Goal: Transaction & Acquisition: Purchase product/service

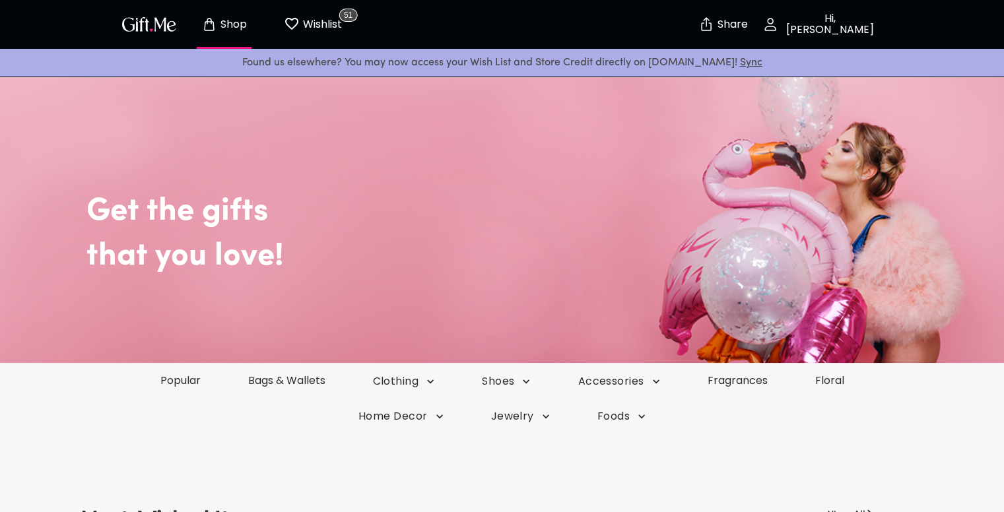
click at [317, 19] on p "Wishlist" at bounding box center [321, 24] width 42 height 17
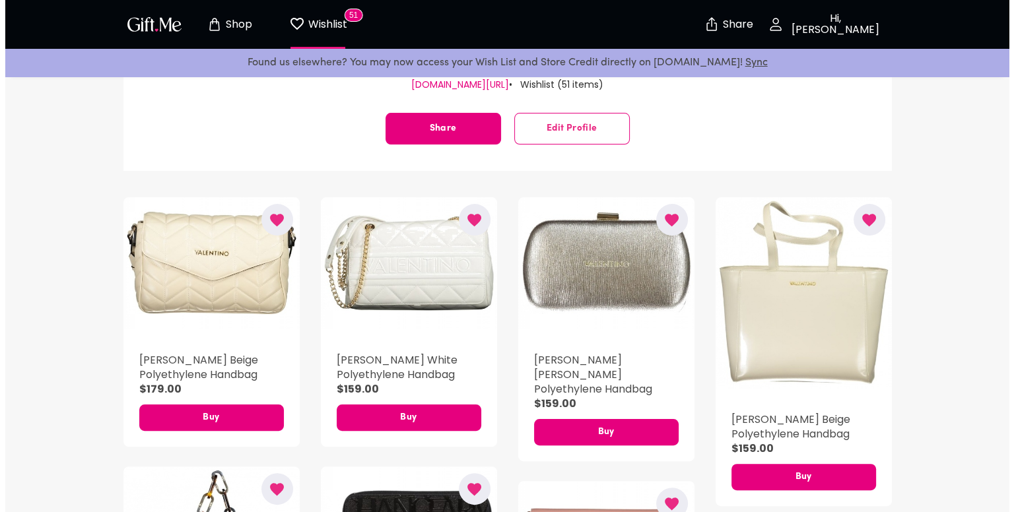
scroll to position [198, 0]
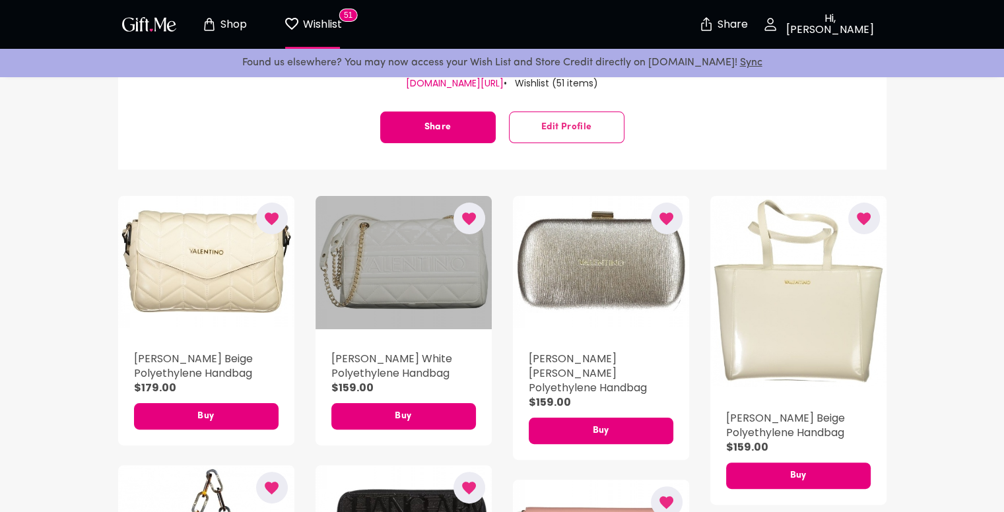
click at [357, 272] on div "button" at bounding box center [404, 262] width 176 height 133
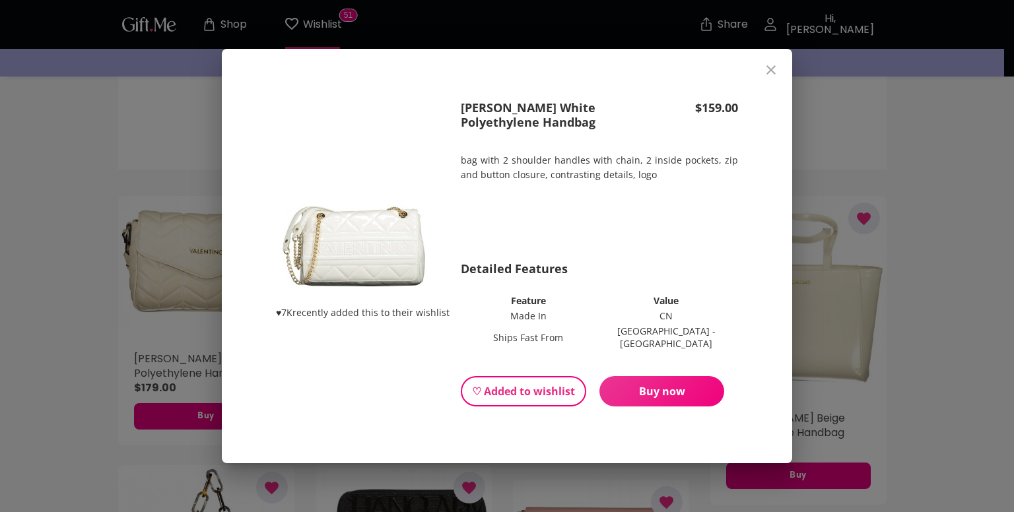
click at [660, 384] on span "Buy now" at bounding box center [662, 391] width 125 height 15
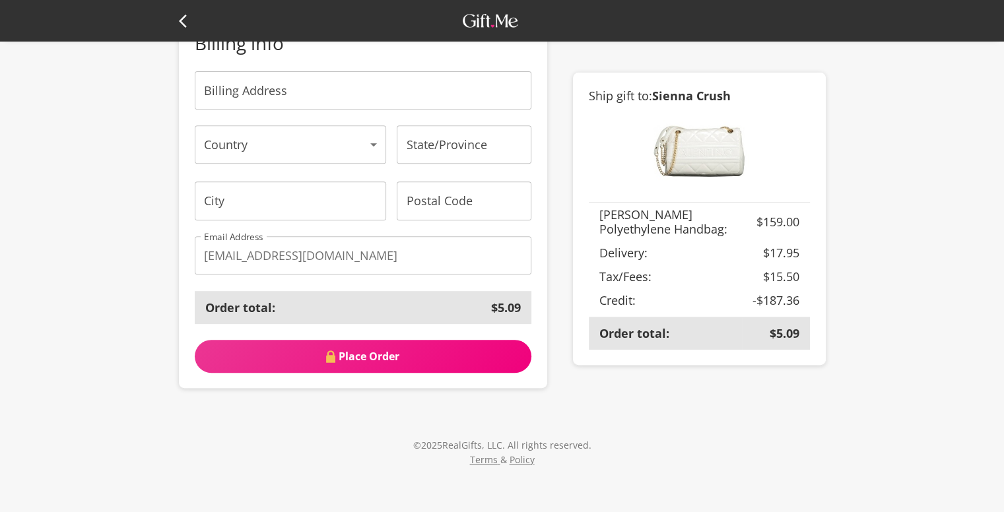
scroll to position [137, 0]
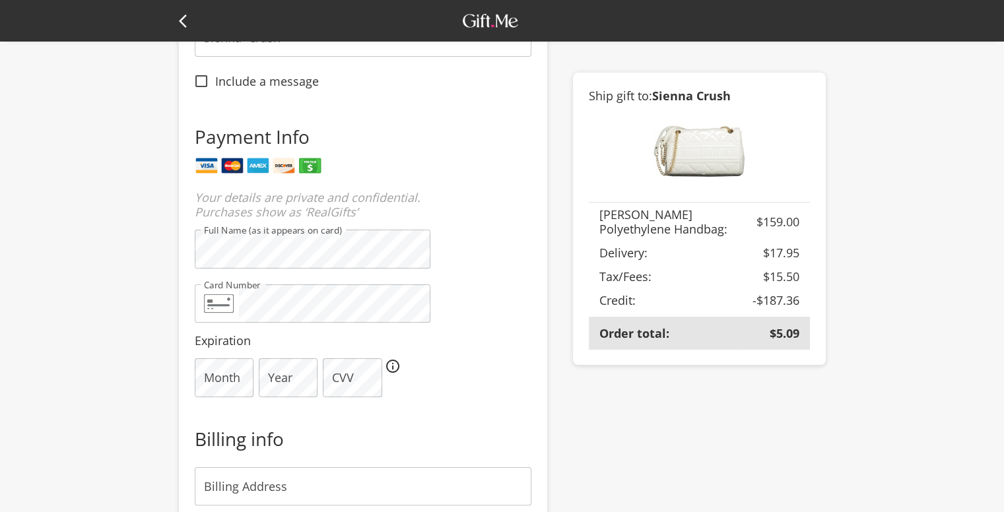
click at [177, 16] on header at bounding box center [502, 21] width 1004 height 42
click at [183, 15] on icon at bounding box center [187, 21] width 16 height 16
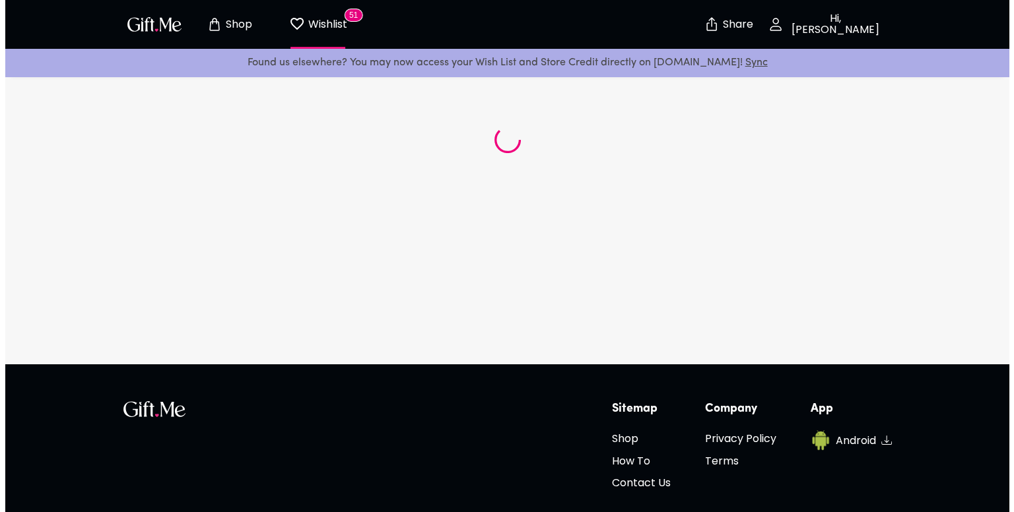
scroll to position [198, 0]
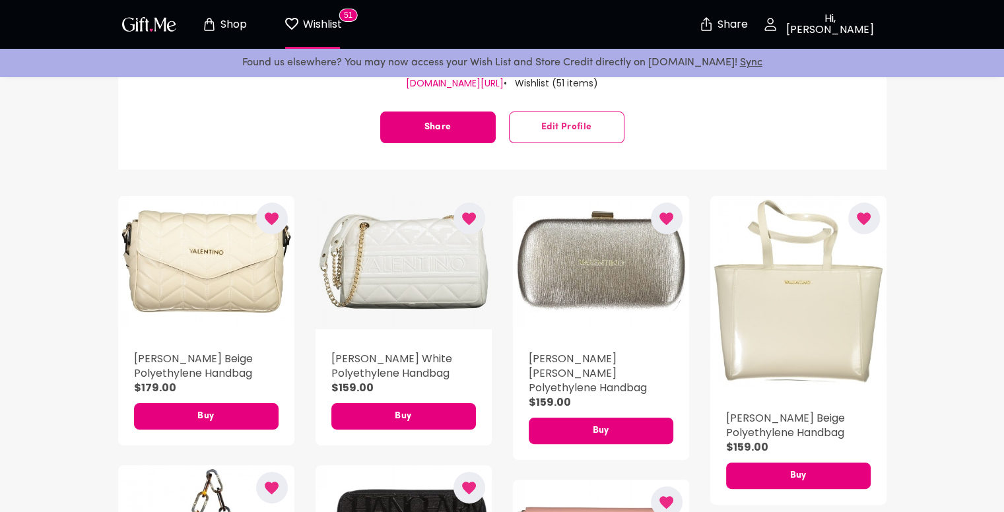
click at [432, 256] on div "button" at bounding box center [404, 262] width 176 height 133
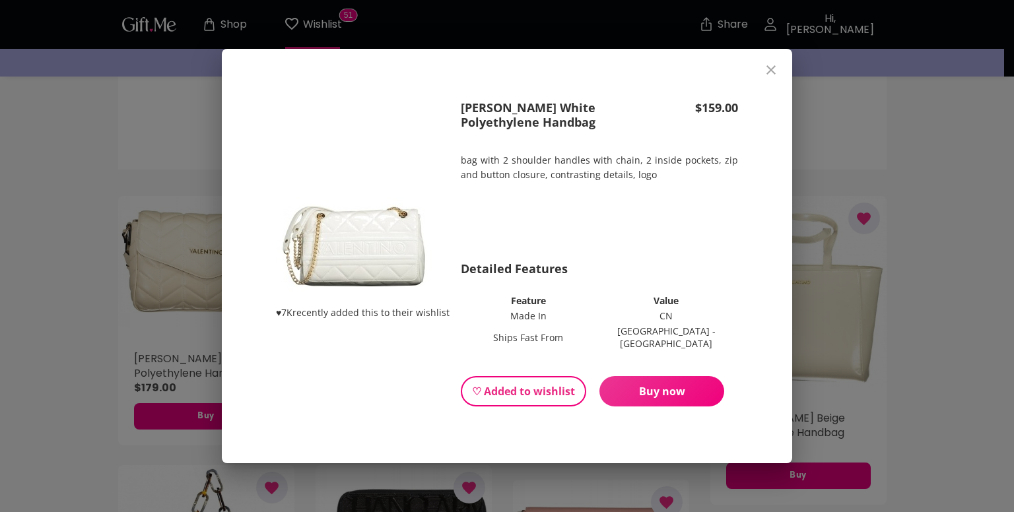
click at [705, 384] on span "Buy now" at bounding box center [662, 391] width 125 height 15
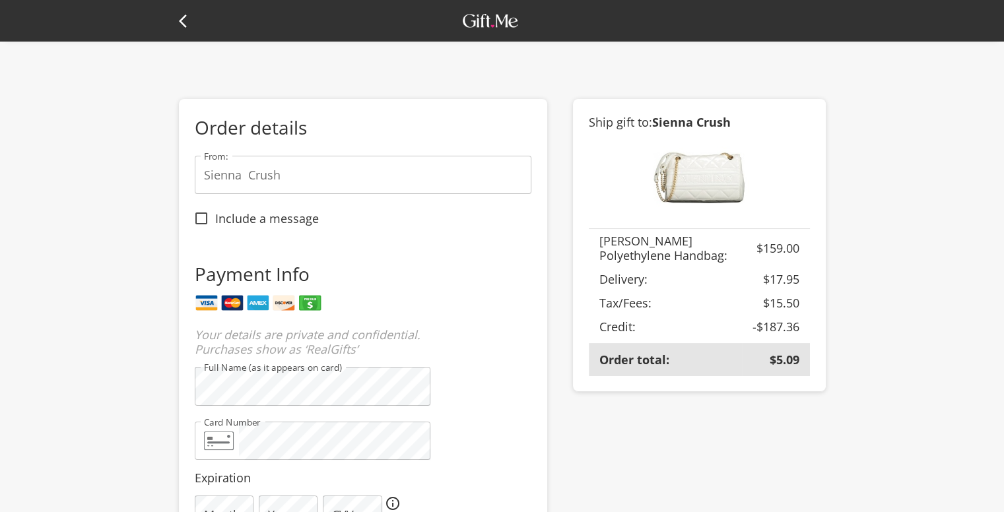
click at [186, 18] on icon at bounding box center [187, 21] width 16 height 16
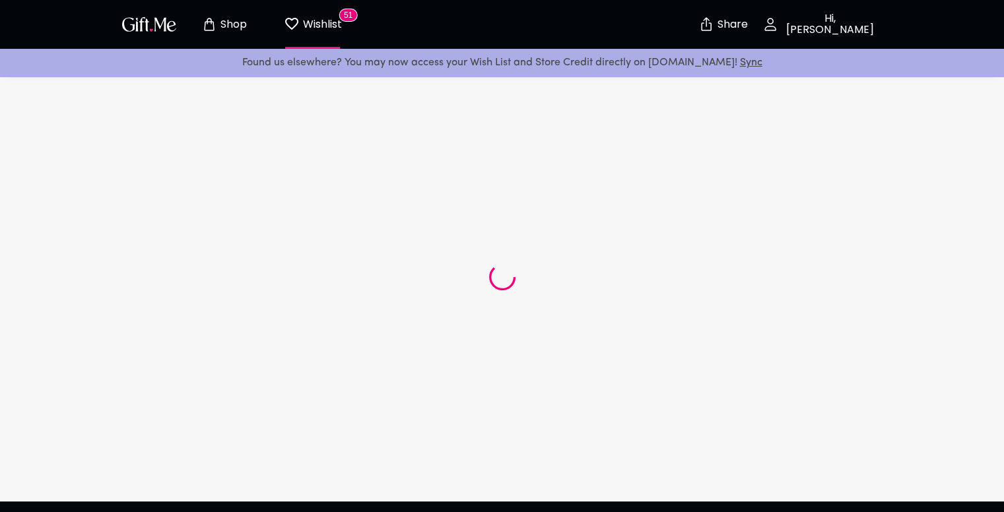
scroll to position [198, 0]
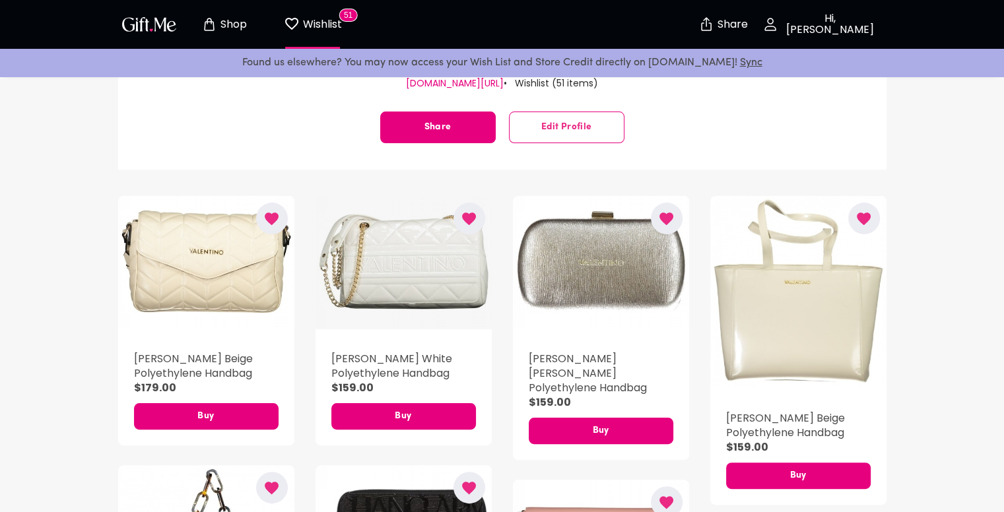
click at [422, 261] on div "button" at bounding box center [404, 262] width 176 height 133
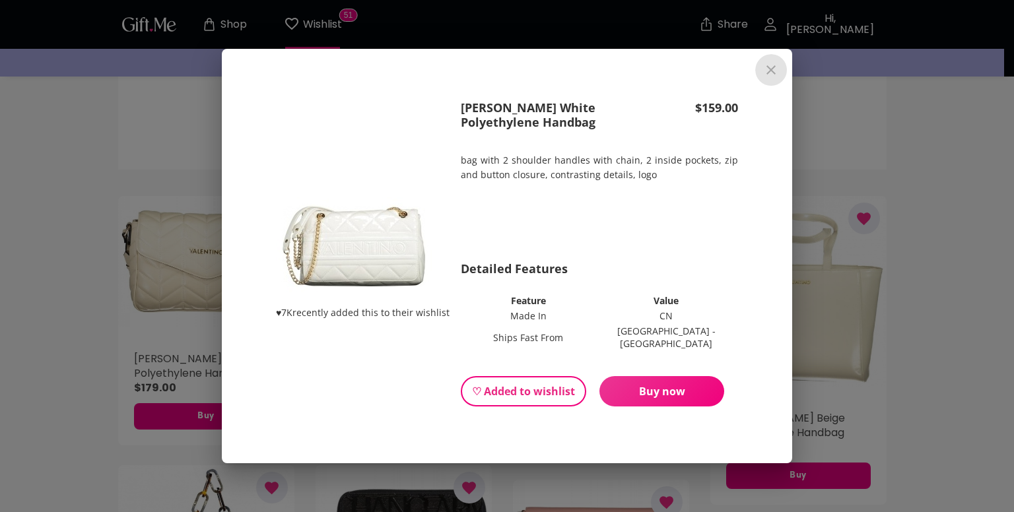
click at [772, 72] on icon "close" at bounding box center [771, 70] width 16 height 16
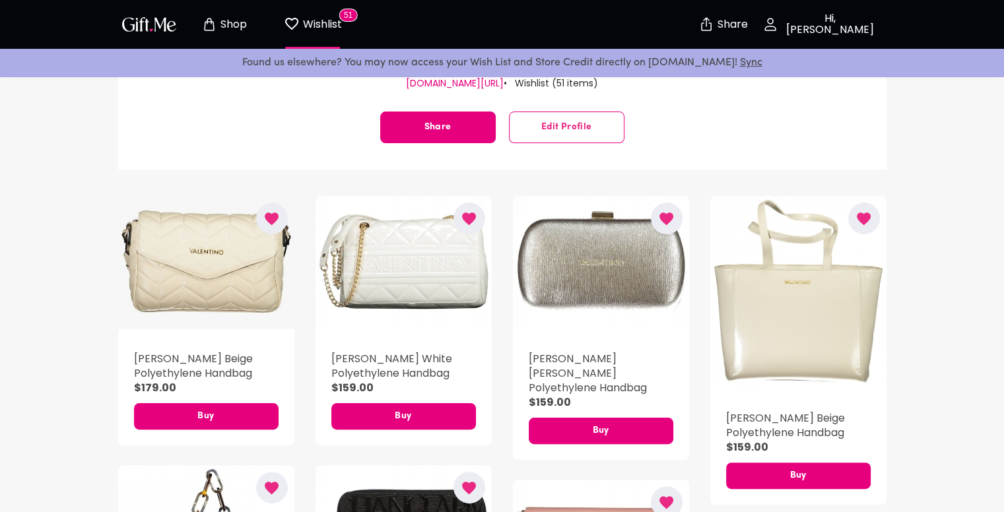
click at [196, 262] on div "button" at bounding box center [206, 262] width 176 height 133
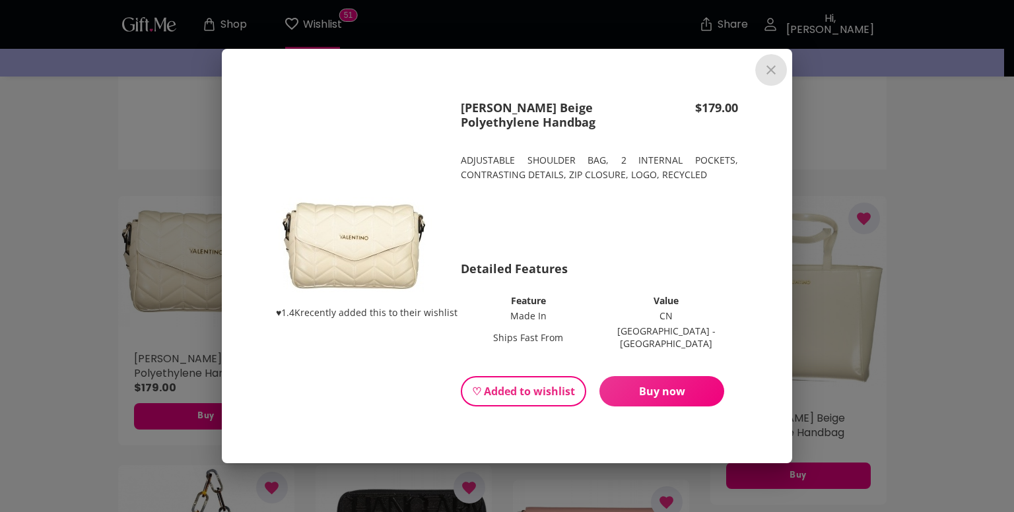
click at [773, 75] on icon "close" at bounding box center [771, 69] width 9 height 9
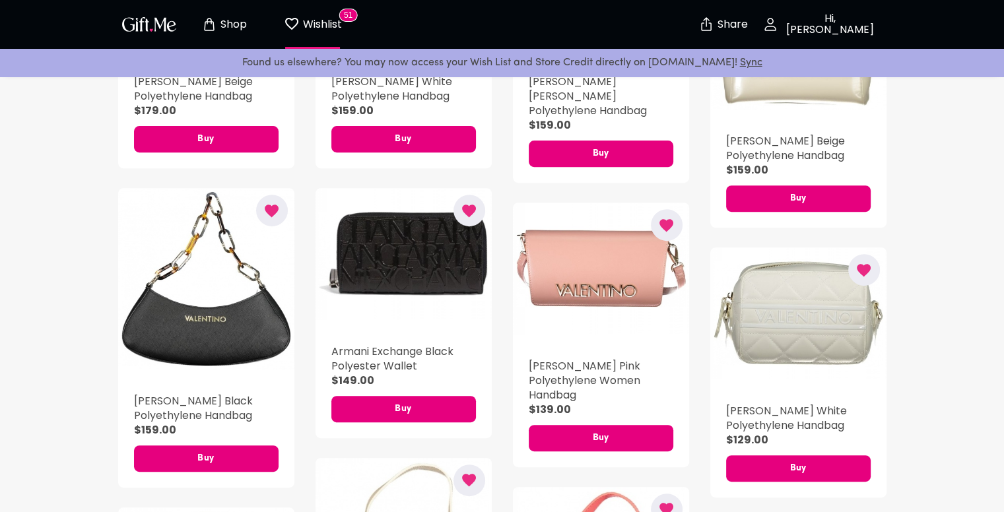
scroll to position [462, 0]
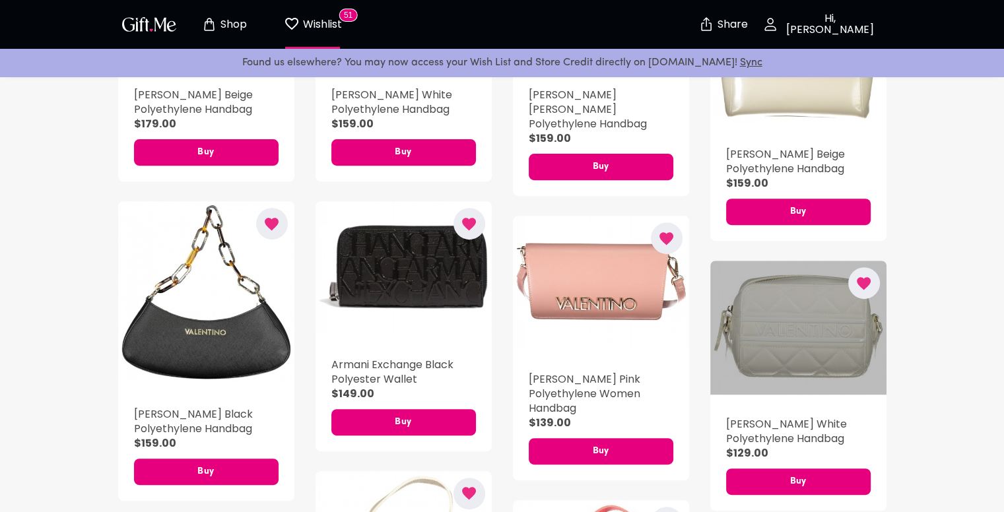
click at [829, 353] on div "button" at bounding box center [799, 327] width 176 height 133
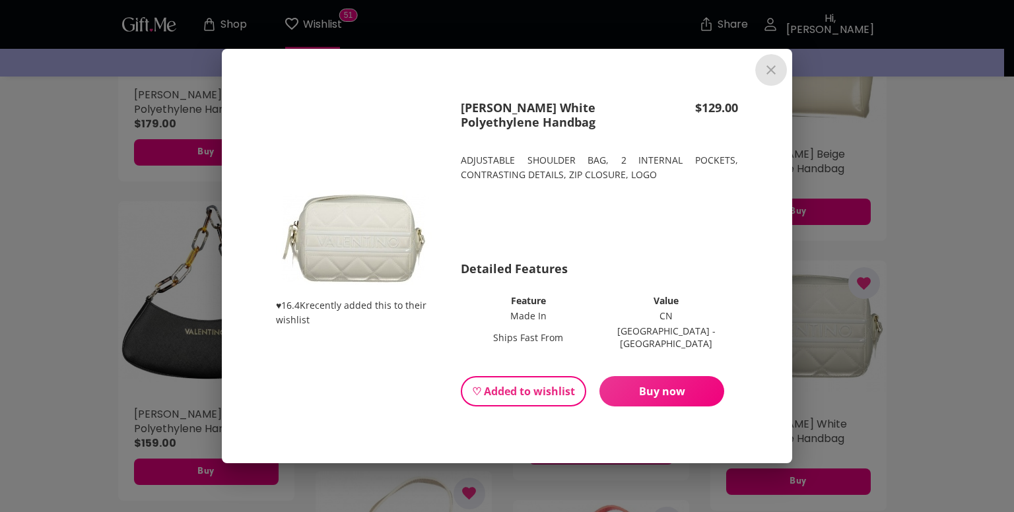
click at [769, 77] on icon "close" at bounding box center [771, 70] width 16 height 16
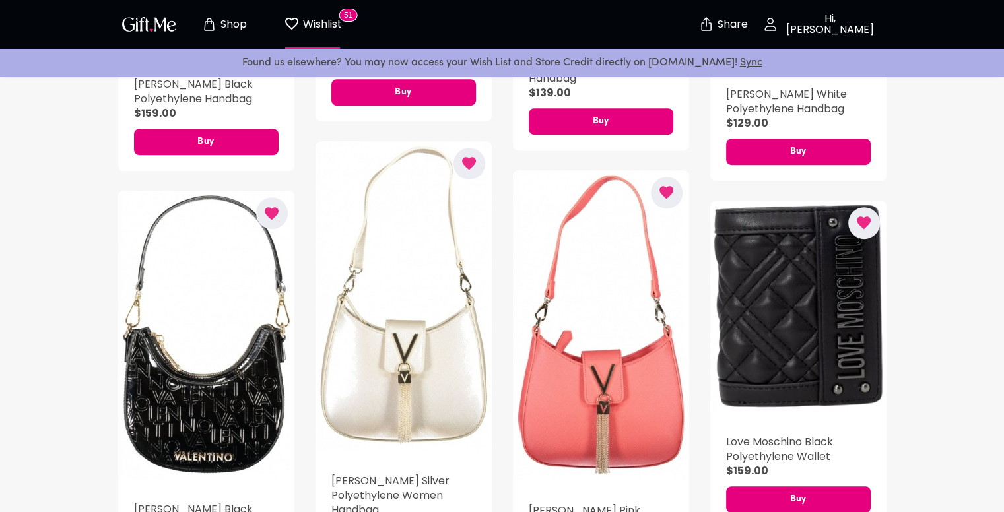
scroll to position [858, 0]
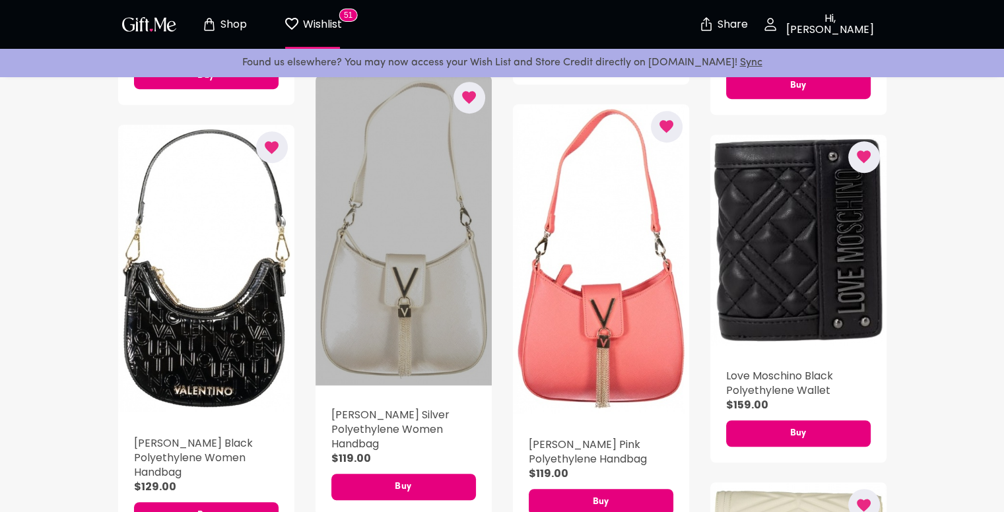
click at [436, 287] on div "button" at bounding box center [404, 230] width 176 height 310
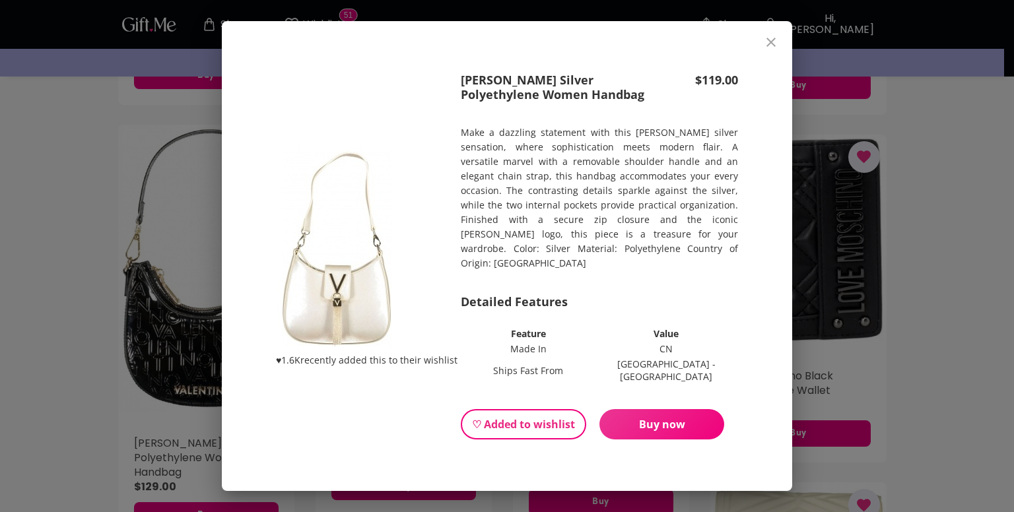
click at [770, 50] on icon "close" at bounding box center [771, 42] width 16 height 16
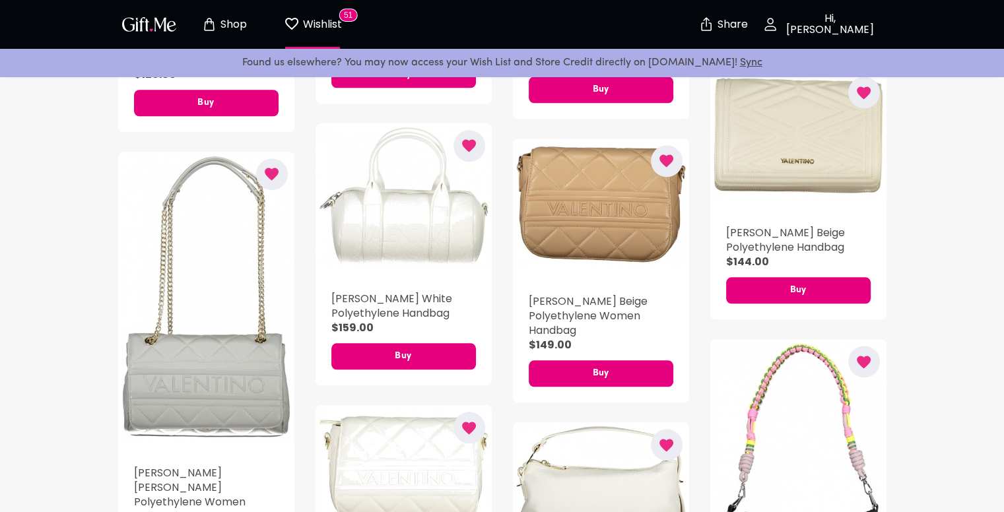
scroll to position [1387, 0]
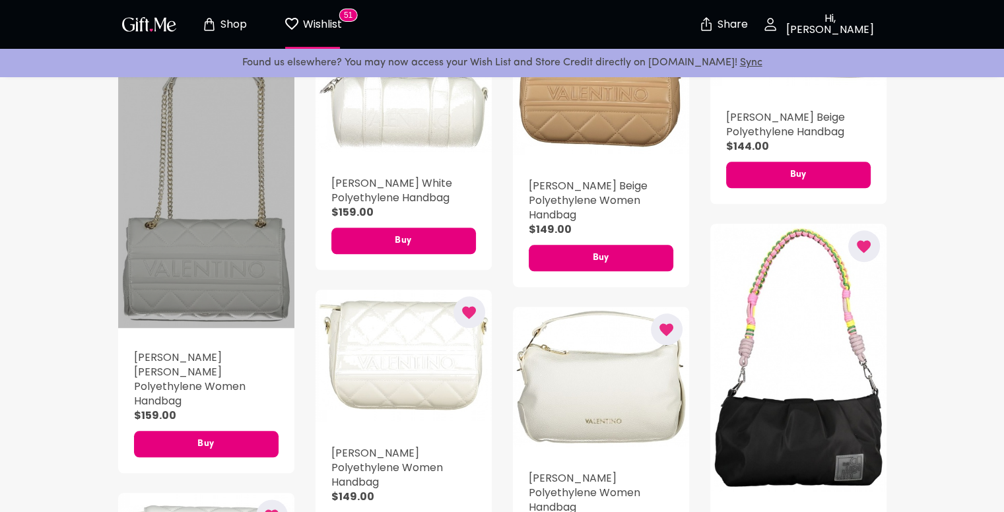
click at [217, 267] on div "button" at bounding box center [206, 182] width 176 height 292
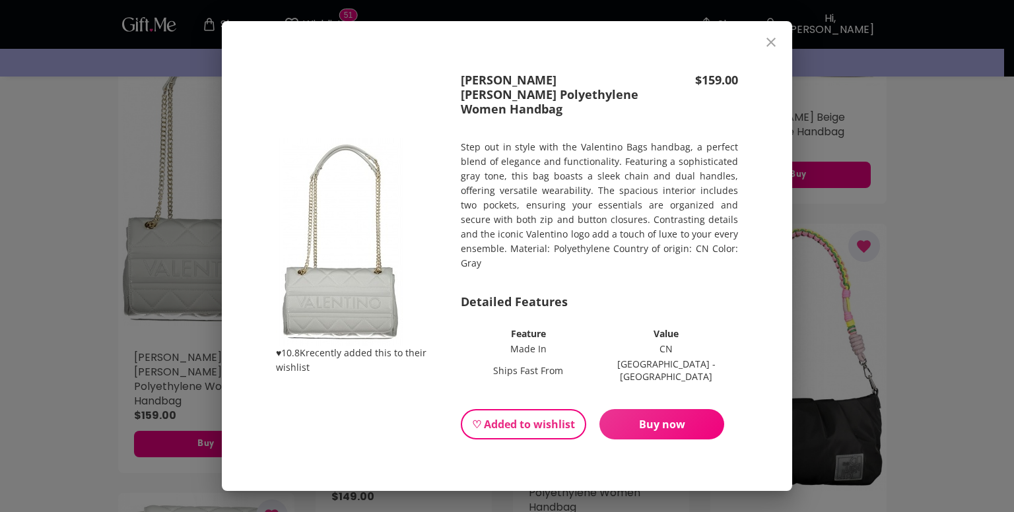
click at [769, 50] on icon "close" at bounding box center [771, 42] width 16 height 16
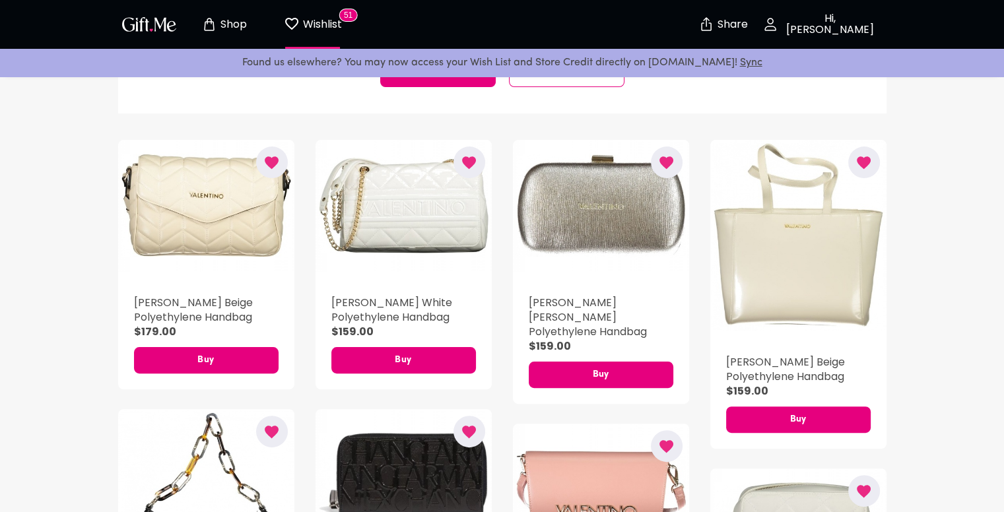
scroll to position [264, 0]
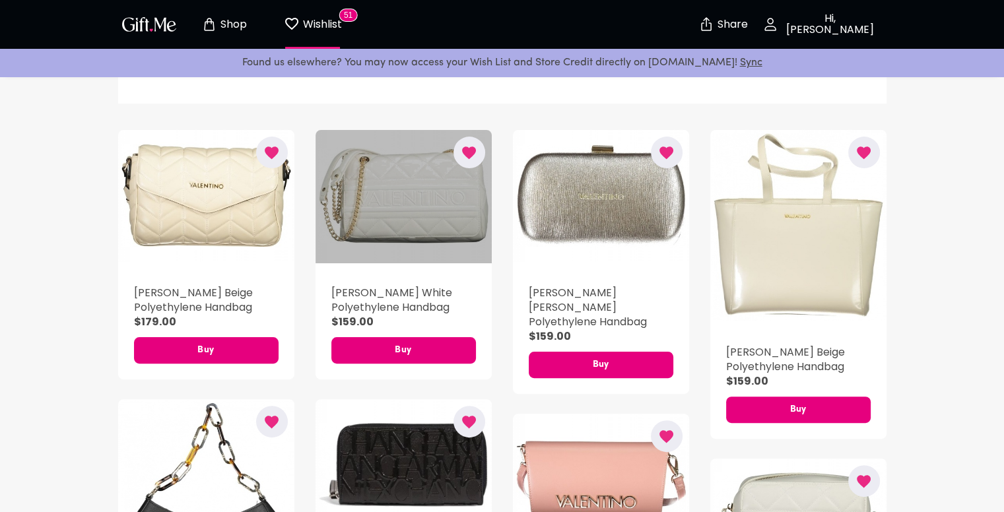
click at [409, 209] on div "button" at bounding box center [404, 196] width 176 height 133
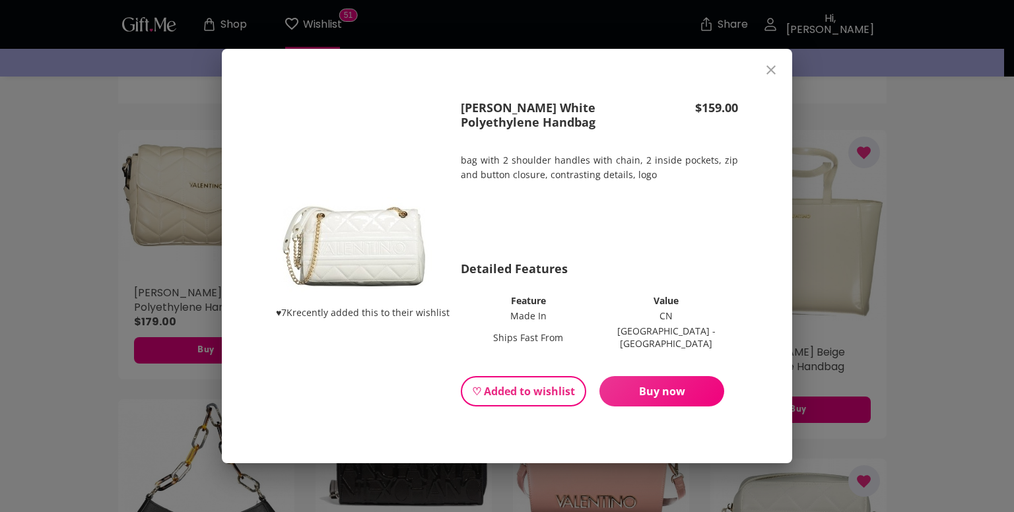
click at [774, 77] on icon "close" at bounding box center [771, 70] width 16 height 16
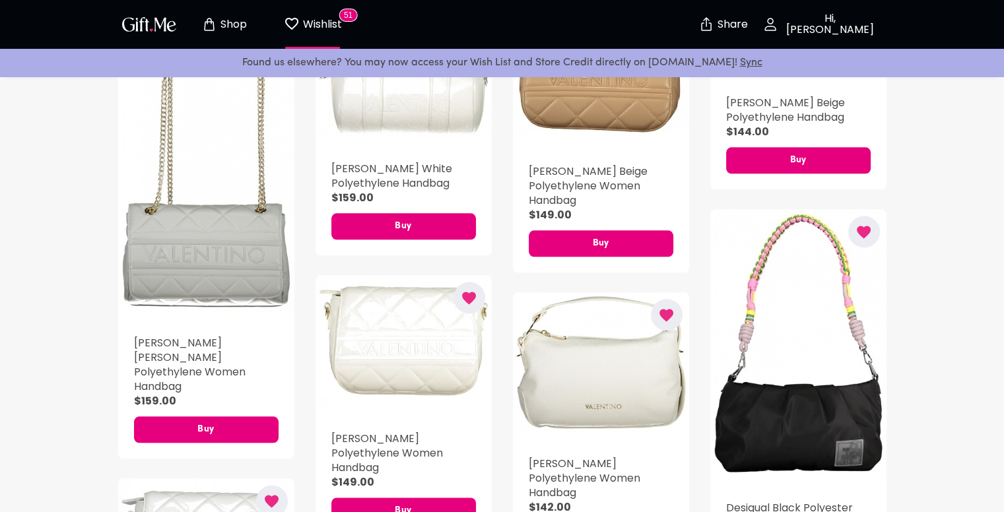
scroll to position [1387, 0]
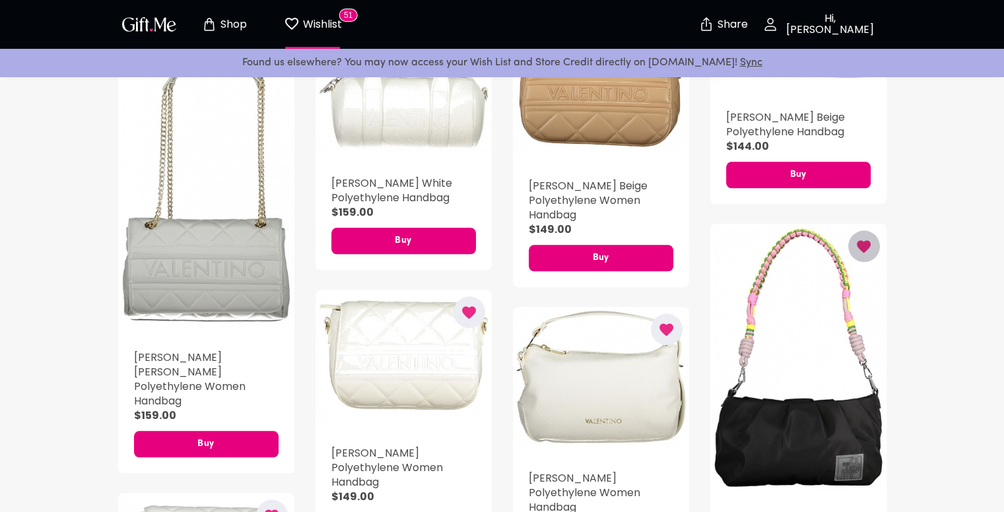
click at [861, 249] on icon "button" at bounding box center [864, 246] width 14 height 13
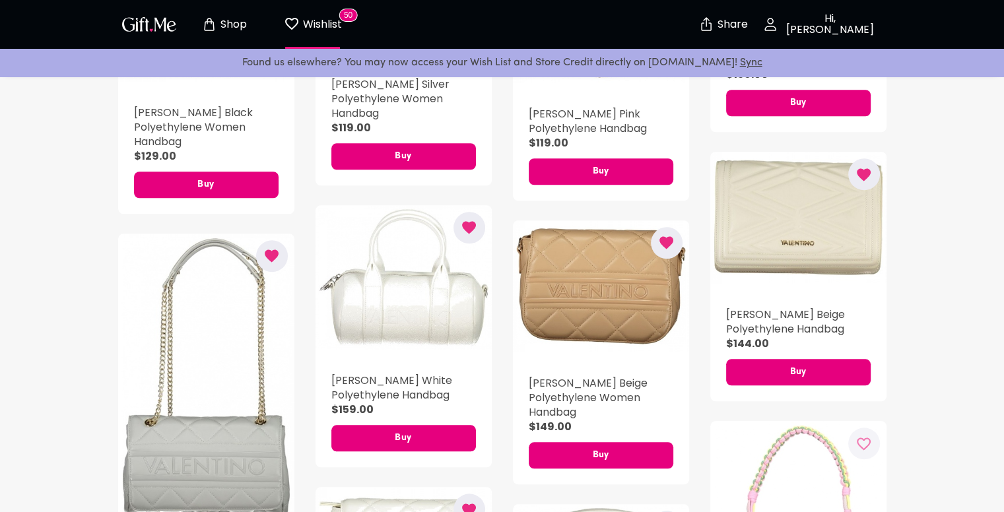
scroll to position [1189, 0]
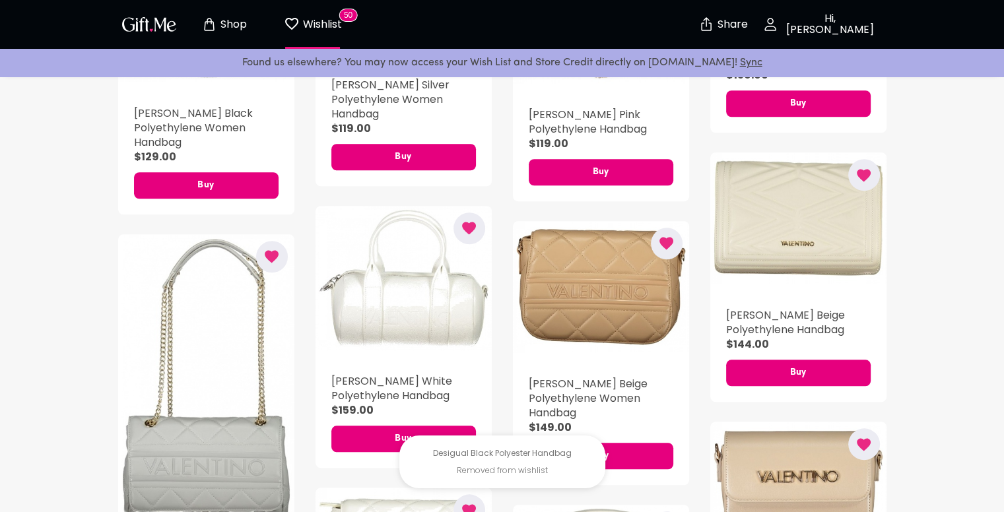
click at [670, 238] on icon "button" at bounding box center [667, 244] width 14 height 13
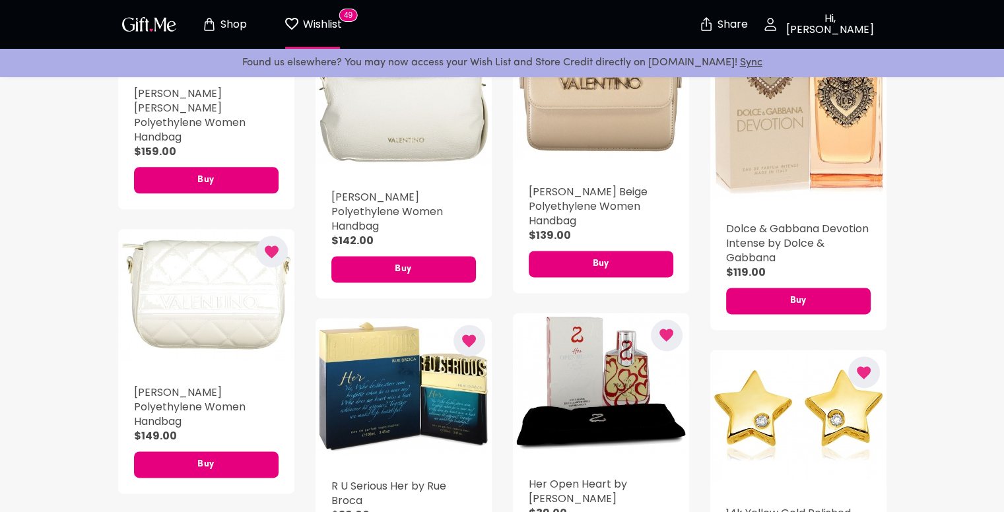
scroll to position [1453, 0]
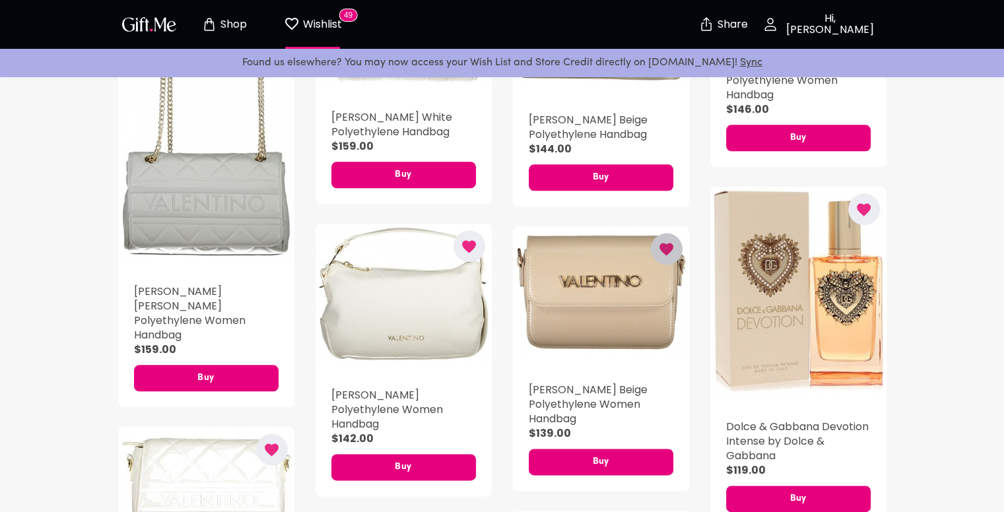
click at [670, 241] on icon "button" at bounding box center [666, 249] width 17 height 17
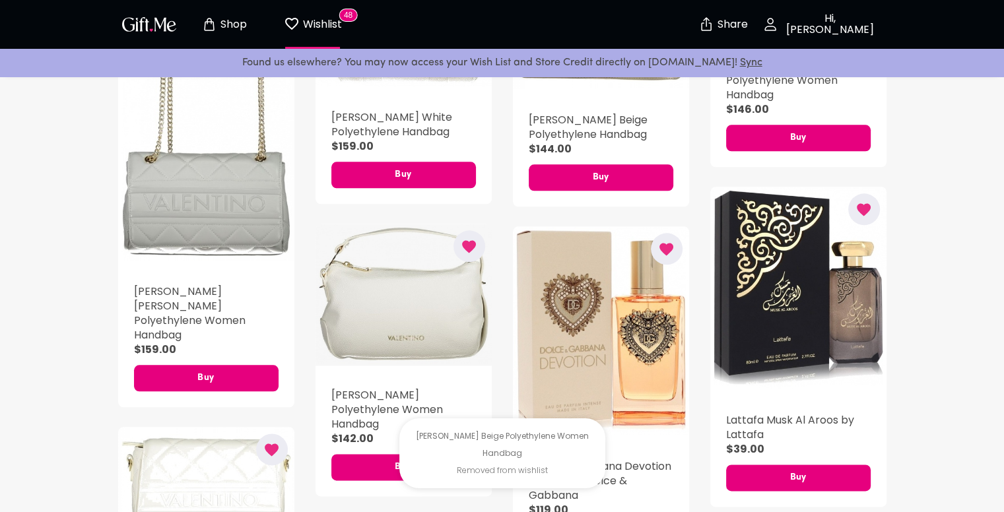
scroll to position [1321, 0]
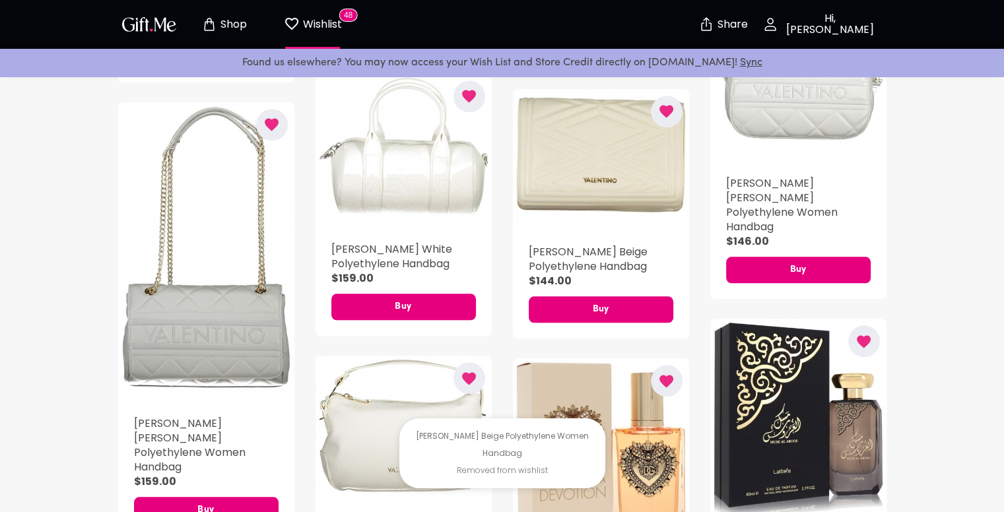
click at [278, 129] on icon "button" at bounding box center [271, 124] width 17 height 17
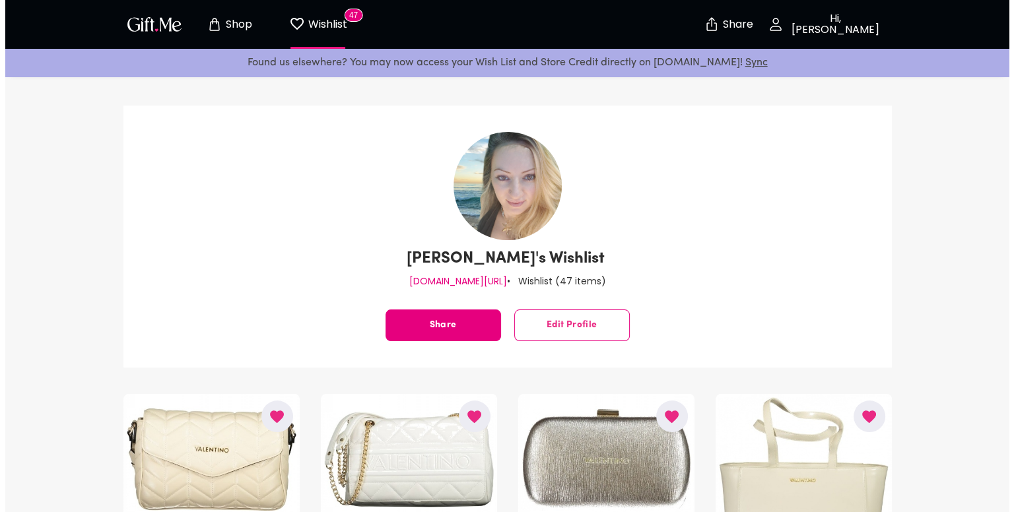
scroll to position [198, 0]
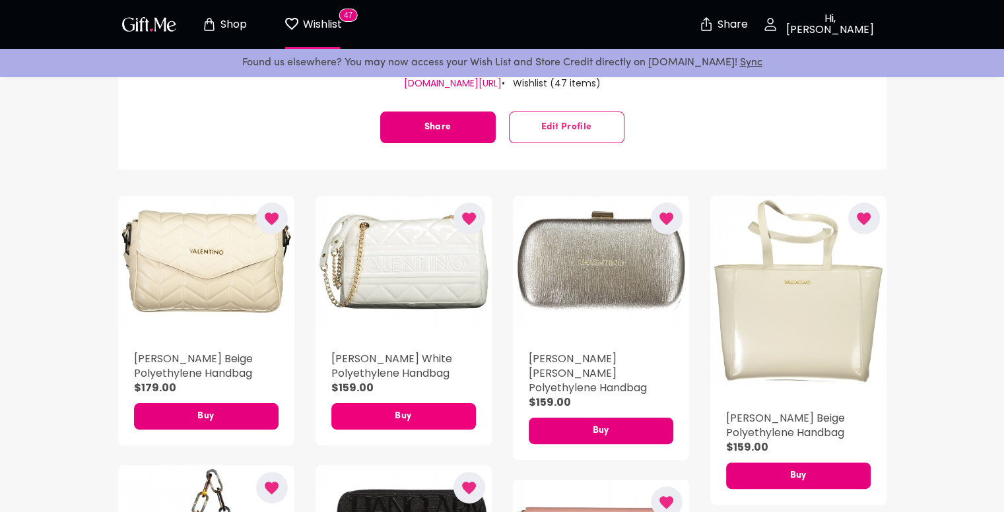
click at [419, 414] on span "Buy" at bounding box center [403, 416] width 145 height 15
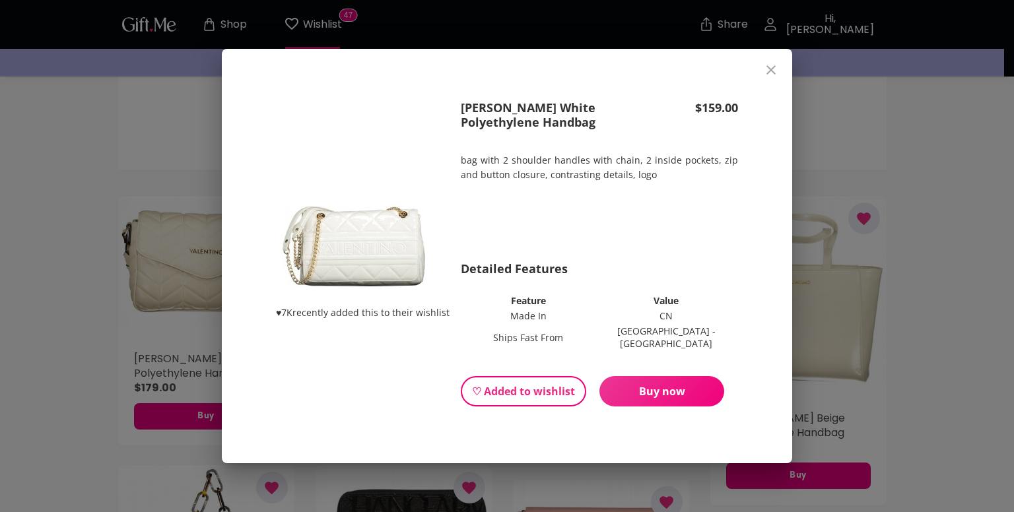
click at [643, 388] on span "Buy now" at bounding box center [662, 391] width 125 height 15
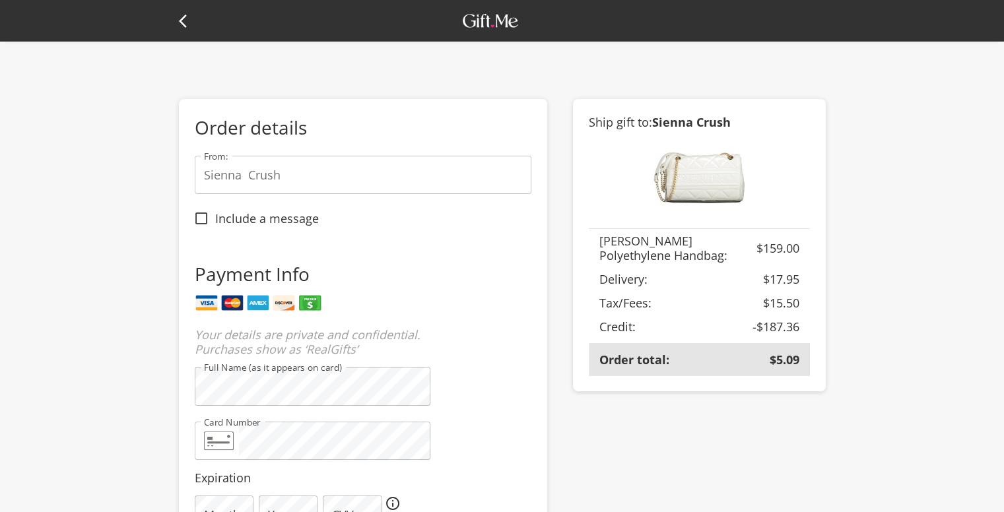
click at [183, 19] on icon at bounding box center [187, 21] width 16 height 16
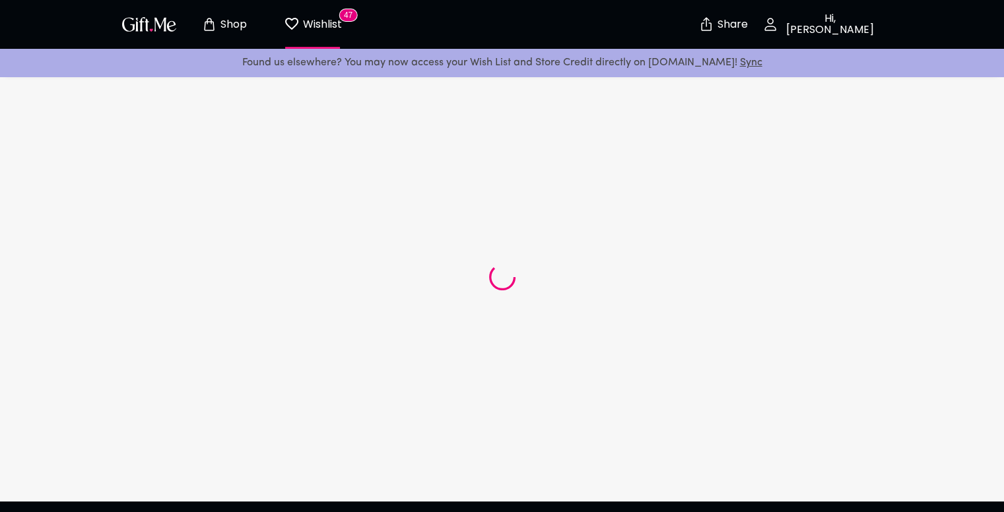
scroll to position [198, 0]
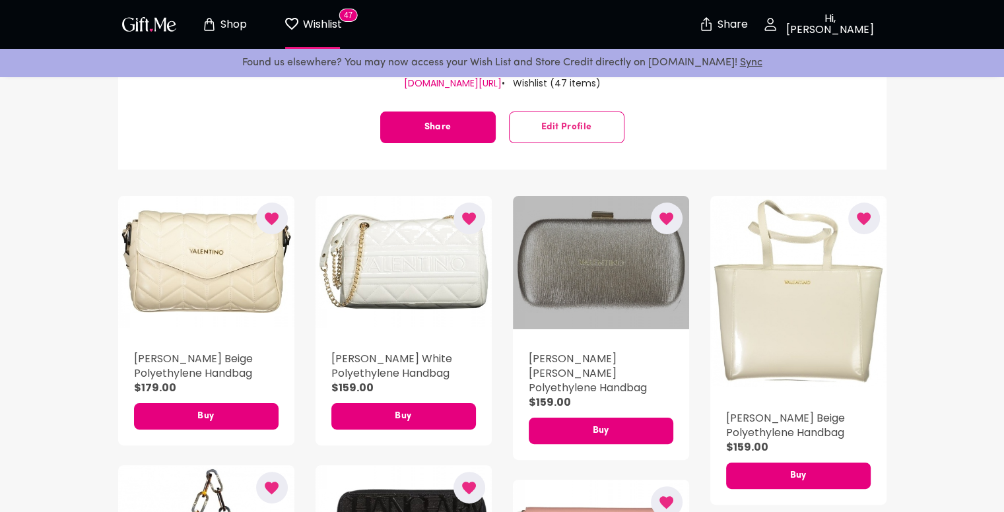
click at [655, 296] on div "button" at bounding box center [601, 262] width 176 height 133
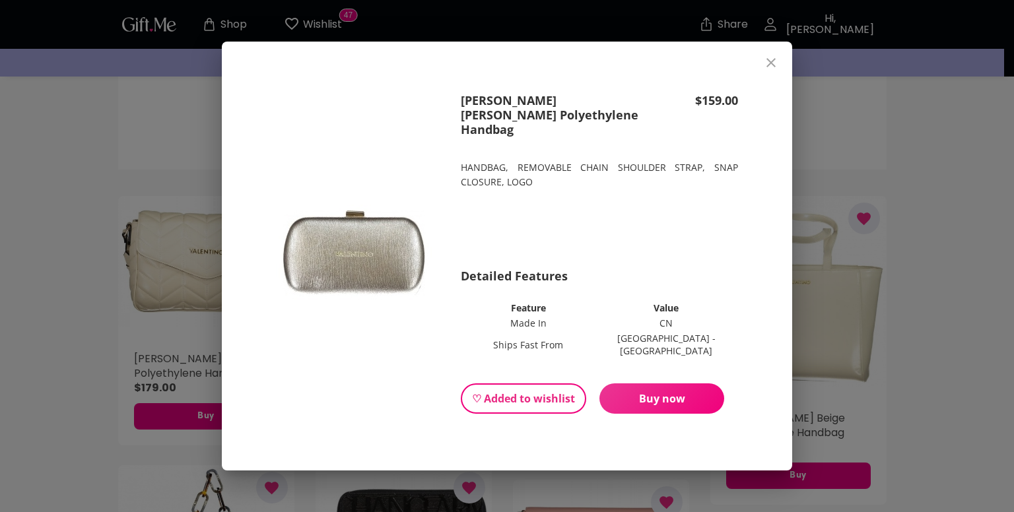
click at [766, 71] on icon "close" at bounding box center [771, 63] width 16 height 16
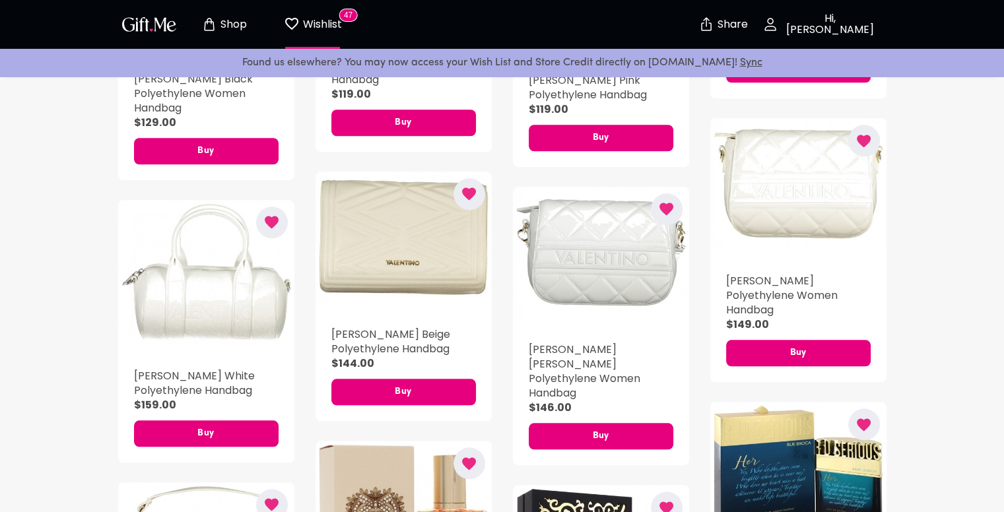
scroll to position [1255, 0]
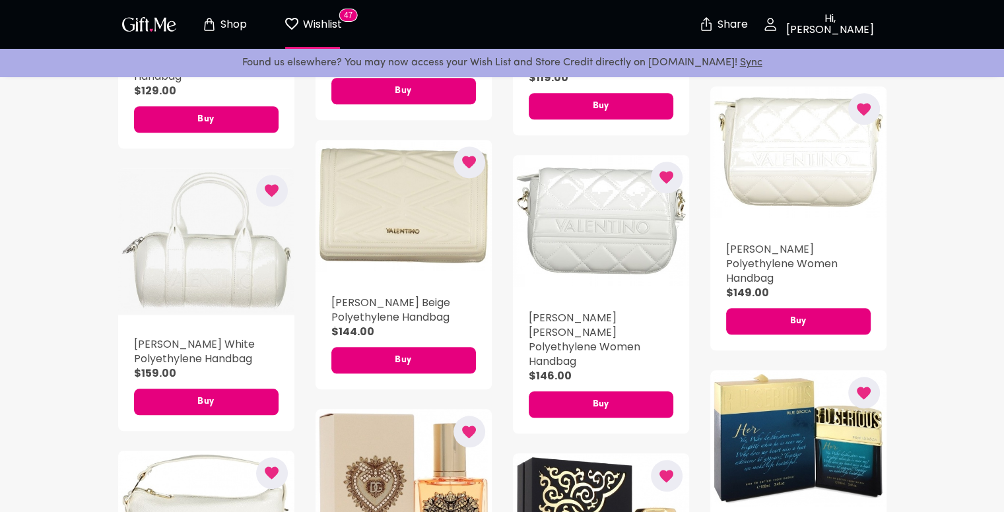
click at [153, 285] on div "button" at bounding box center [206, 241] width 176 height 147
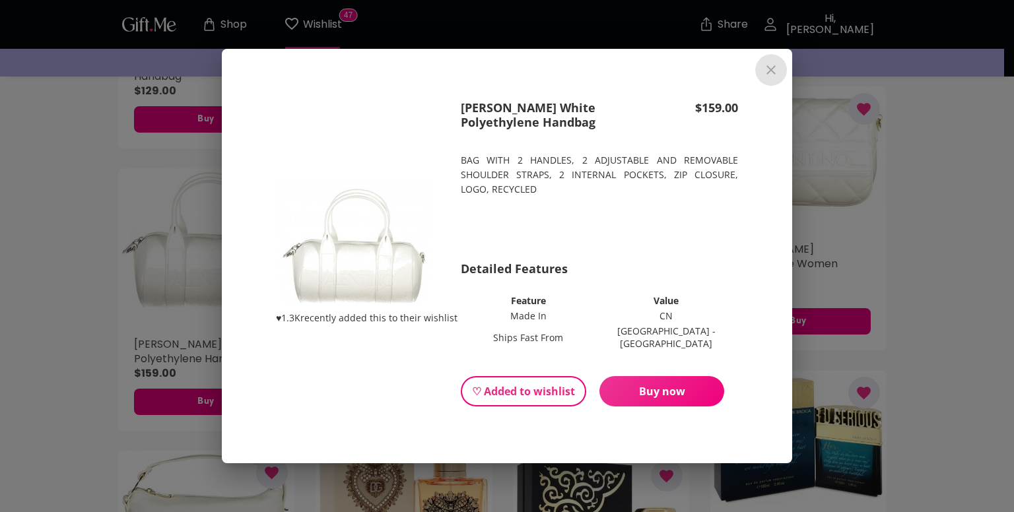
click at [777, 74] on icon "close" at bounding box center [771, 70] width 16 height 16
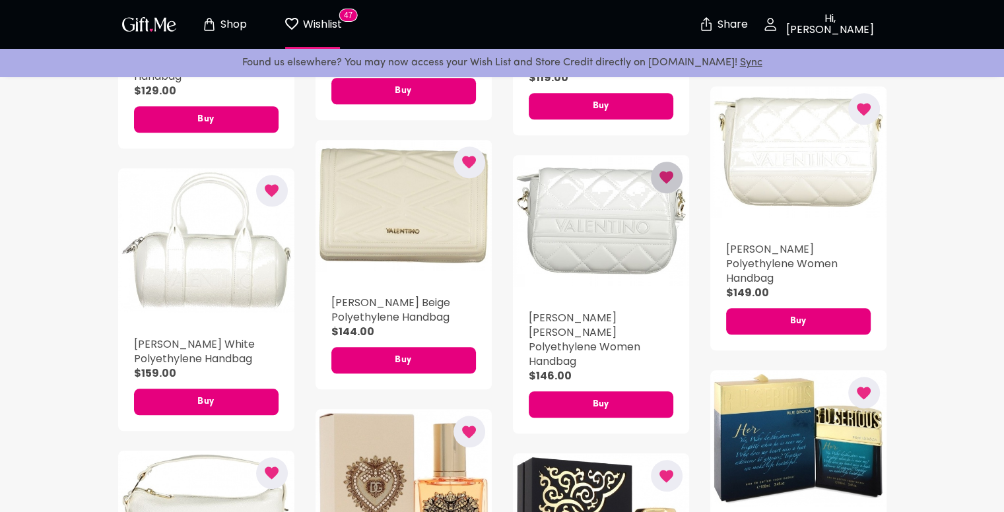
click at [670, 172] on icon "button" at bounding box center [667, 178] width 14 height 13
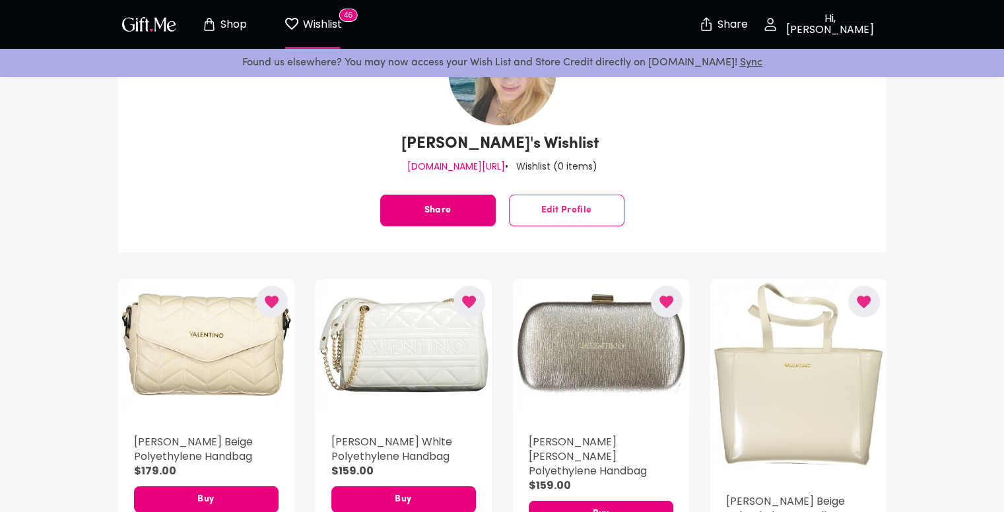
scroll to position [0, 0]
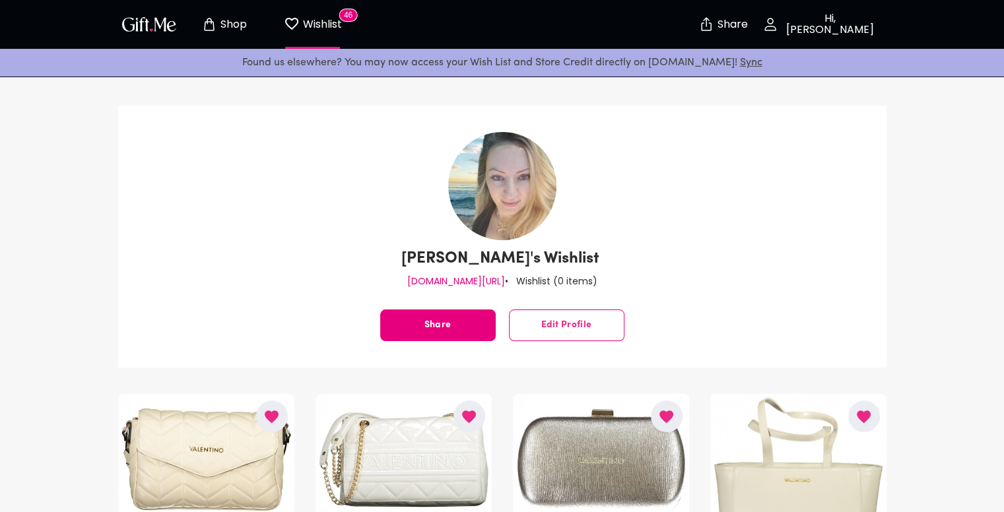
click at [217, 26] on p "Shop" at bounding box center [232, 24] width 30 height 11
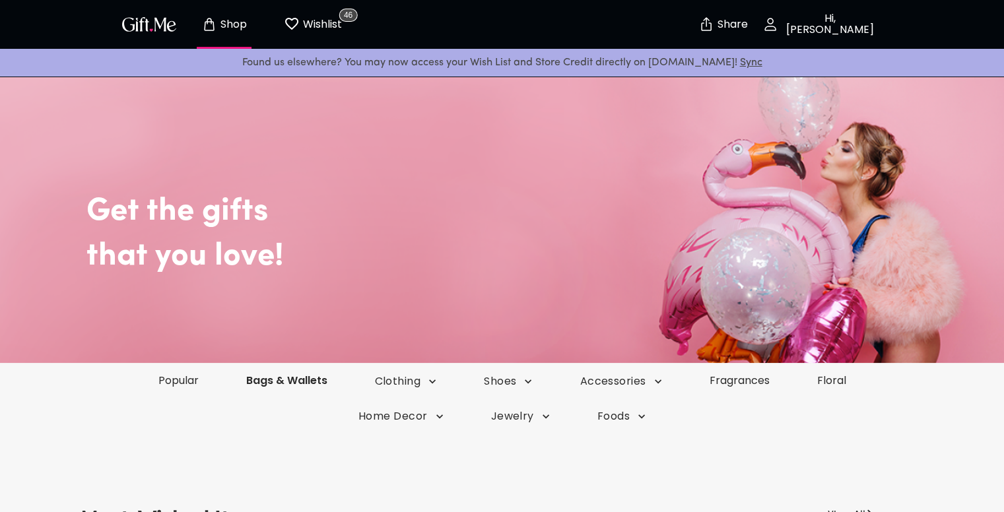
click at [310, 376] on link "Bags & Wallets" at bounding box center [287, 380] width 129 height 15
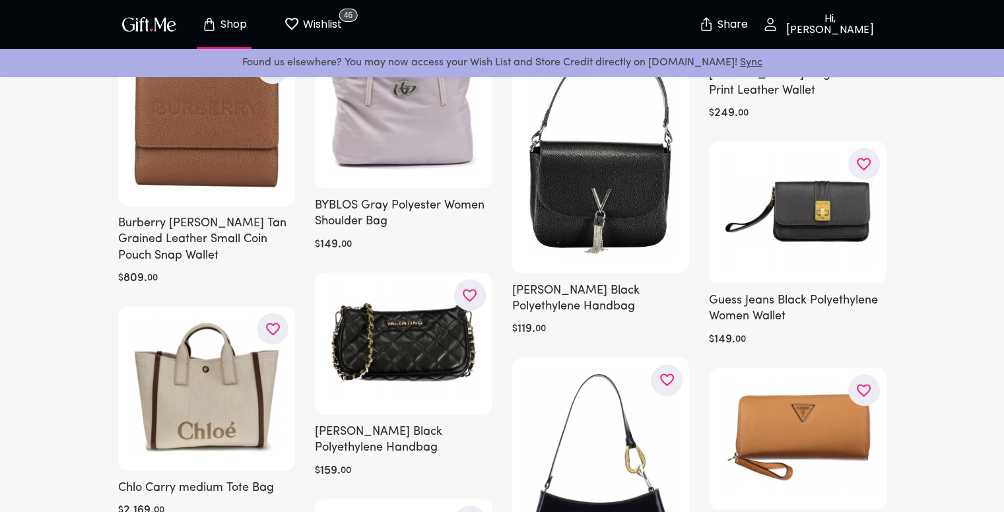
scroll to position [1585, 0]
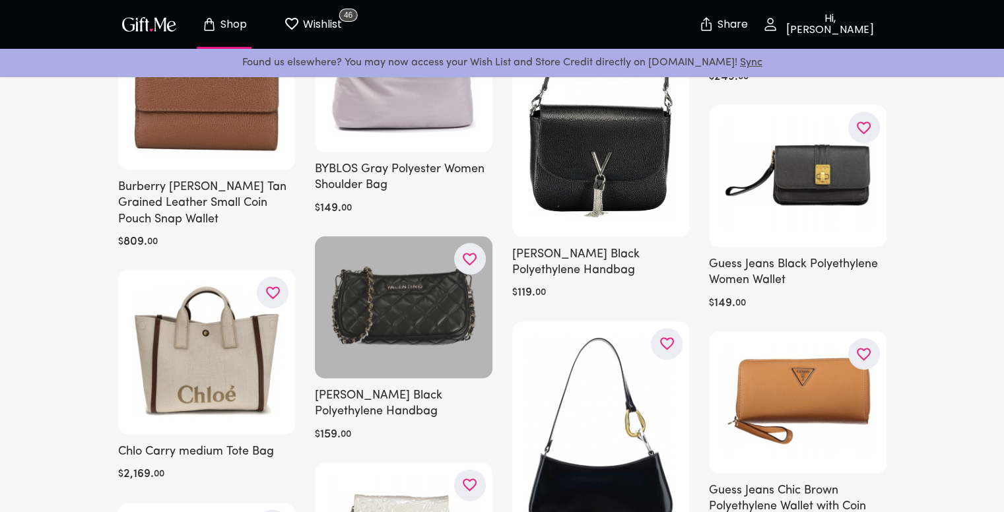
click at [470, 257] on button "button" at bounding box center [470, 259] width 32 height 32
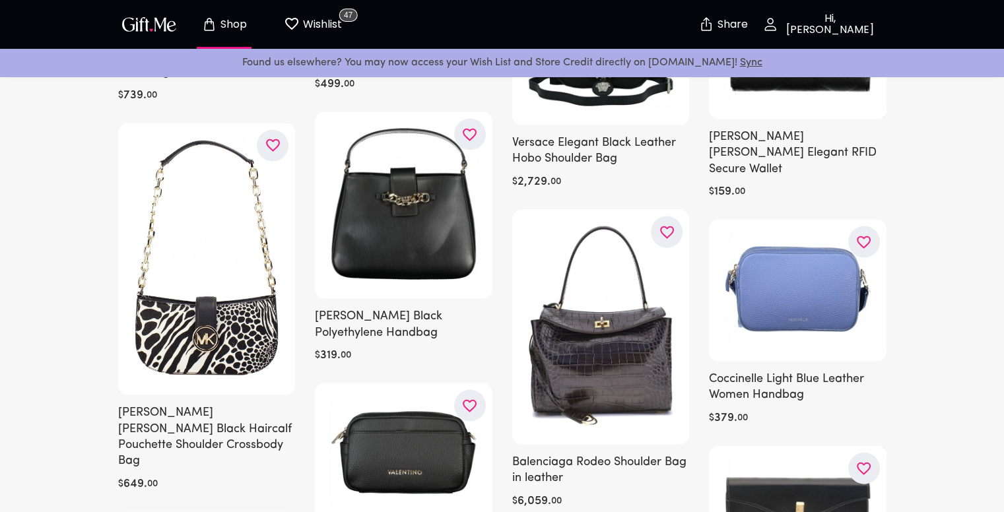
scroll to position [2707, 0]
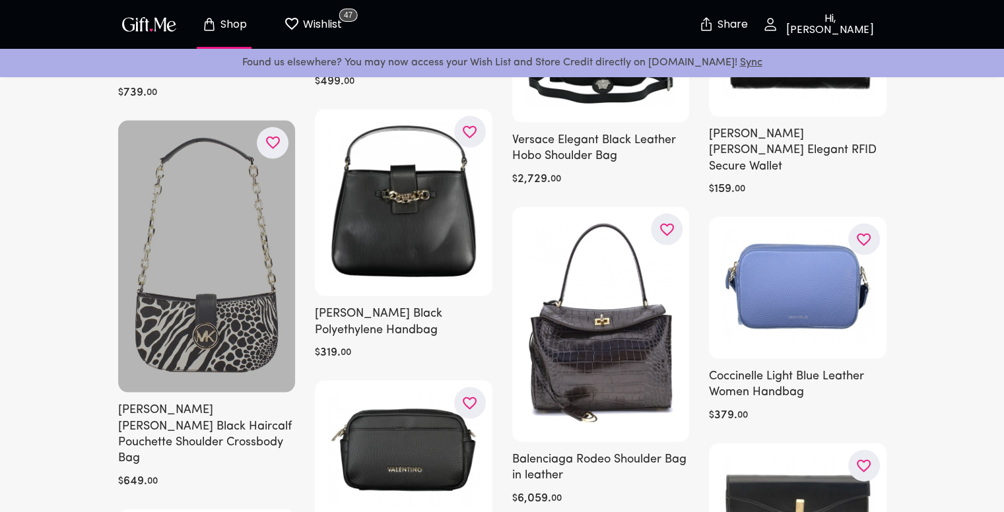
click at [0, 0] on icon "button" at bounding box center [0, 0] width 0 height 0
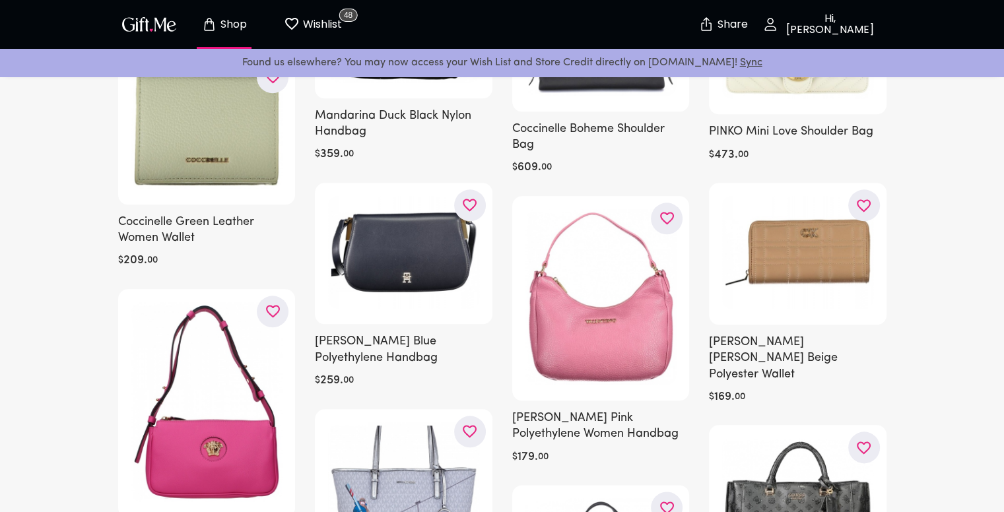
scroll to position [6471, 0]
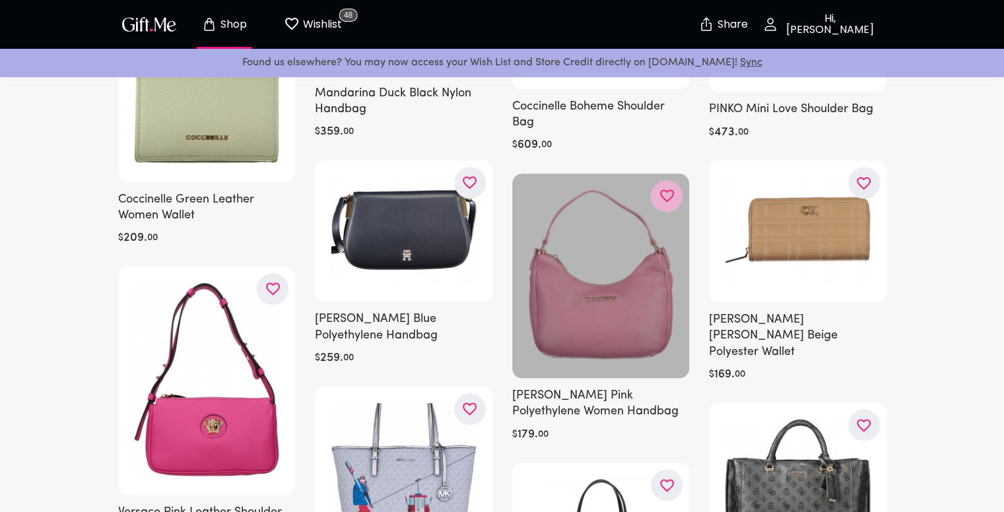
click at [658, 187] on button "button" at bounding box center [667, 196] width 32 height 32
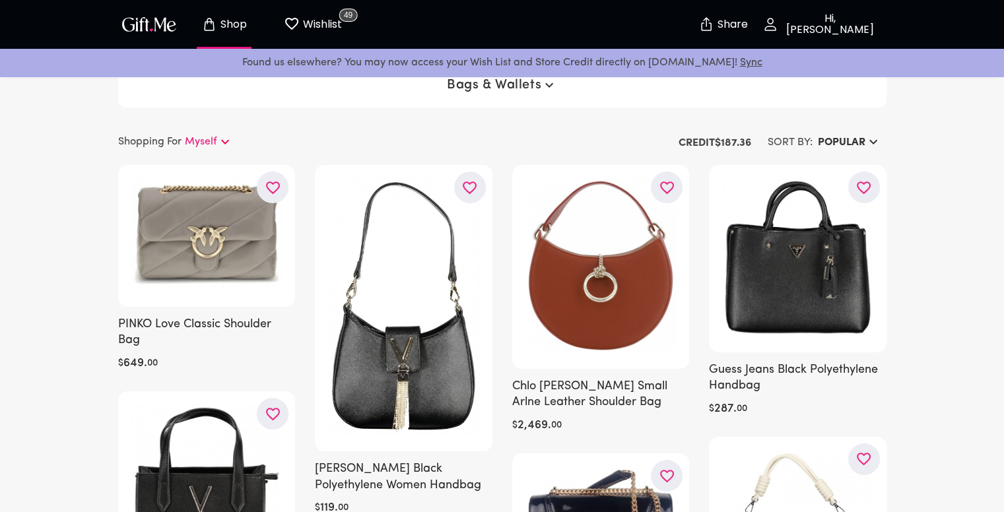
scroll to position [0, 0]
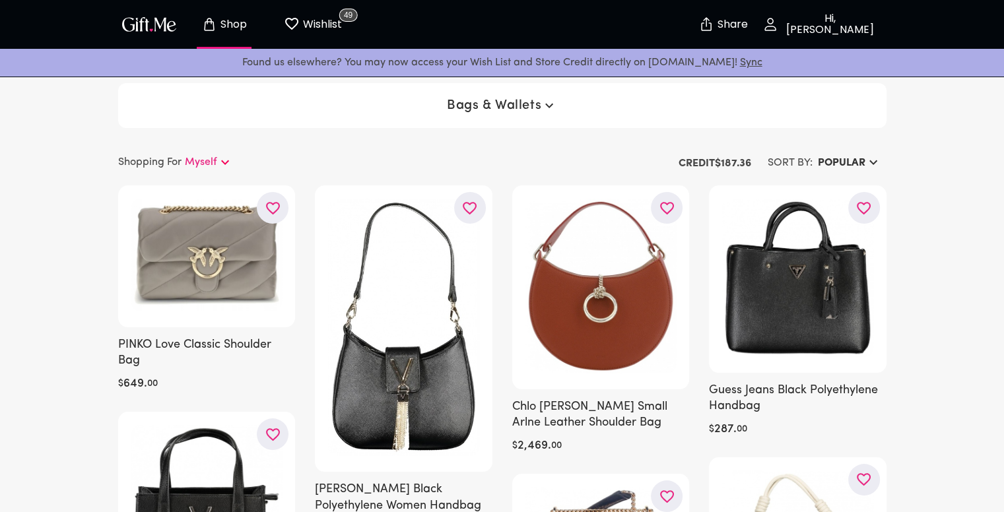
click at [875, 167] on icon "button" at bounding box center [874, 163] width 16 height 16
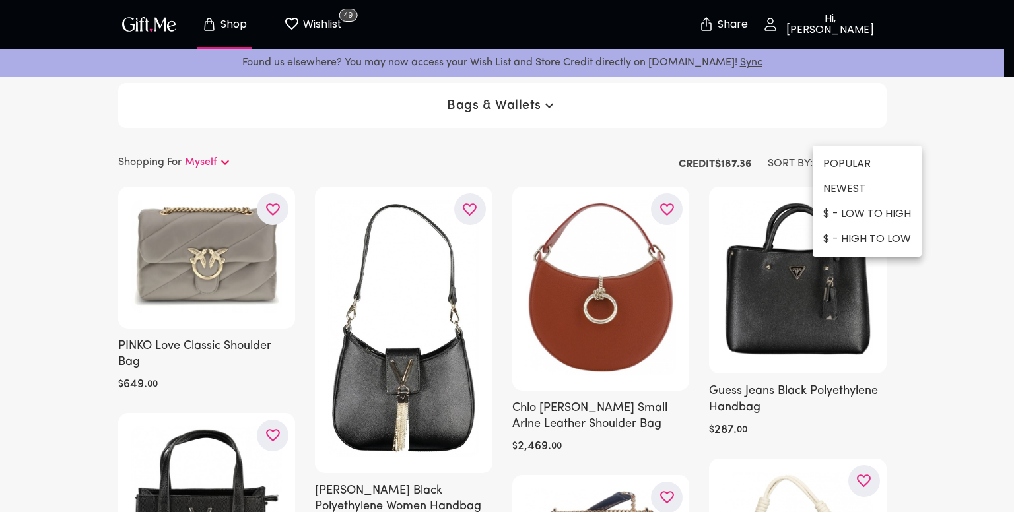
click at [845, 206] on li "$ - LOW TO HIGH" at bounding box center [867, 213] width 109 height 25
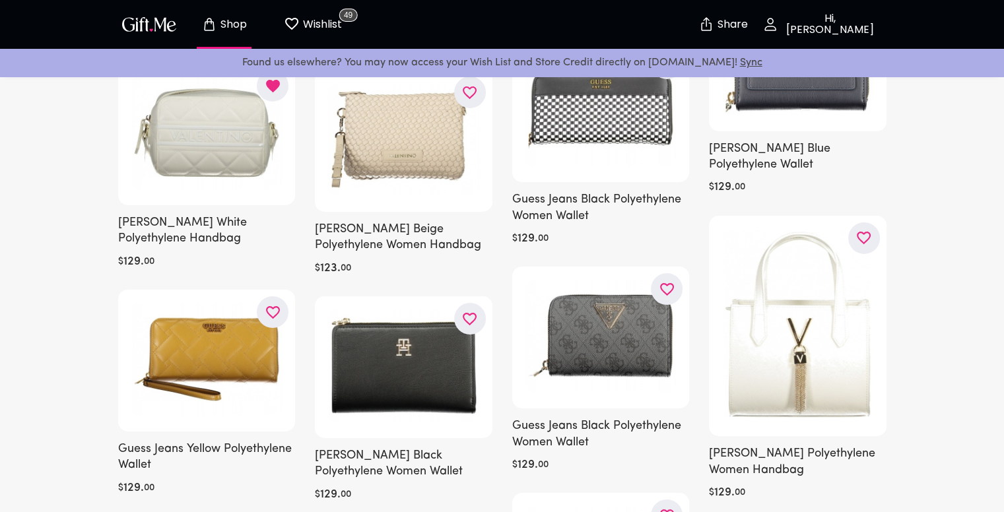
scroll to position [4490, 0]
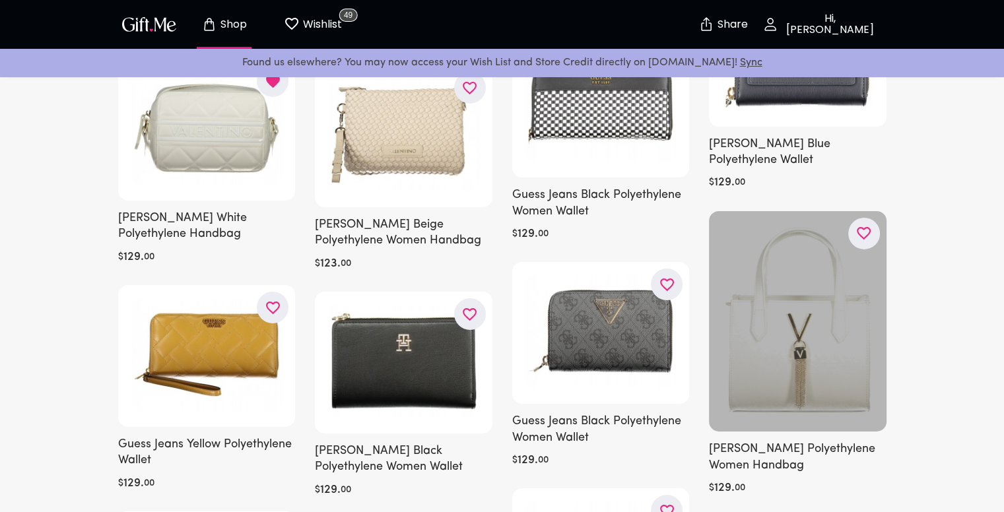
click at [874, 222] on button "button" at bounding box center [865, 234] width 32 height 32
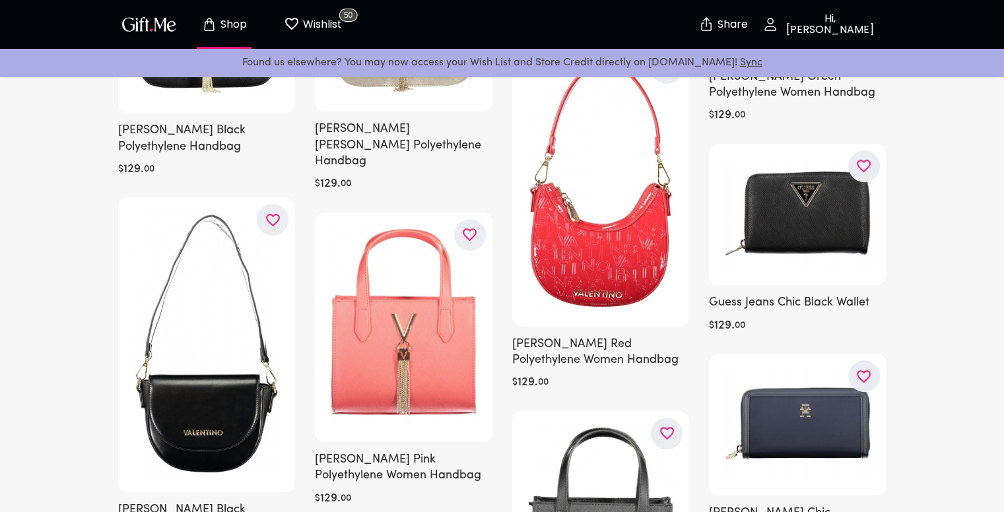
scroll to position [5547, 0]
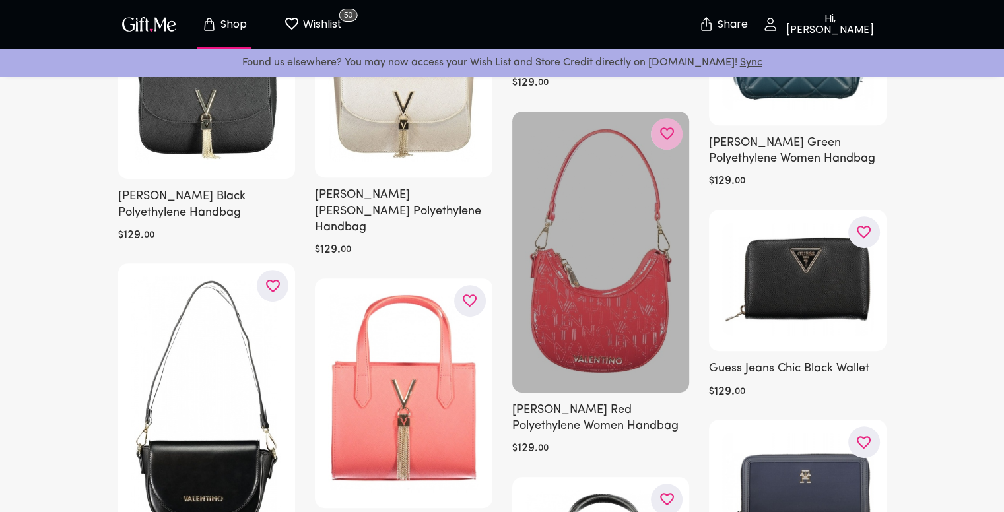
click at [0, 0] on icon "button" at bounding box center [0, 0] width 0 height 0
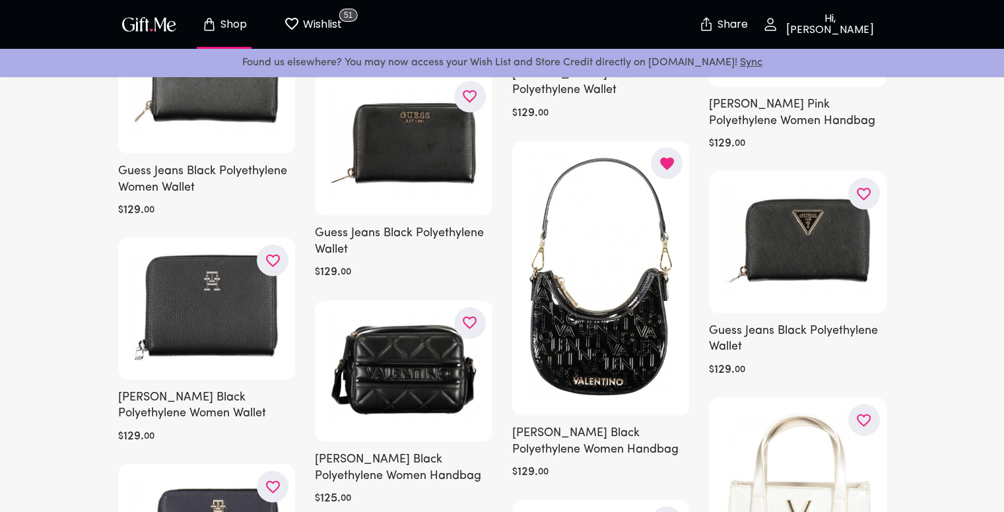
scroll to position [7726, 0]
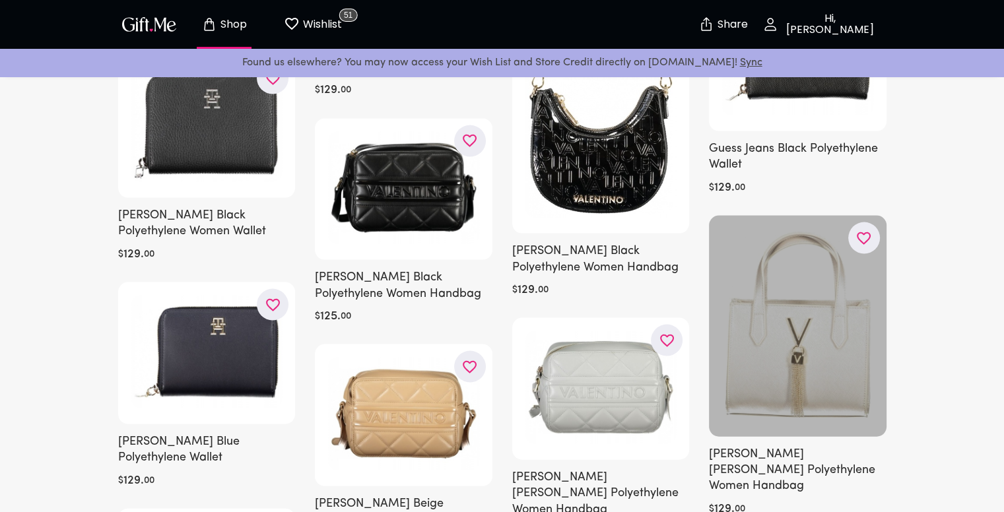
click at [868, 230] on button "button" at bounding box center [865, 239] width 32 height 32
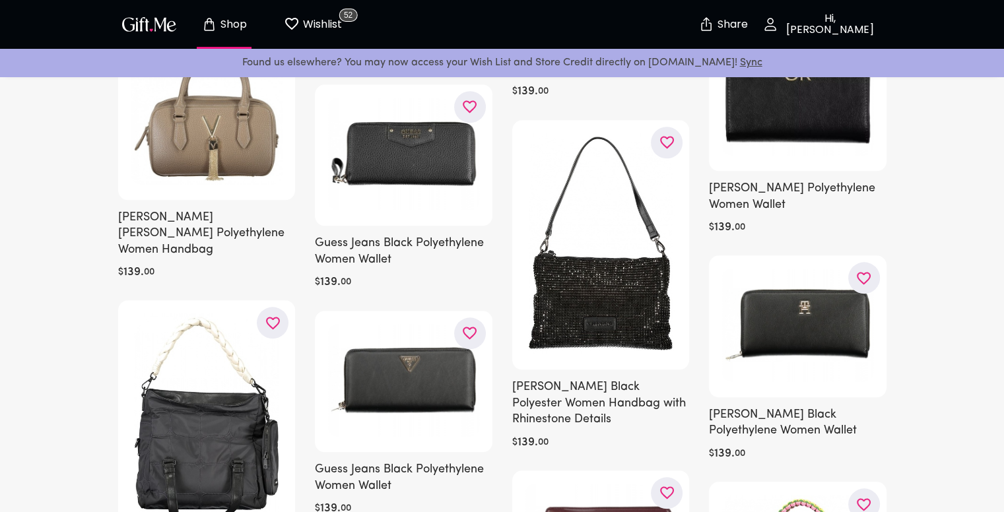
scroll to position [11292, 0]
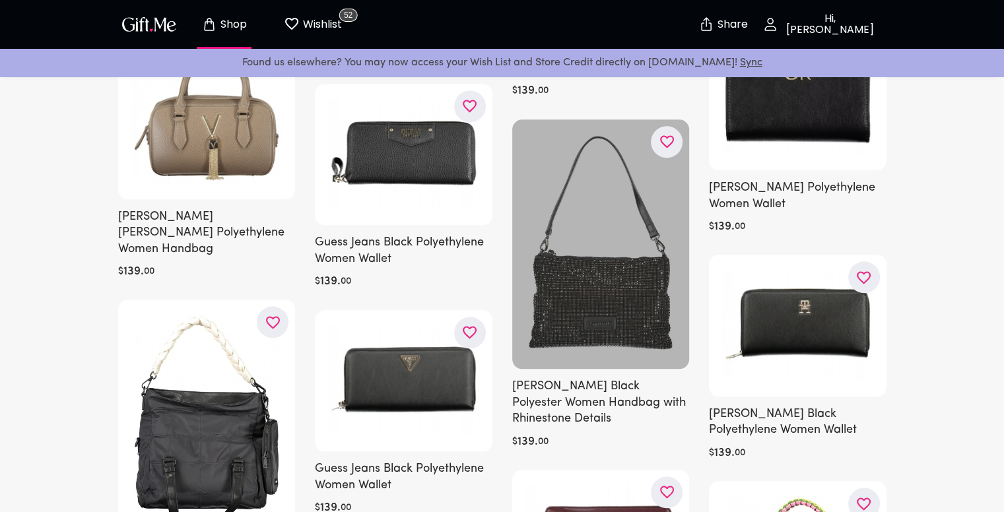
click at [656, 126] on button "button" at bounding box center [667, 142] width 32 height 32
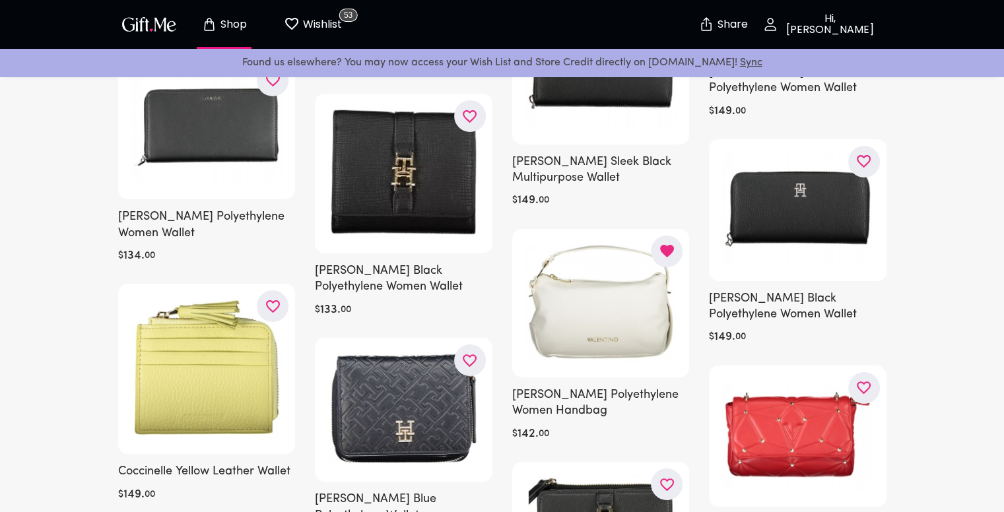
scroll to position [14923, 0]
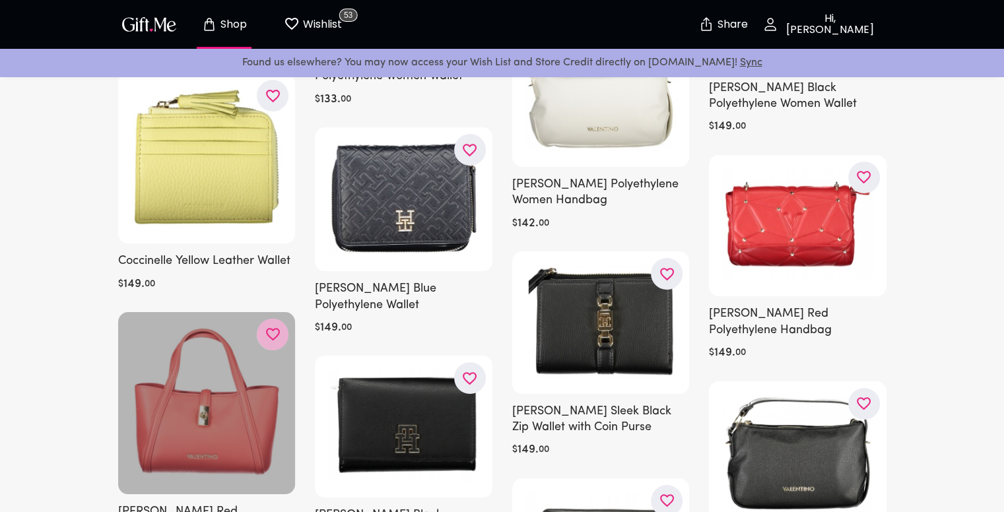
click at [0, 0] on icon "button" at bounding box center [0, 0] width 0 height 0
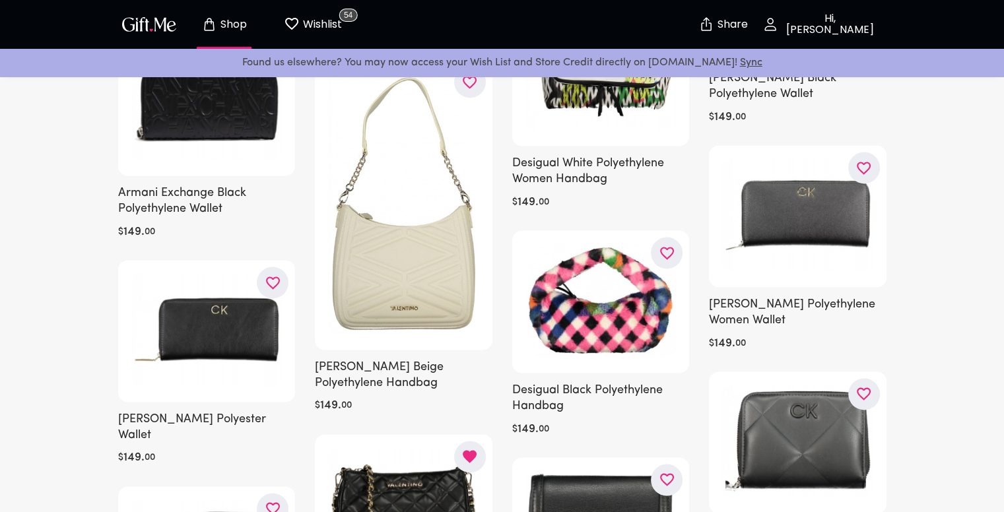
scroll to position [16772, 0]
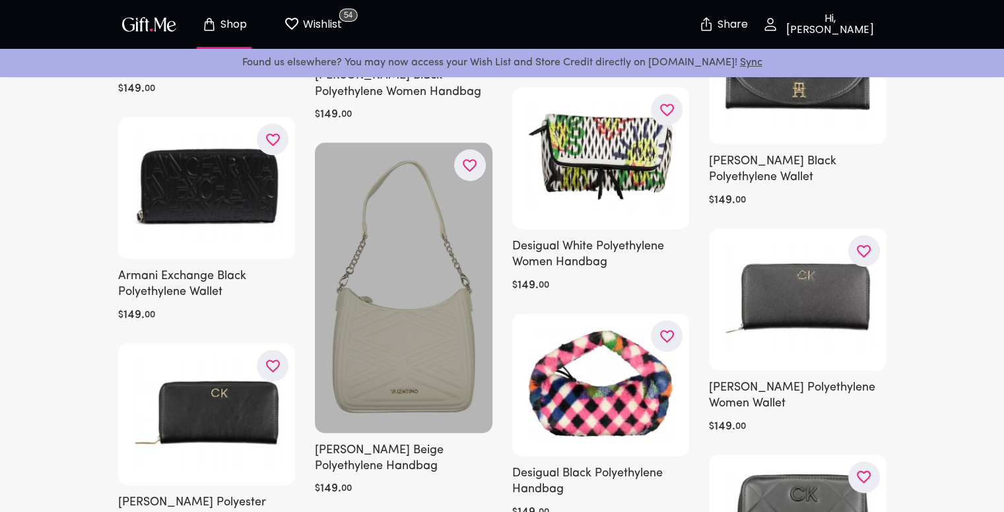
click at [459, 150] on button "button" at bounding box center [470, 165] width 32 height 32
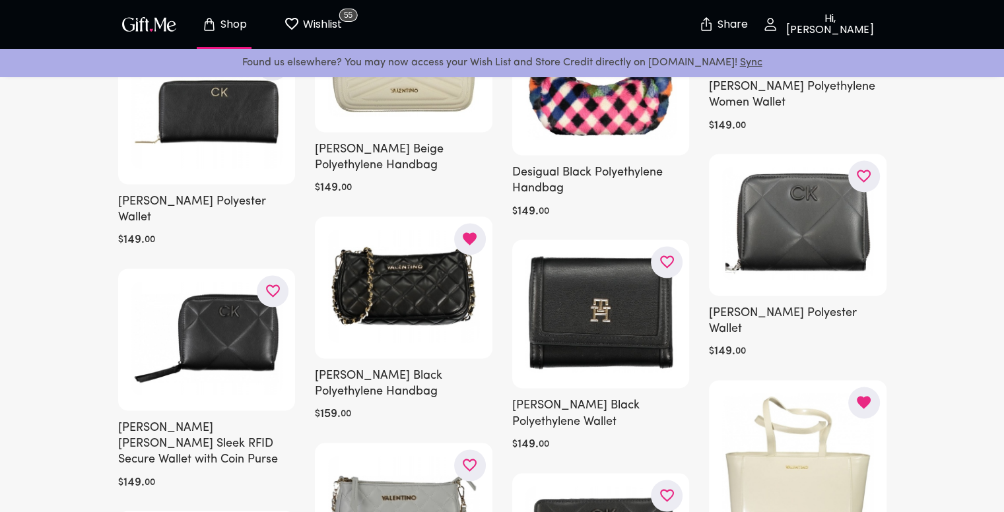
scroll to position [17103, 0]
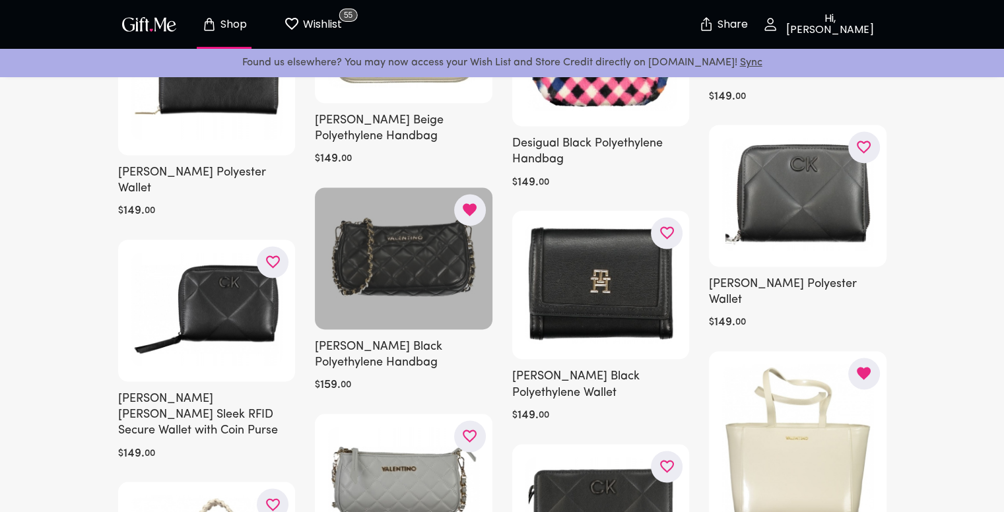
click at [427, 225] on div at bounding box center [404, 259] width 178 height 142
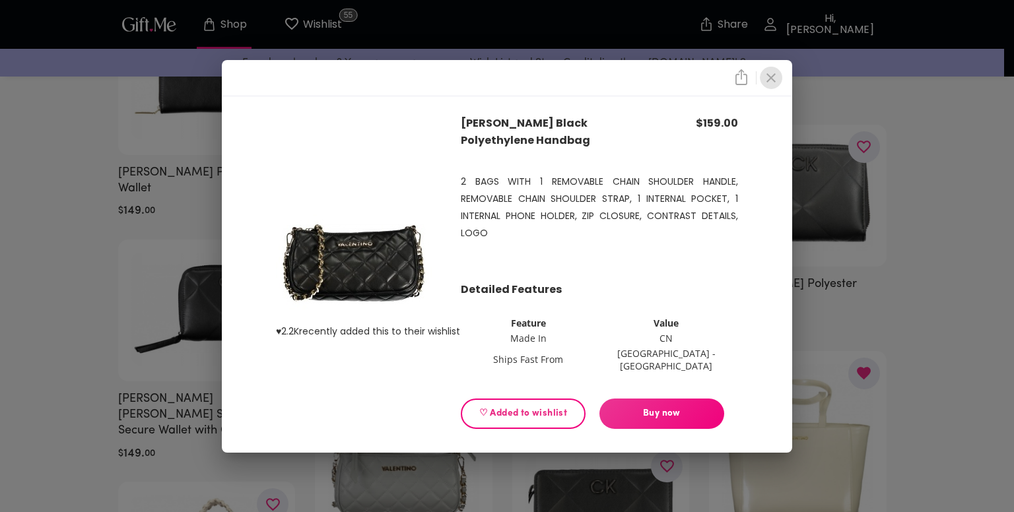
click at [771, 83] on icon "close" at bounding box center [771, 77] width 9 height 9
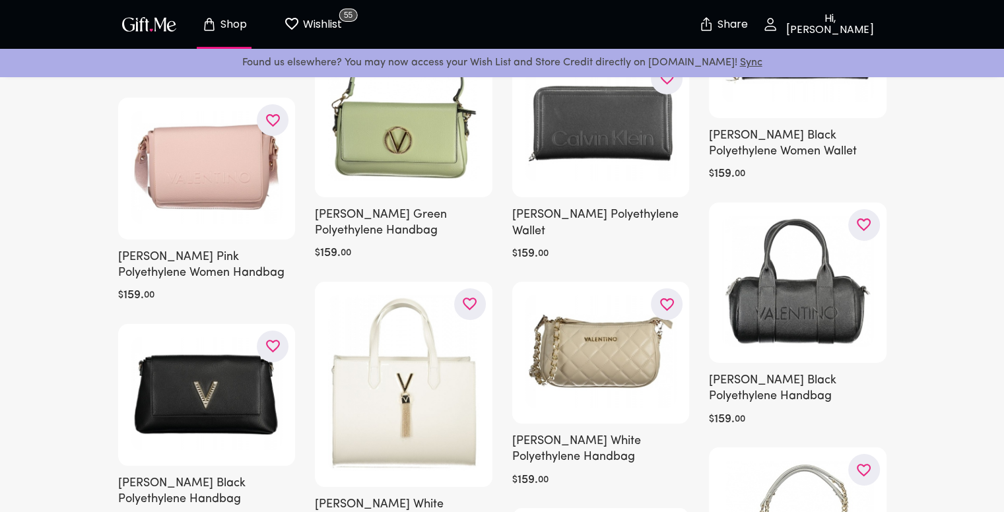
scroll to position [19810, 0]
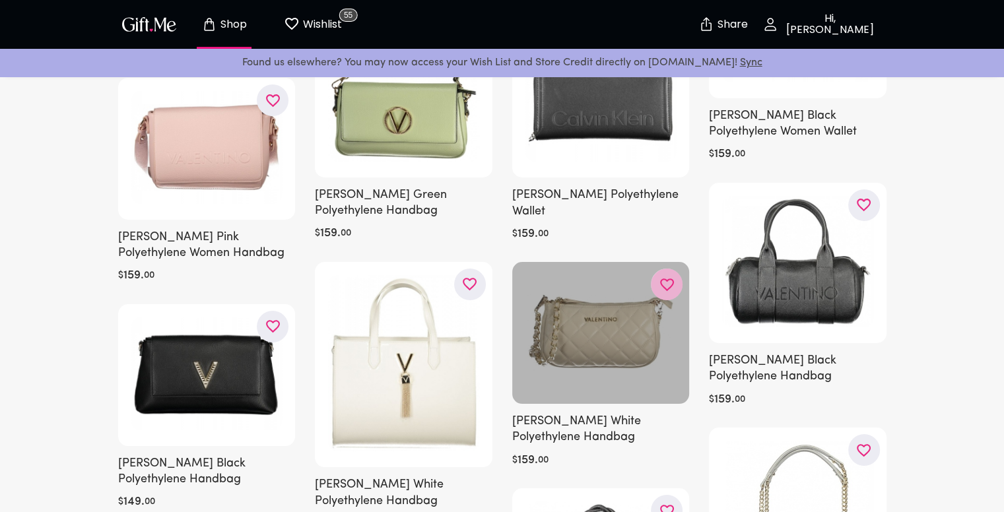
click at [0, 0] on icon "button" at bounding box center [0, 0] width 0 height 0
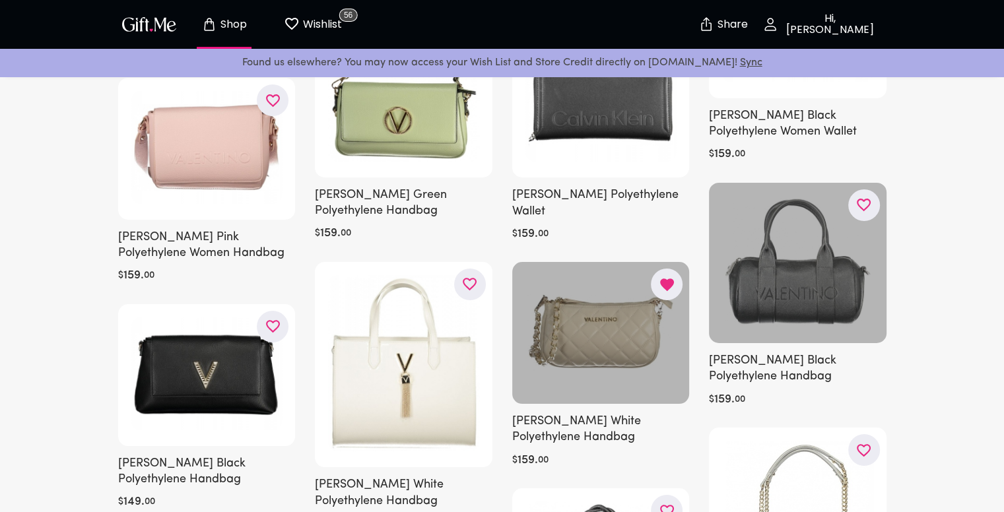
click at [0, 0] on icon "button" at bounding box center [0, 0] width 0 height 0
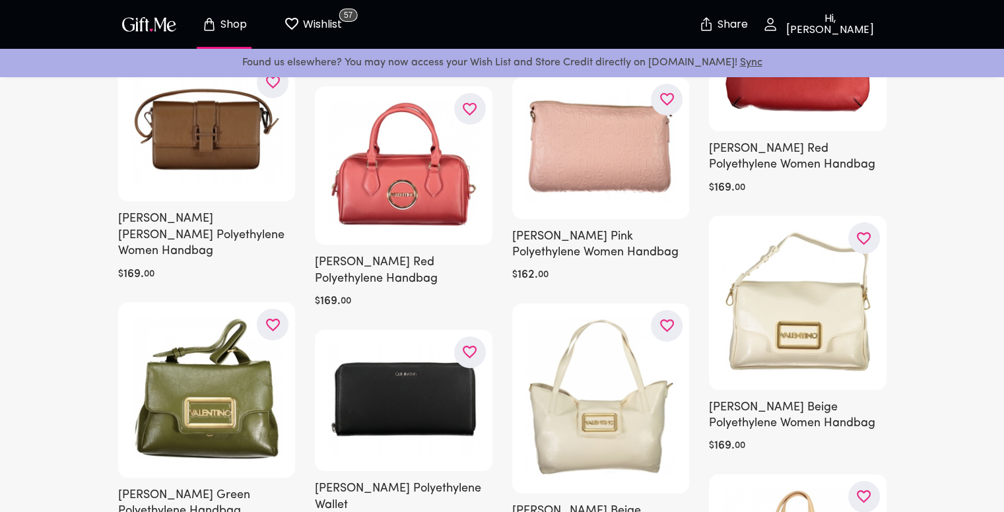
scroll to position [24432, 0]
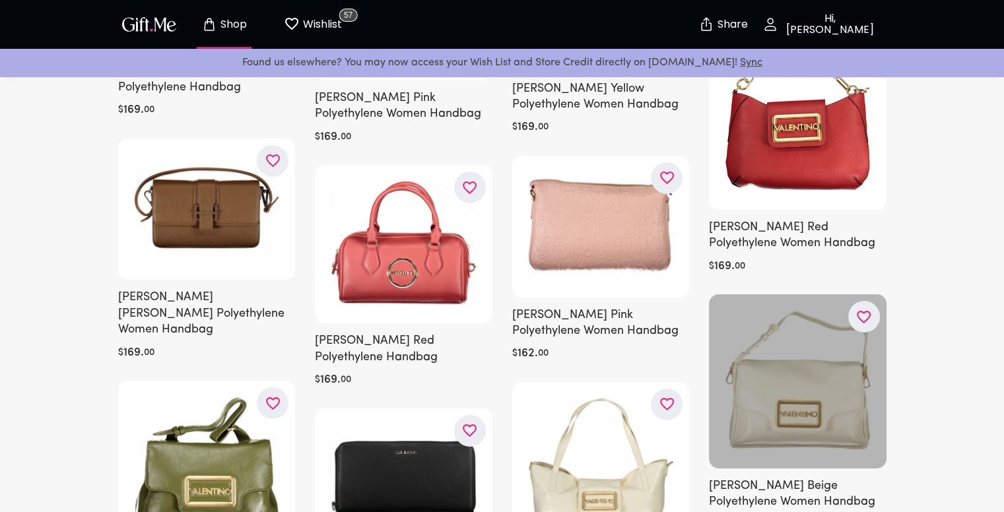
click at [0, 0] on icon "button" at bounding box center [0, 0] width 0 height 0
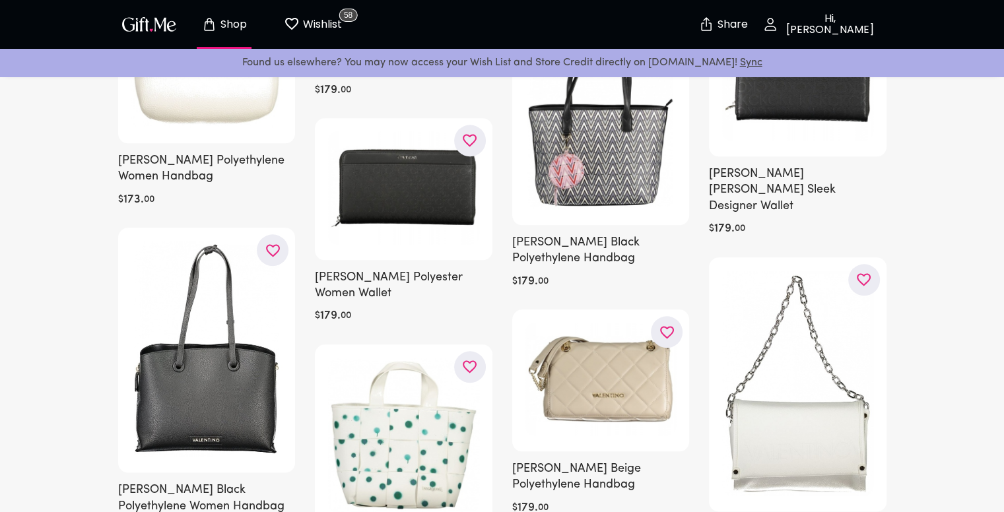
scroll to position [26545, 0]
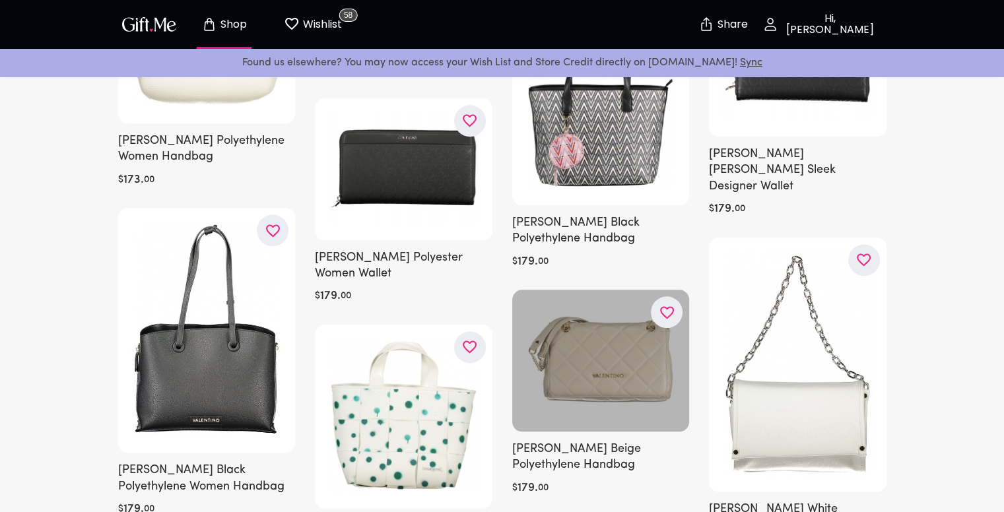
click at [655, 296] on button "button" at bounding box center [667, 312] width 32 height 32
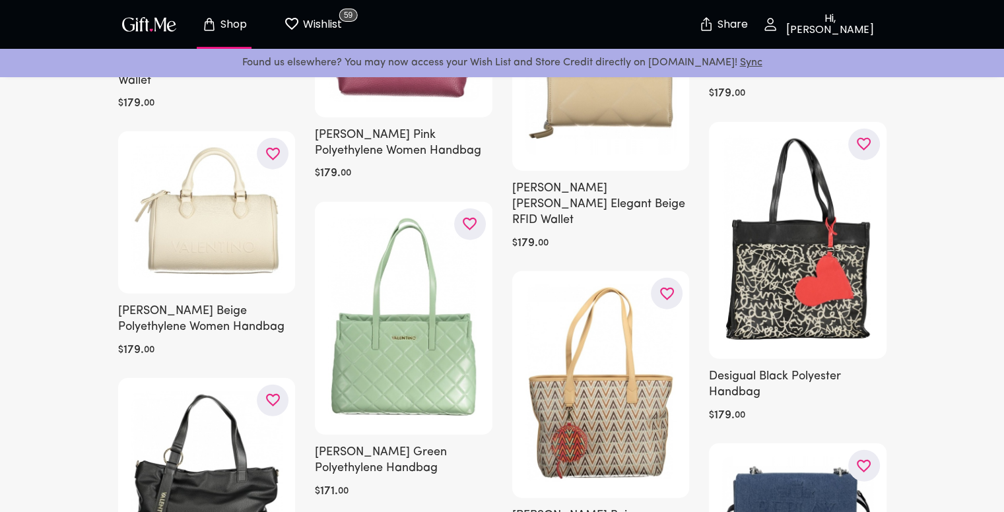
scroll to position [28394, 0]
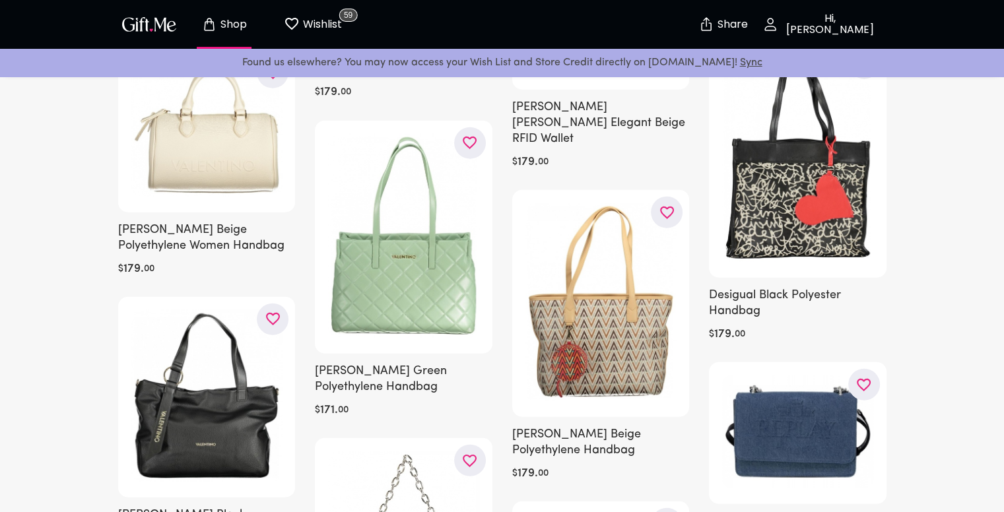
click at [308, 22] on p "Wishlist" at bounding box center [321, 24] width 42 height 17
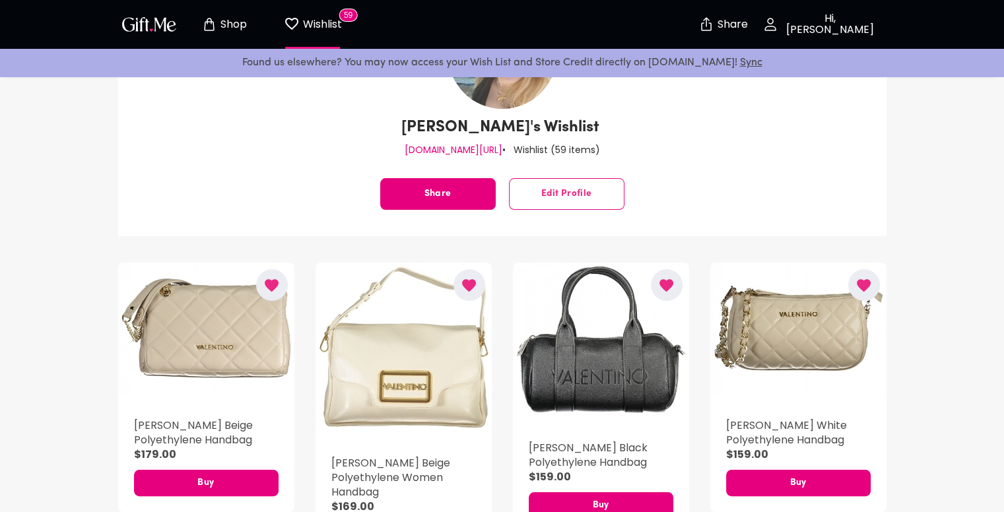
scroll to position [132, 0]
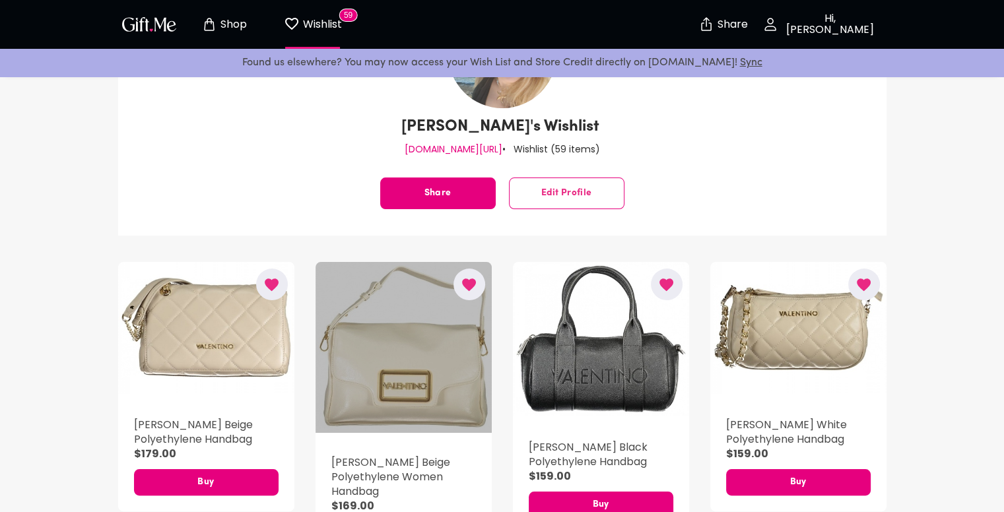
click at [333, 368] on div "button" at bounding box center [404, 347] width 176 height 171
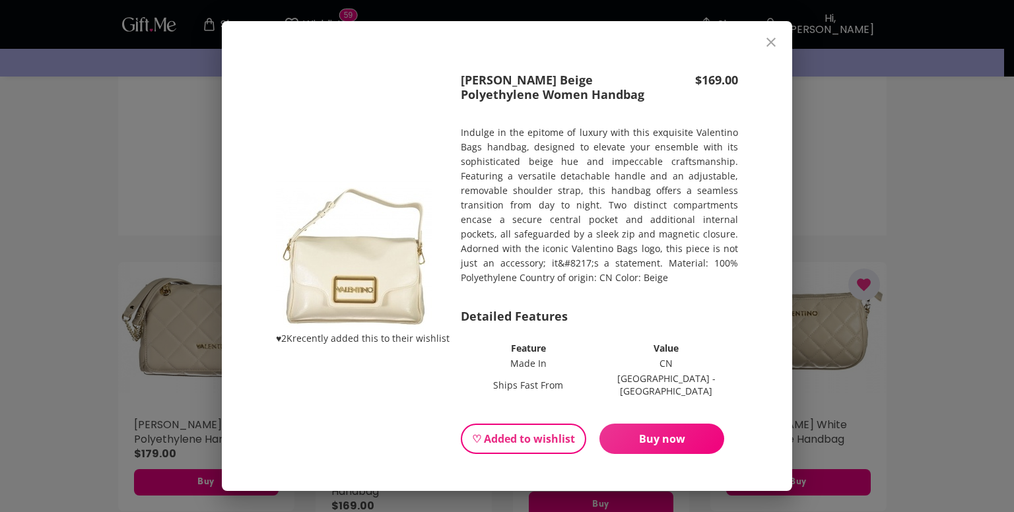
click at [777, 39] on icon "close" at bounding box center [771, 42] width 16 height 16
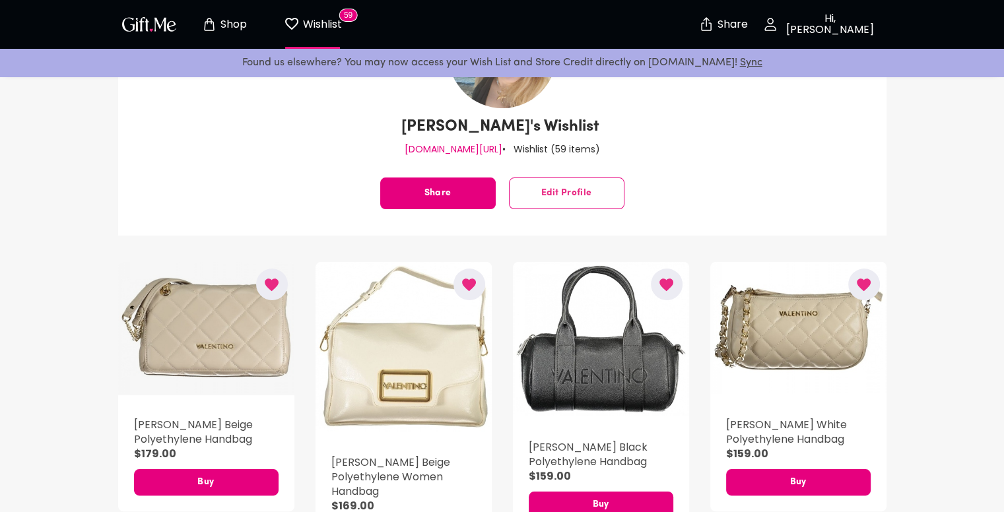
click at [162, 339] on div "button" at bounding box center [206, 328] width 176 height 133
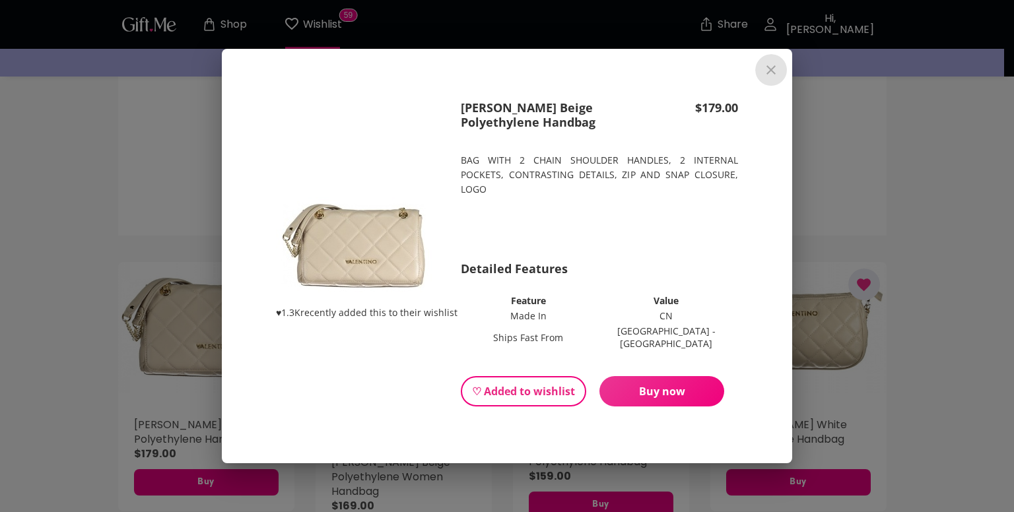
click at [769, 76] on icon "close" at bounding box center [771, 70] width 16 height 16
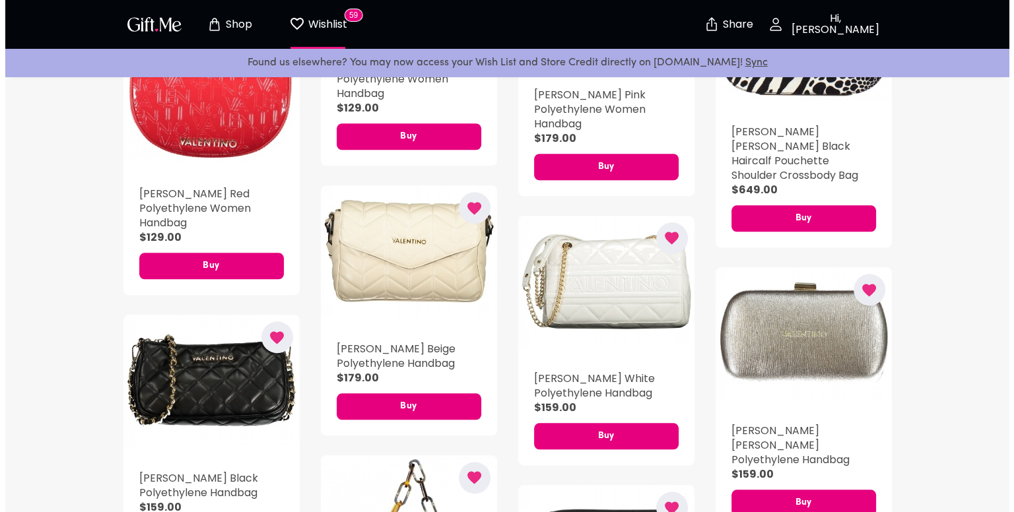
scroll to position [1255, 0]
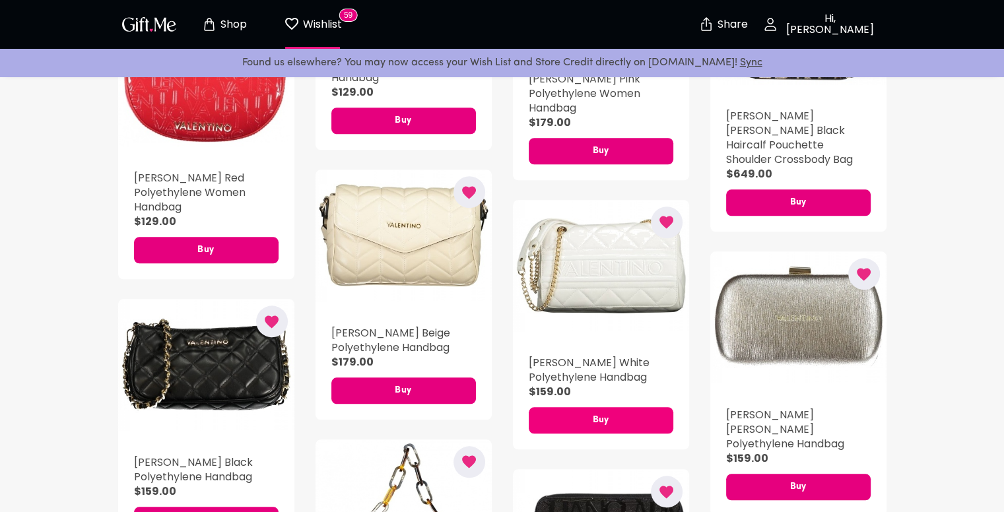
click at [657, 426] on span "Buy" at bounding box center [601, 420] width 145 height 15
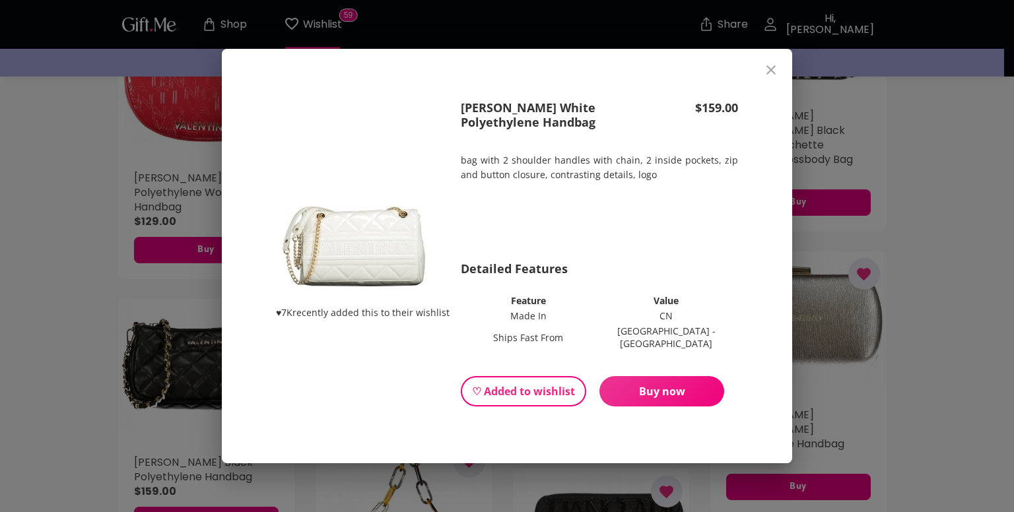
click at [658, 384] on span "Buy now" at bounding box center [662, 391] width 125 height 15
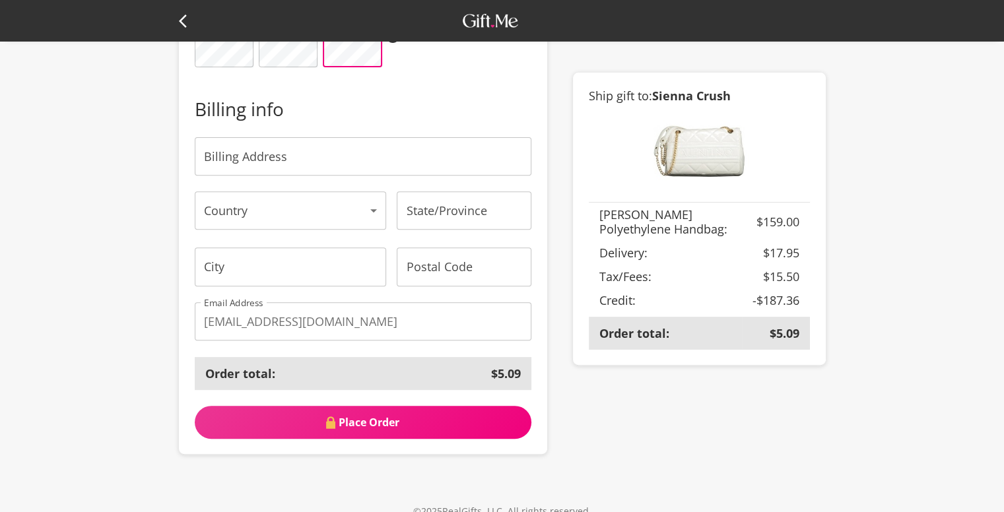
scroll to position [396, 0]
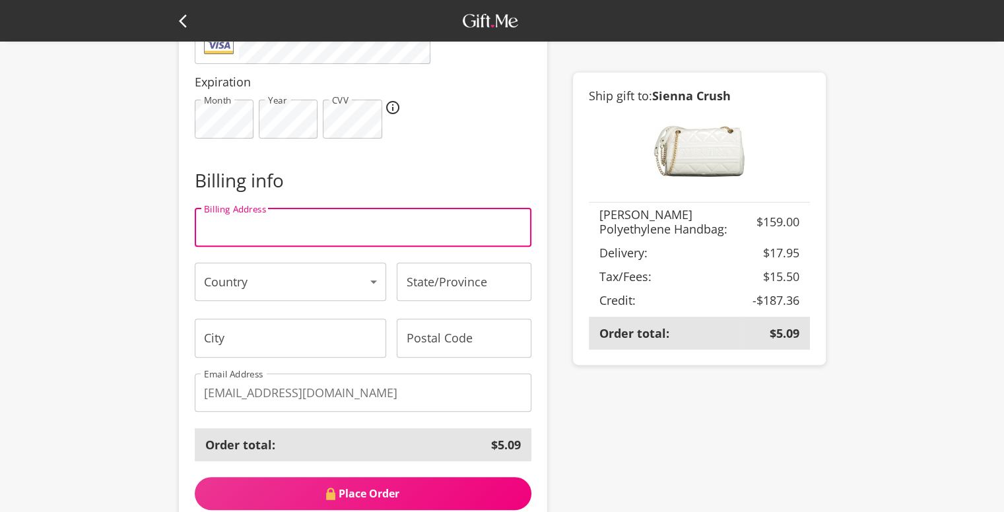
click at [285, 236] on input "Billing Address" at bounding box center [363, 228] width 337 height 38
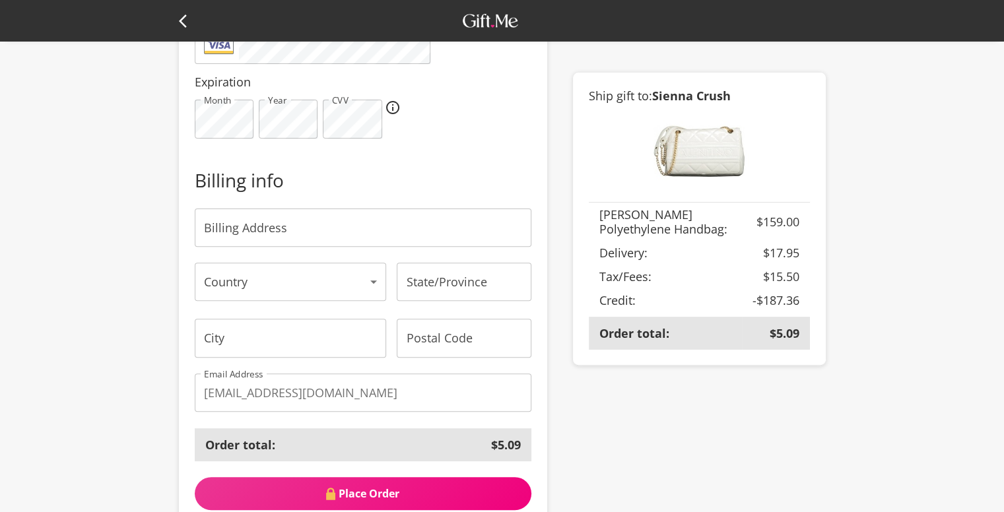
type input "Derech Ben Zvi 68"
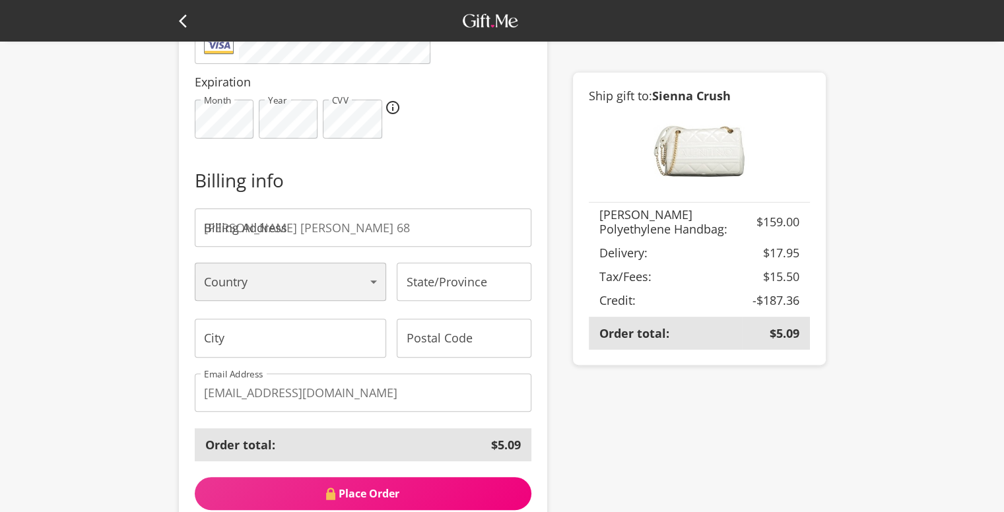
select select "US"
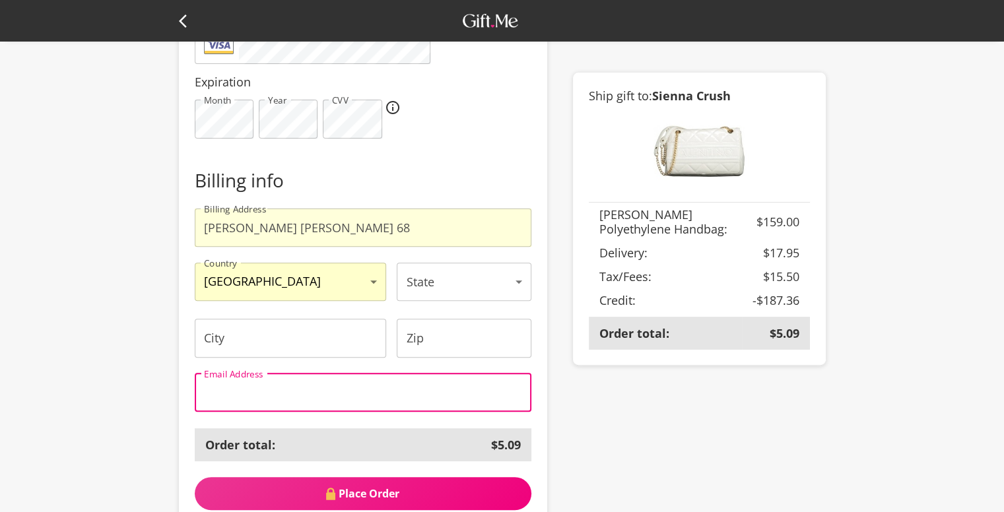
type input "elenagaft@gmail.com"
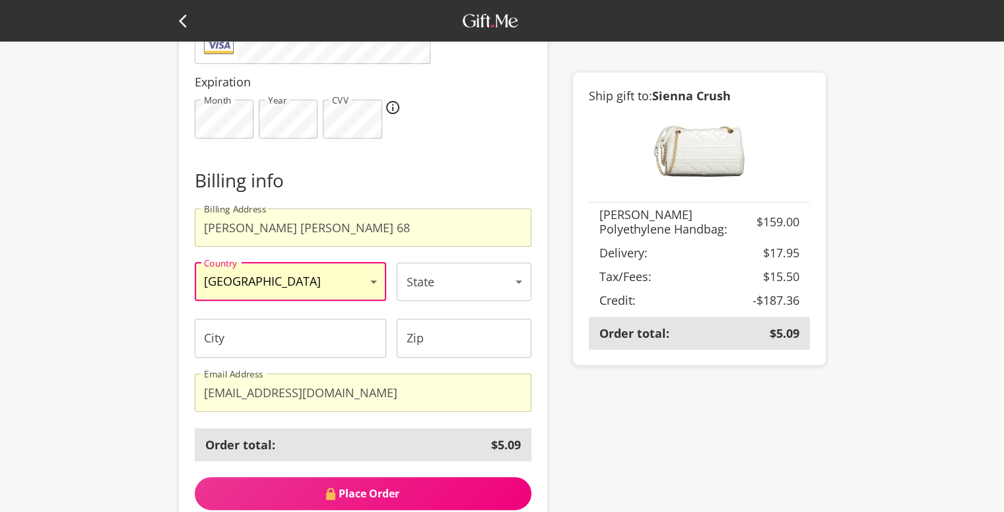
click at [291, 283] on select "United States Afghanistan Åland Islands Albania Algeria American Samoa Andorra …" at bounding box center [291, 282] width 192 height 38
select select "IL"
click at [195, 263] on select "United States Afghanistan Åland Islands Albania Algeria American Samoa Andorra …" at bounding box center [291, 282] width 192 height 38
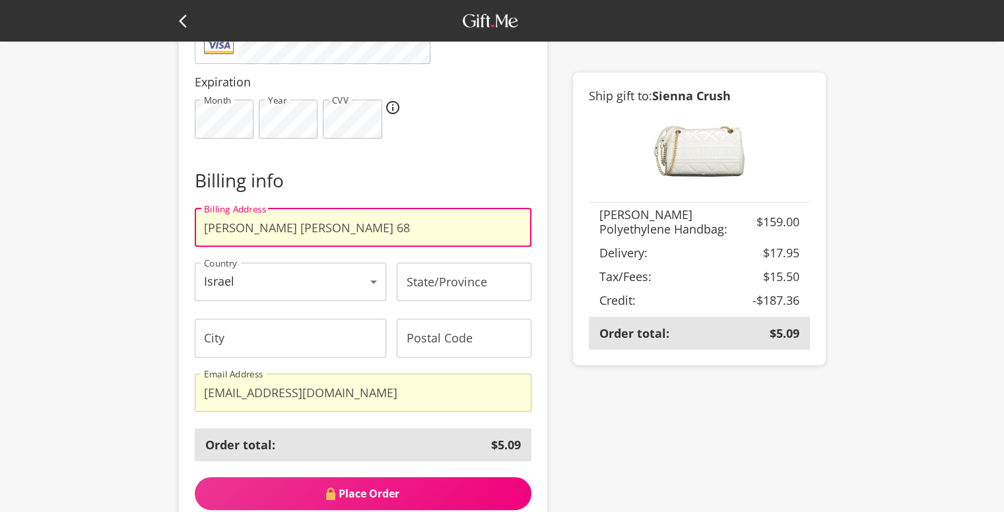
drag, startPoint x: 322, startPoint y: 223, endPoint x: 184, endPoint y: 227, distance: 138.1
click at [184, 227] on div "Order details From: Sienna Crush From: Include a message Payment Info Your deta…" at bounding box center [363, 114] width 369 height 823
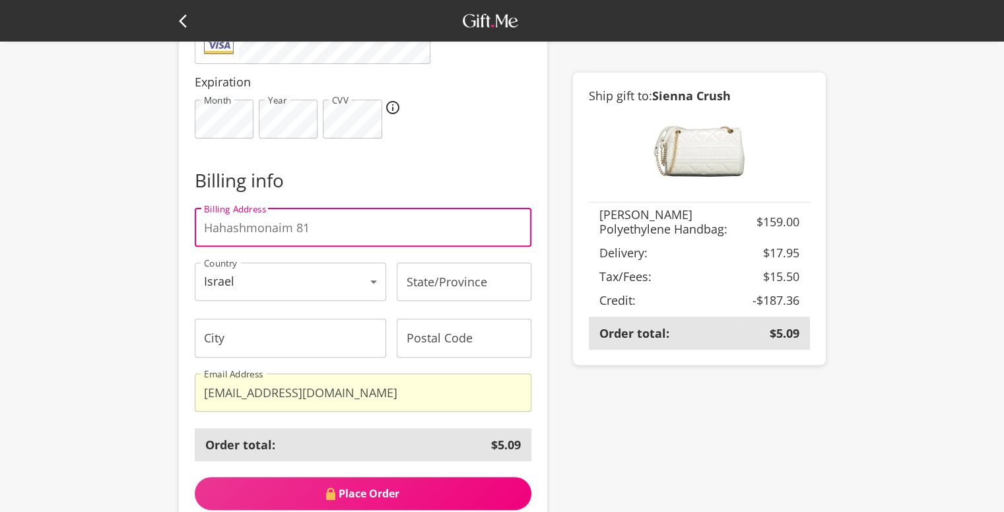
type input "Hahashmonaim 81"
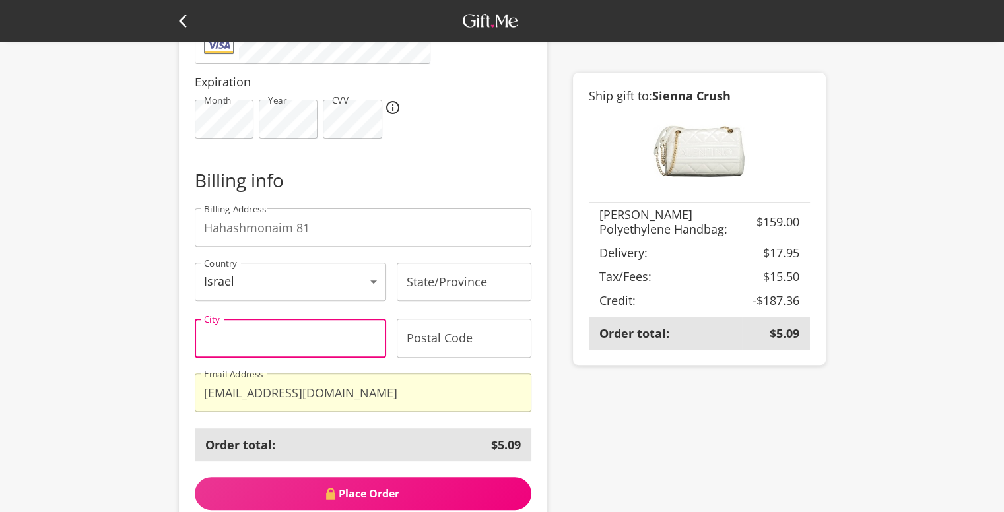
click at [261, 344] on input "City" at bounding box center [291, 338] width 192 height 38
type input "Bat Yam"
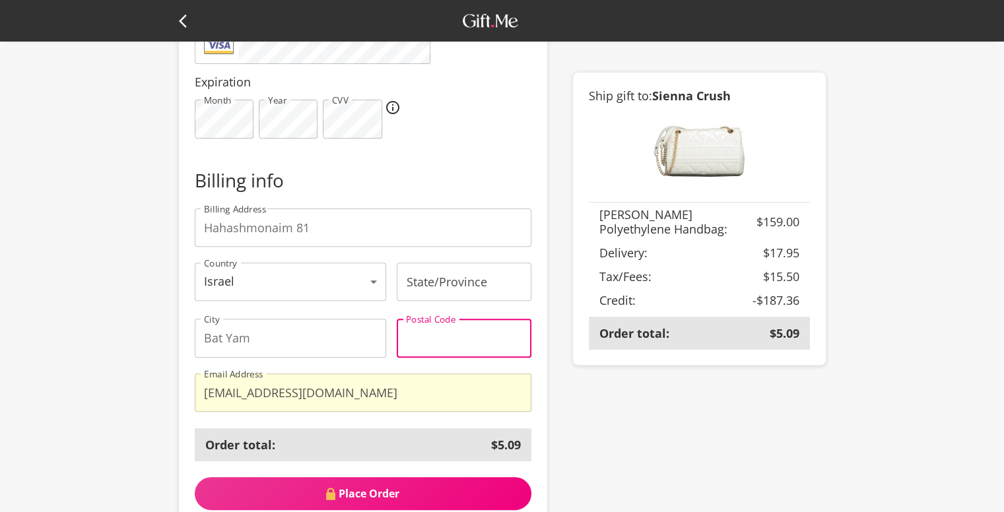
click at [432, 341] on input "Postal Code" at bounding box center [464, 338] width 135 height 38
type input "5958326"
click at [453, 294] on input "State/Province" at bounding box center [464, 282] width 135 height 38
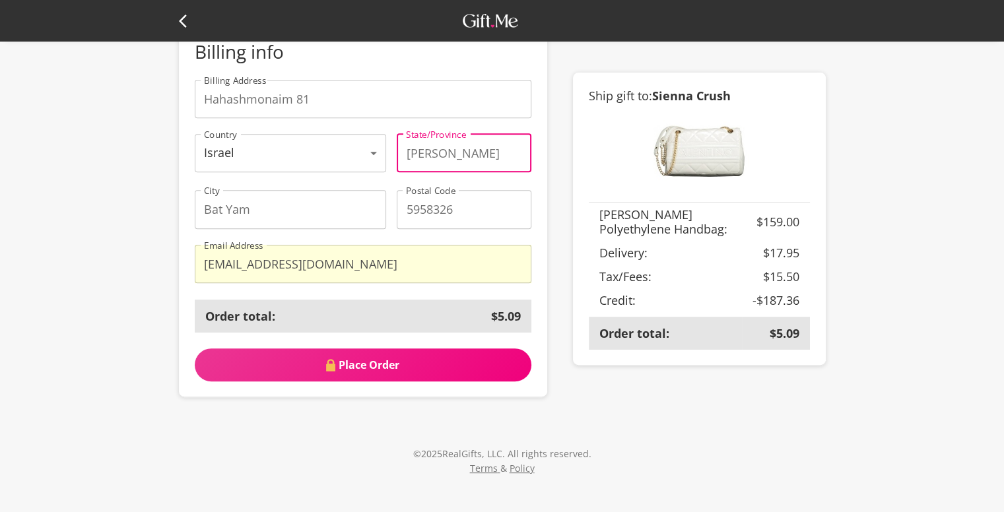
scroll to position [528, 0]
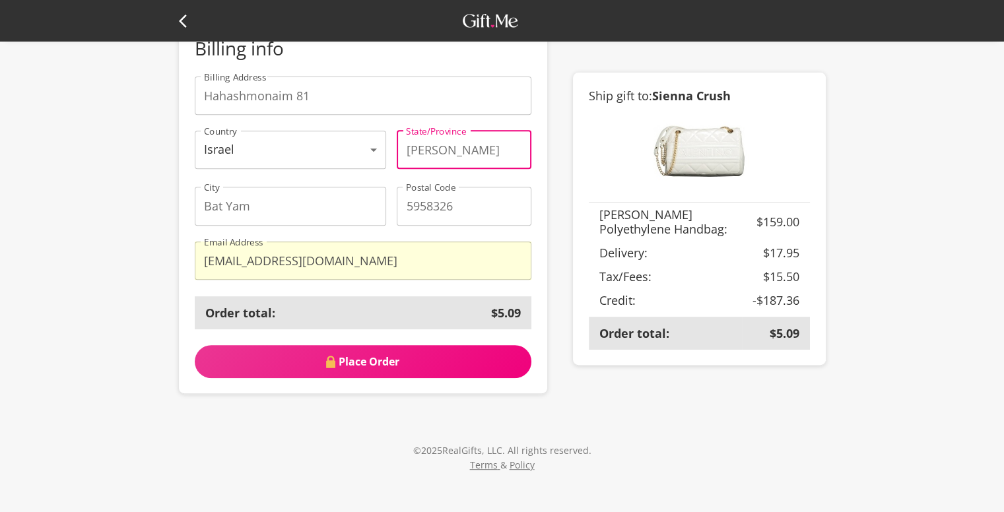
type input "[PERSON_NAME]"
click at [414, 365] on span "Place Order" at bounding box center [363, 362] width 337 height 15
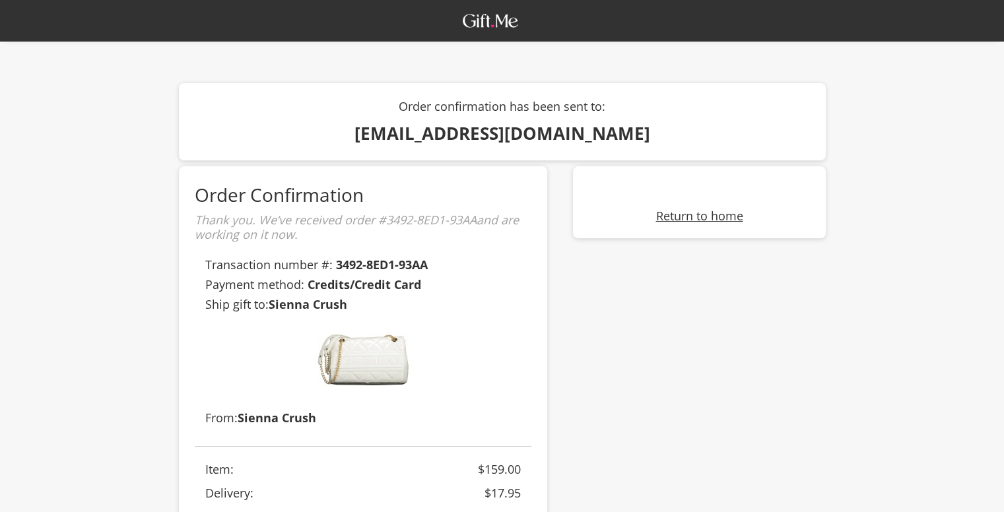
click at [692, 212] on link "Return to home" at bounding box center [699, 216] width 87 height 16
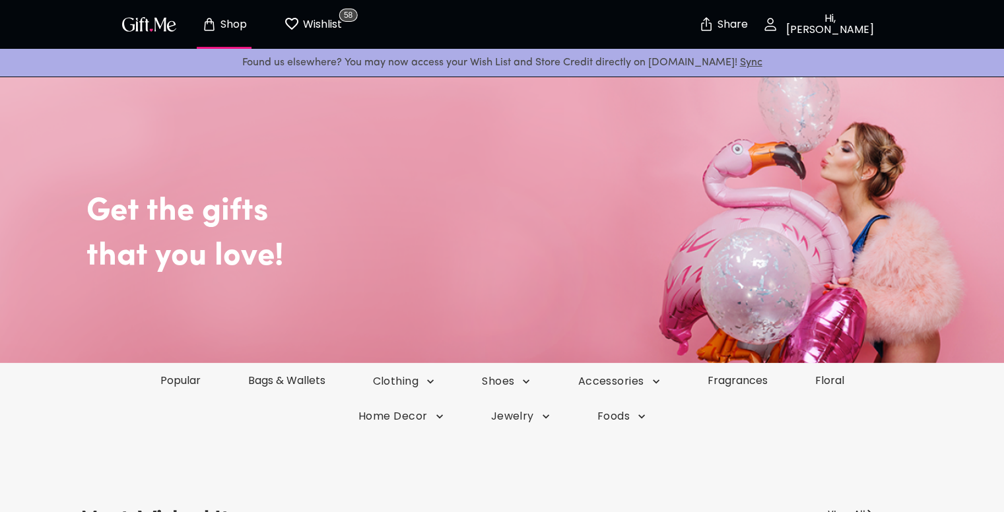
click at [826, 18] on p "Hi, [PERSON_NAME]" at bounding box center [829, 24] width 100 height 22
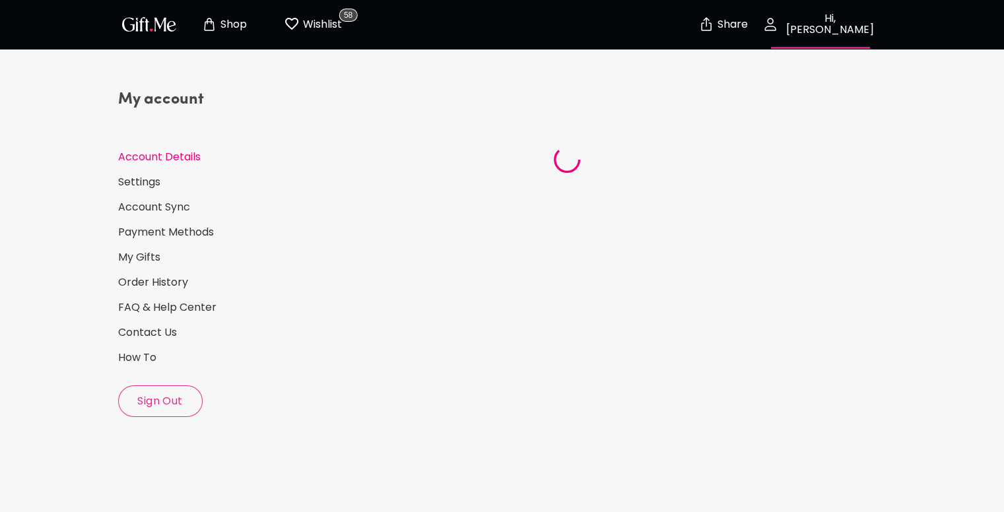
select select "1994"
select select "November"
select select "22"
select select "IL"
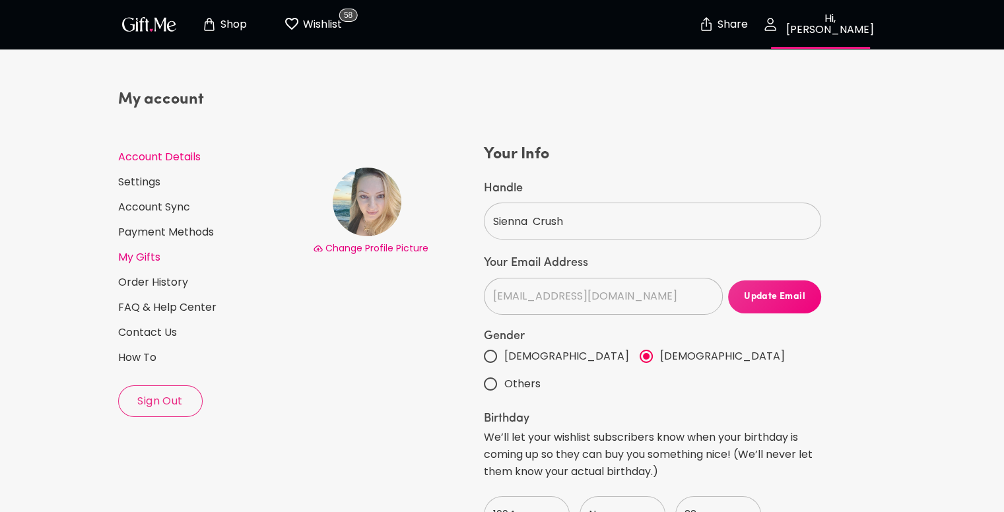
click at [164, 258] on link "My Gifts" at bounding box center [210, 257] width 184 height 15
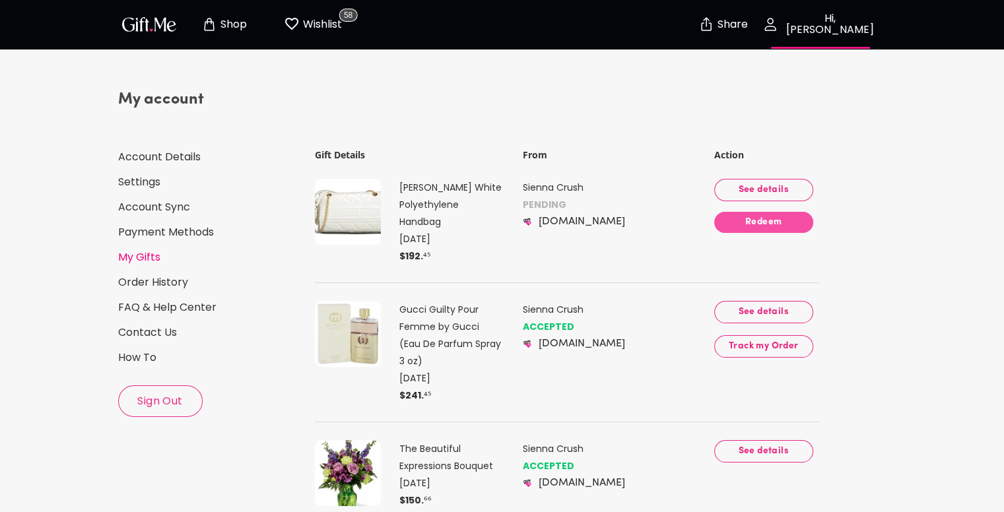
click at [755, 219] on span "Redeem" at bounding box center [763, 222] width 99 height 15
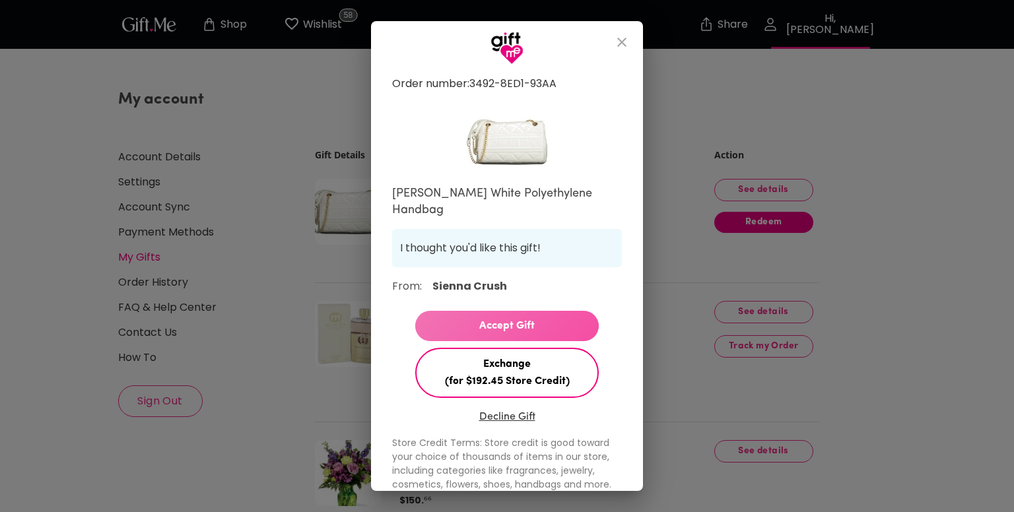
click at [551, 322] on span "Accept Gift" at bounding box center [507, 326] width 184 height 17
select select "IL"
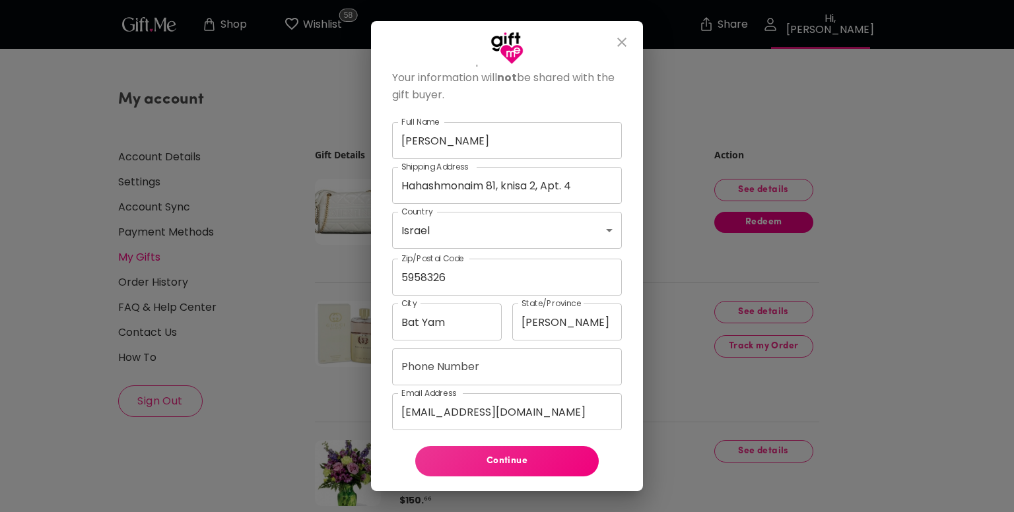
scroll to position [319, 0]
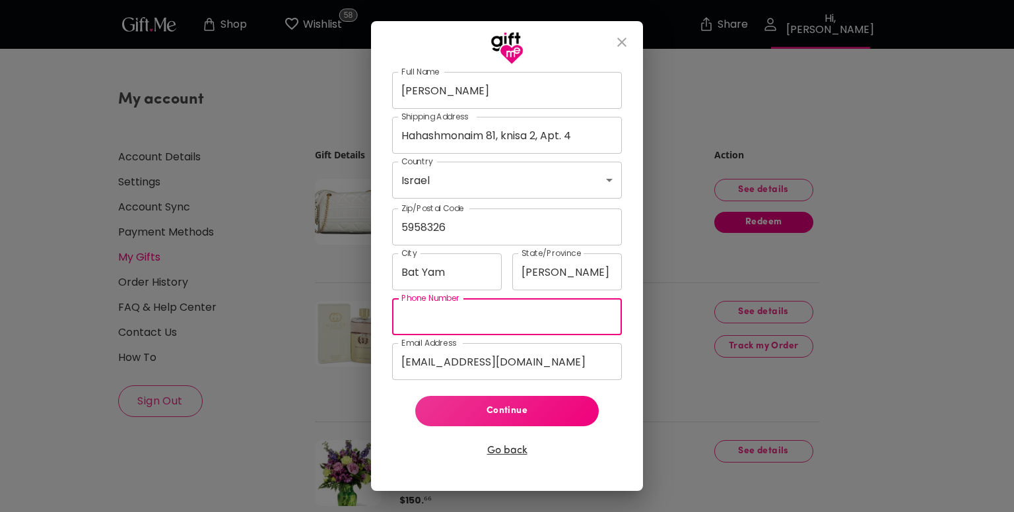
click at [557, 326] on input "Phone Number" at bounding box center [507, 316] width 230 height 37
type input "+972587006959"
click at [483, 410] on span "Continue" at bounding box center [507, 411] width 162 height 15
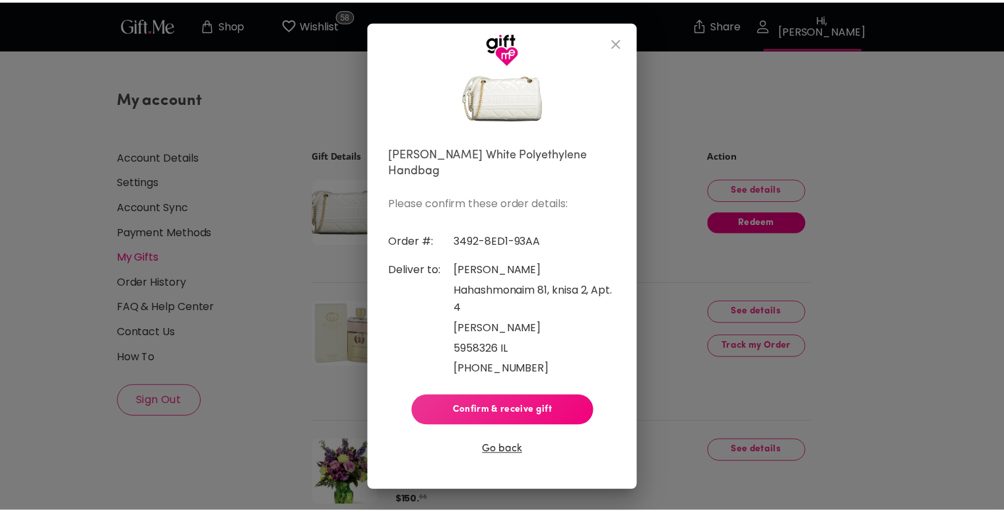
scroll to position [17, 0]
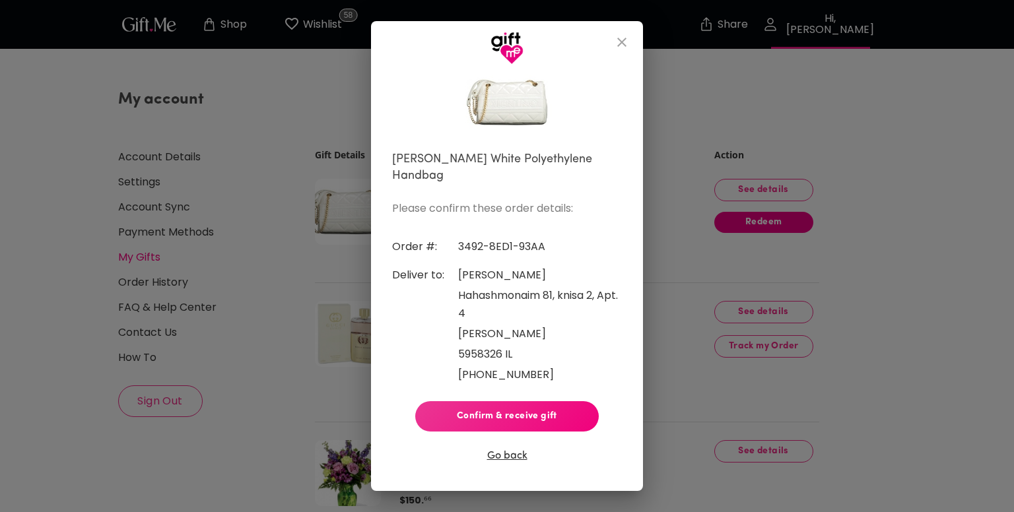
click at [481, 411] on span "Confirm & receive gift" at bounding box center [507, 416] width 162 height 15
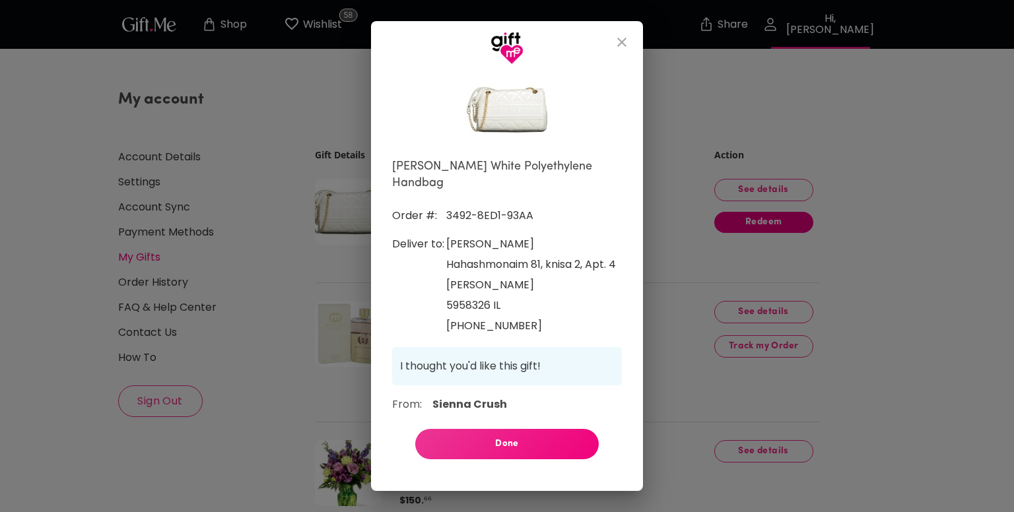
click at [510, 453] on button "Done" at bounding box center [507, 444] width 184 height 30
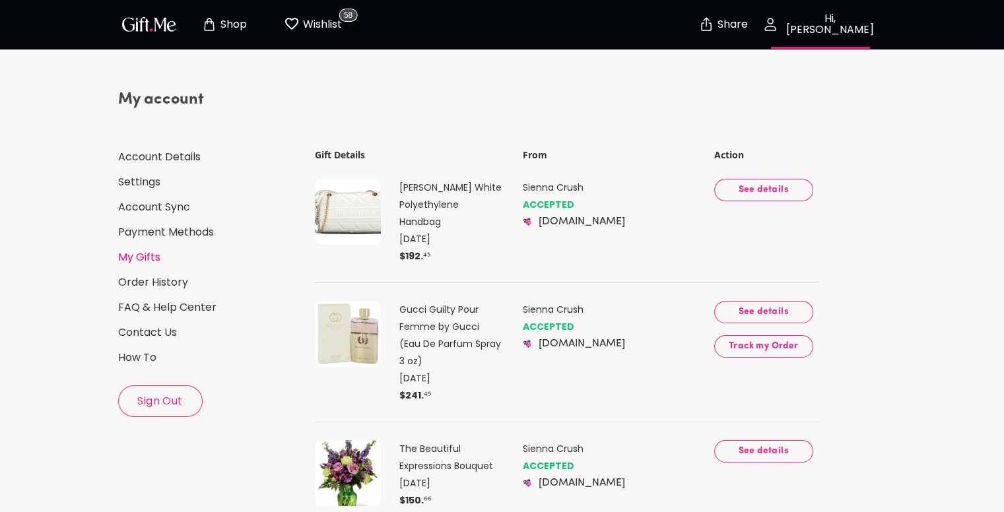
click at [352, 210] on img at bounding box center [348, 212] width 66 height 66
click at [806, 185] on button "See details" at bounding box center [763, 190] width 99 height 22
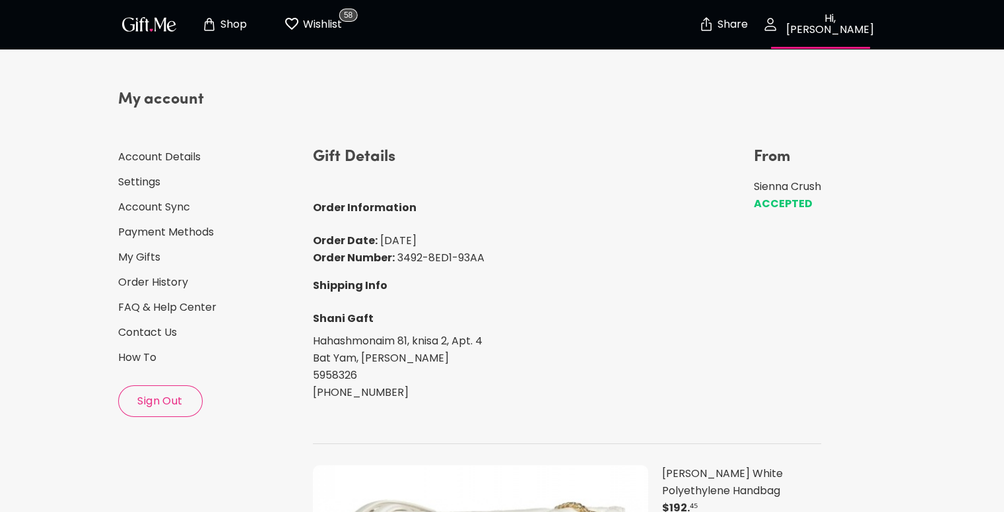
click at [324, 24] on p "Wishlist" at bounding box center [321, 24] width 42 height 17
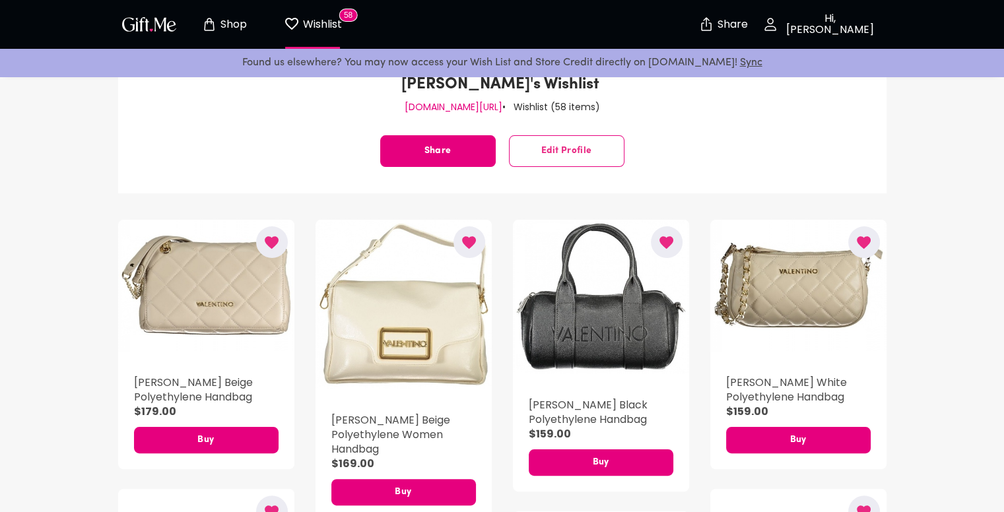
scroll to position [198, 0]
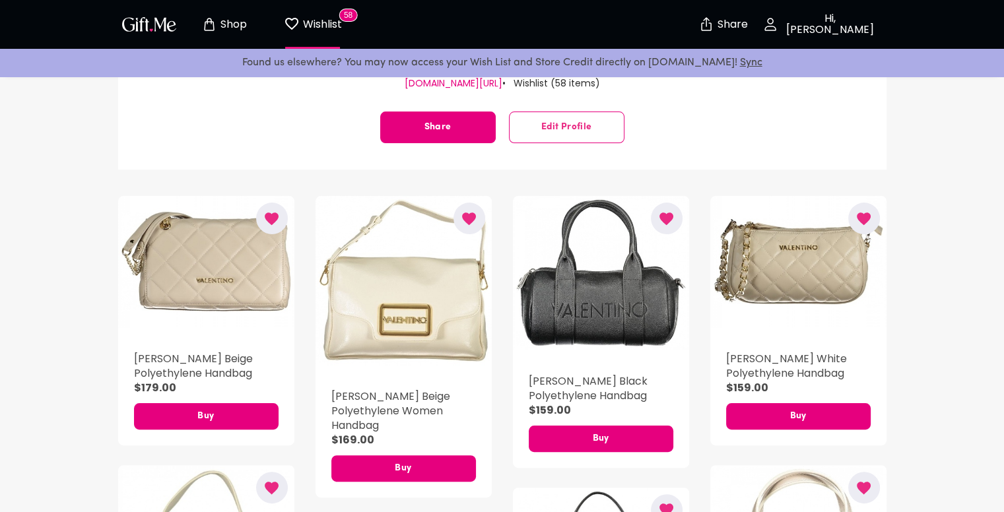
click at [277, 211] on icon "button" at bounding box center [271, 219] width 17 height 17
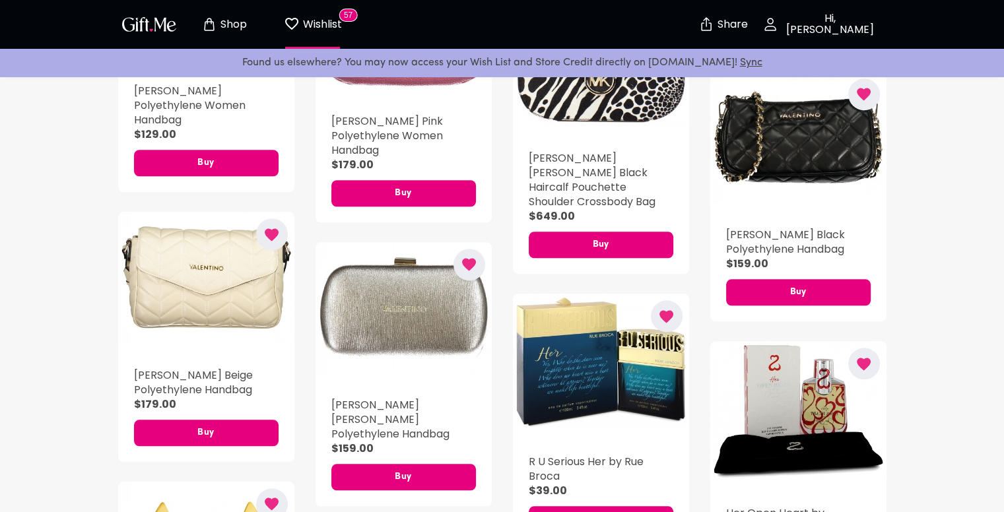
scroll to position [1255, 0]
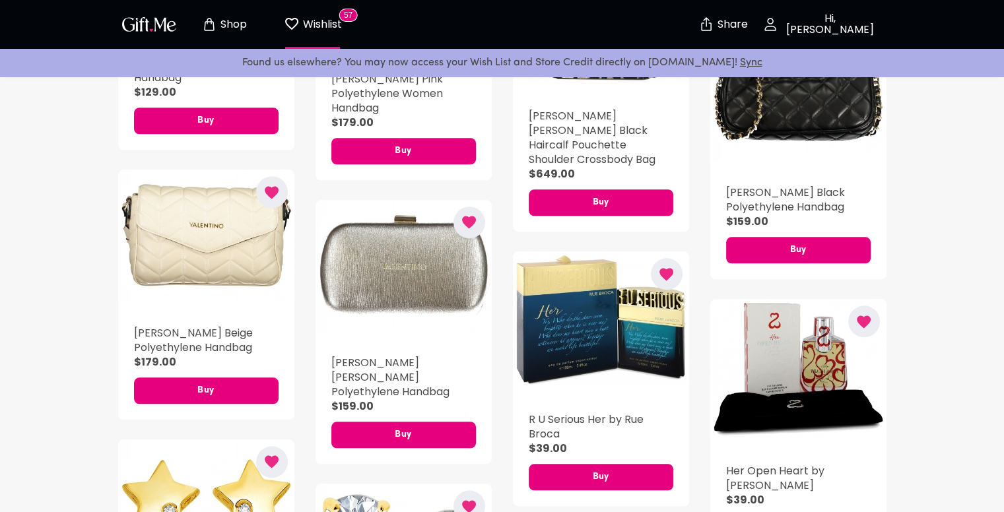
click at [277, 198] on icon "button" at bounding box center [271, 192] width 17 height 17
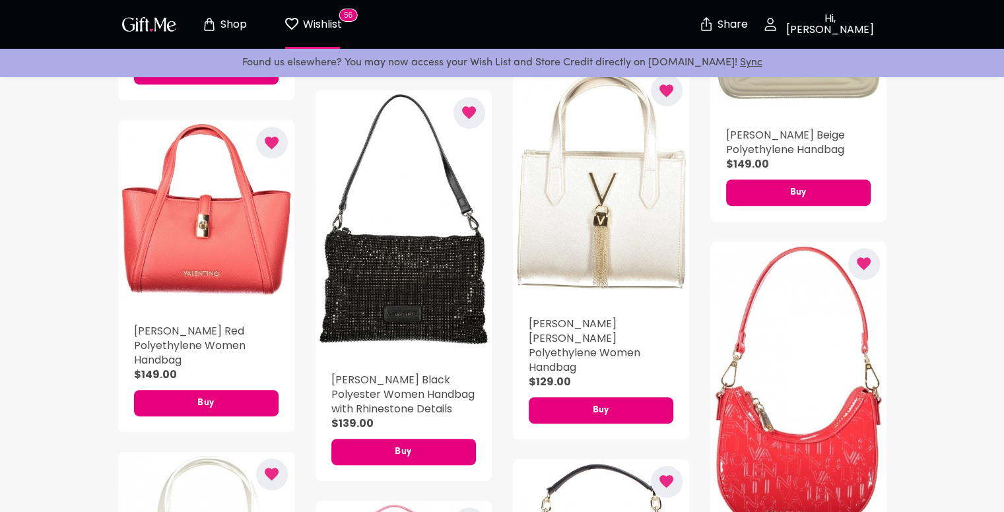
scroll to position [594, 0]
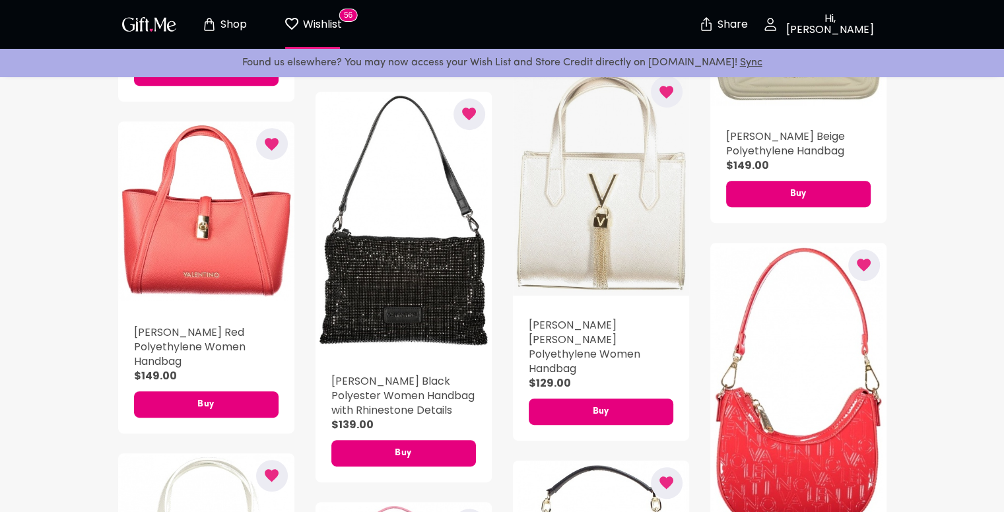
click at [567, 178] on div "button" at bounding box center [601, 182] width 176 height 226
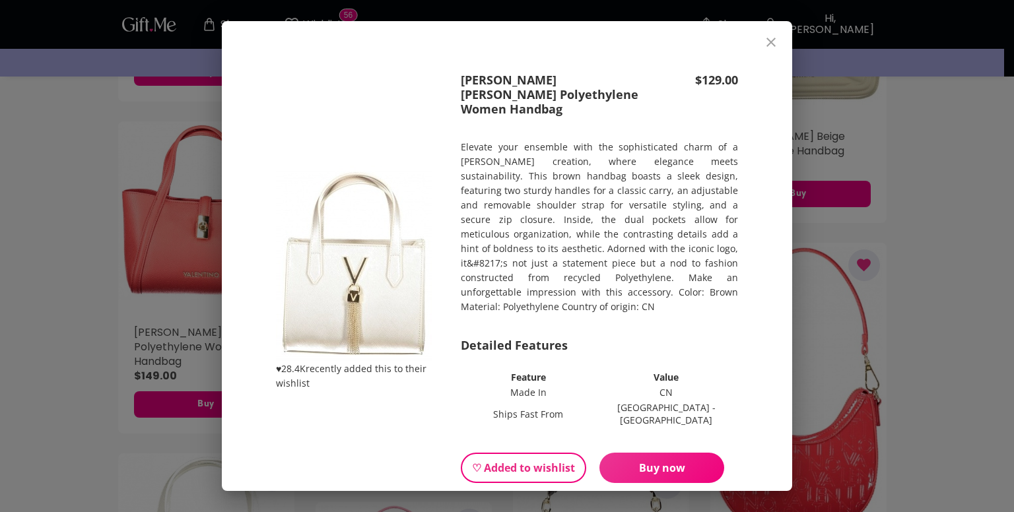
click at [779, 38] on icon "close" at bounding box center [771, 42] width 16 height 16
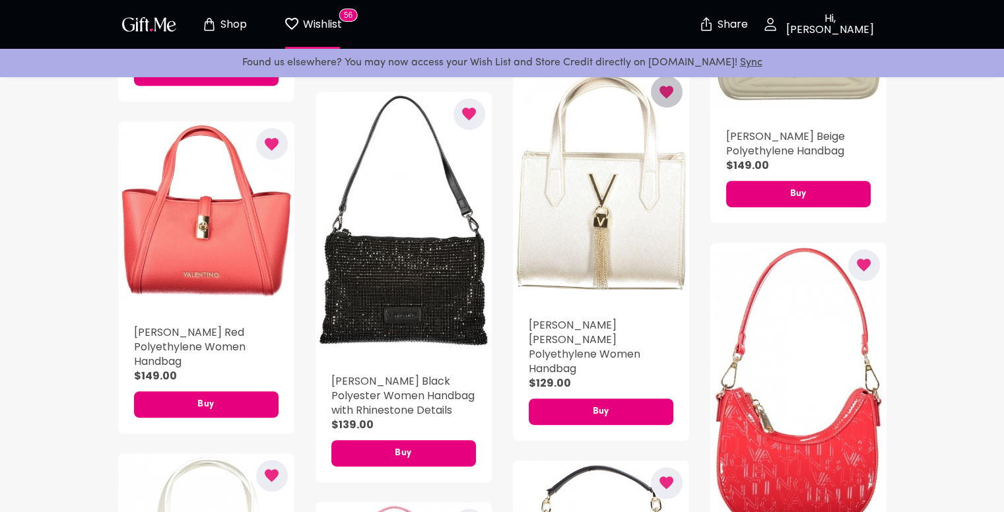
click at [660, 98] on icon "button" at bounding box center [666, 92] width 17 height 17
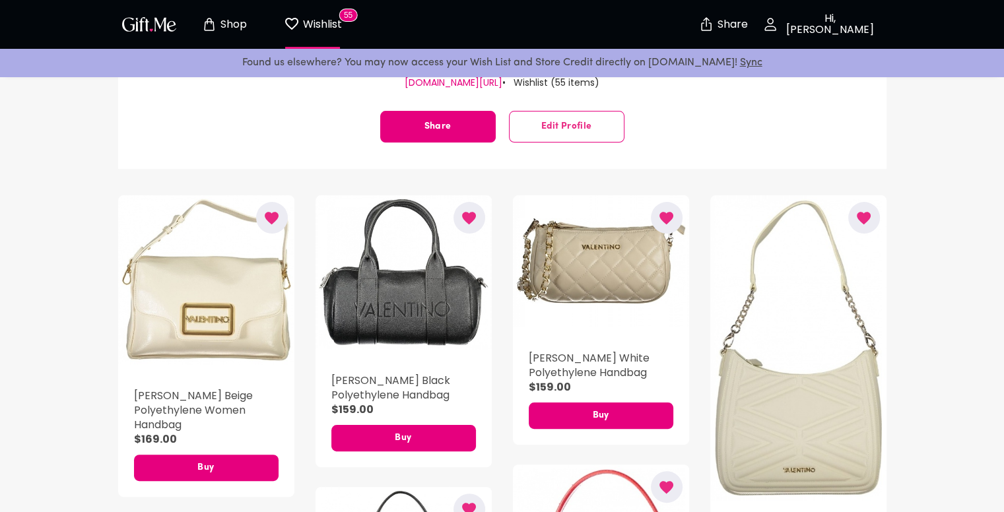
scroll to position [198, 0]
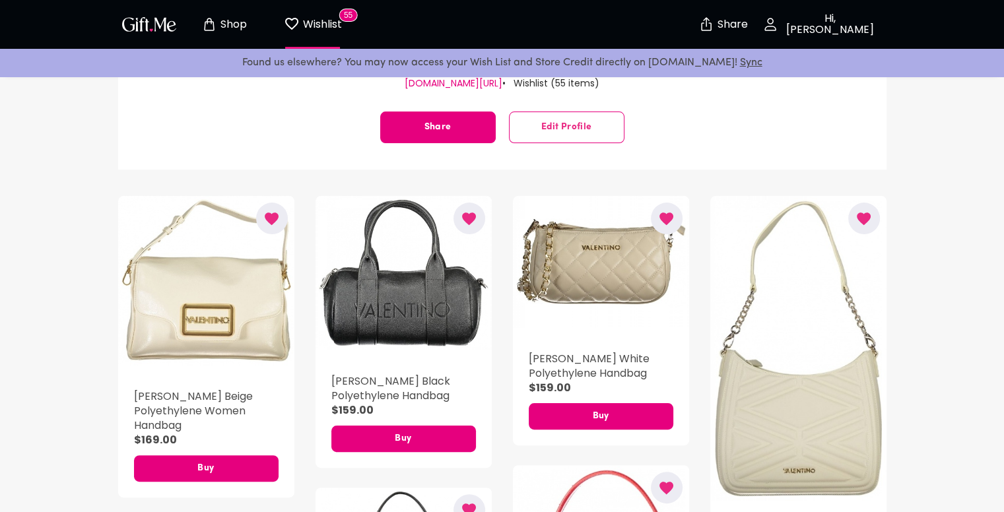
click at [864, 212] on icon "button" at bounding box center [864, 219] width 17 height 17
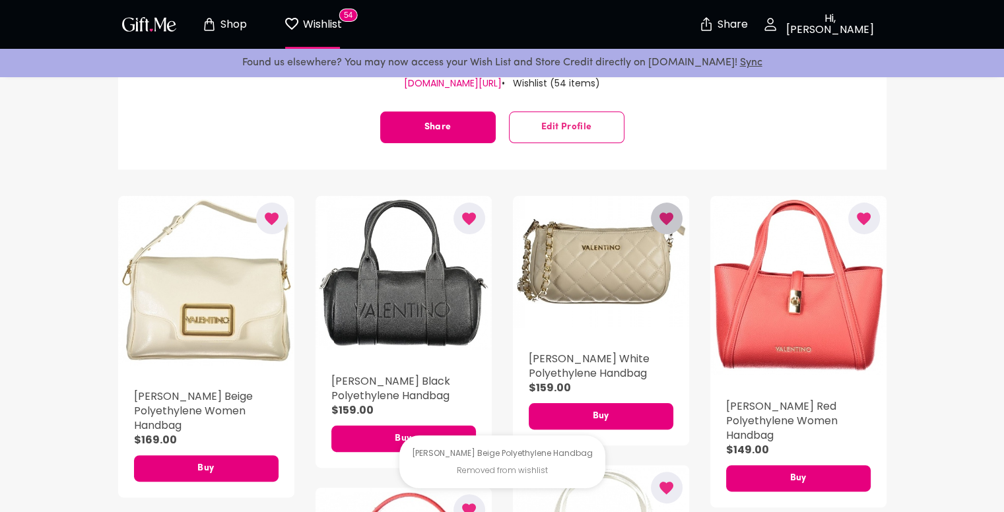
click at [676, 222] on button "button" at bounding box center [667, 219] width 32 height 32
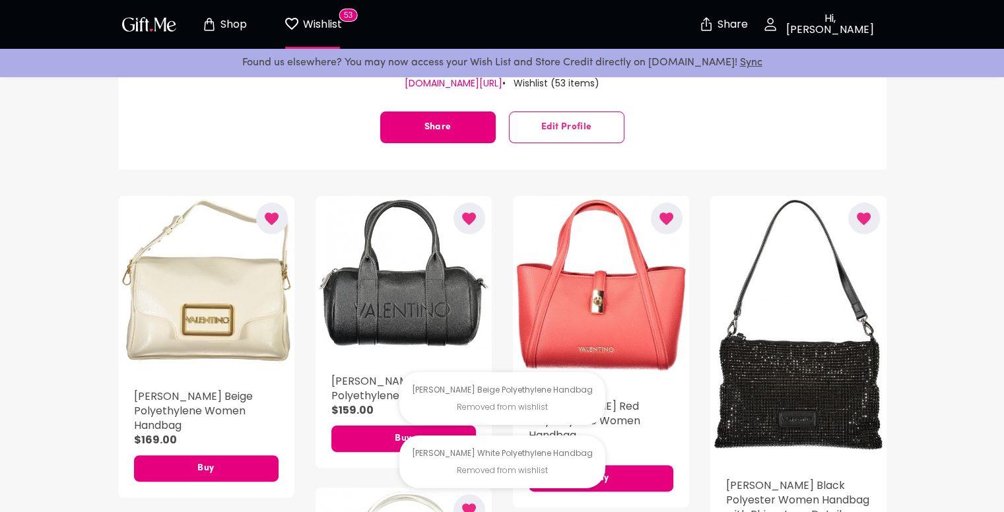
click at [678, 217] on button "button" at bounding box center [667, 219] width 32 height 32
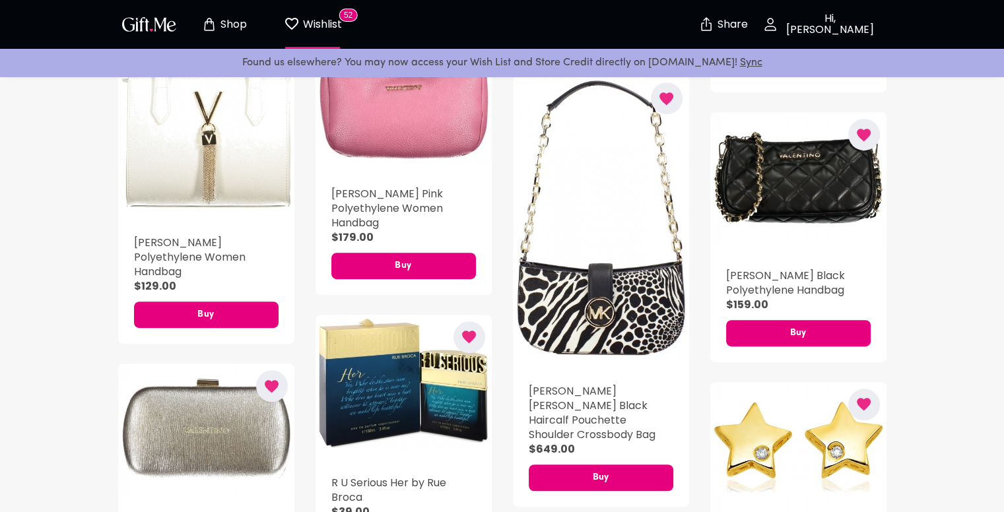
scroll to position [726, 0]
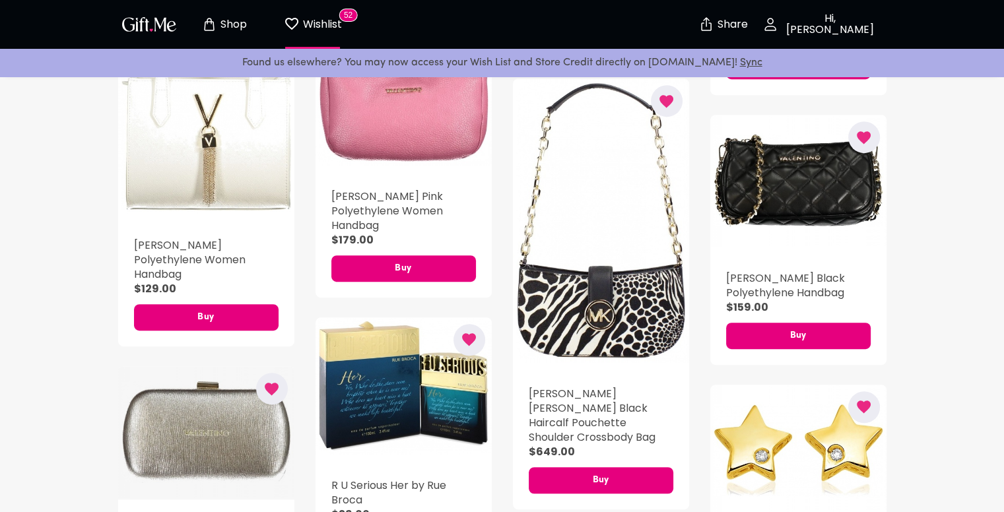
click at [196, 437] on div "button" at bounding box center [206, 432] width 176 height 133
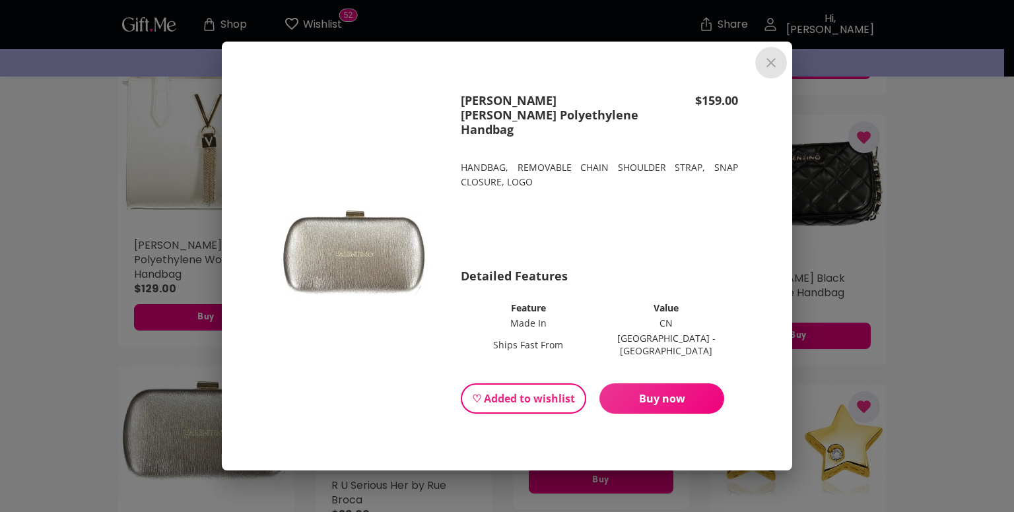
click at [767, 71] on icon "close" at bounding box center [771, 63] width 16 height 16
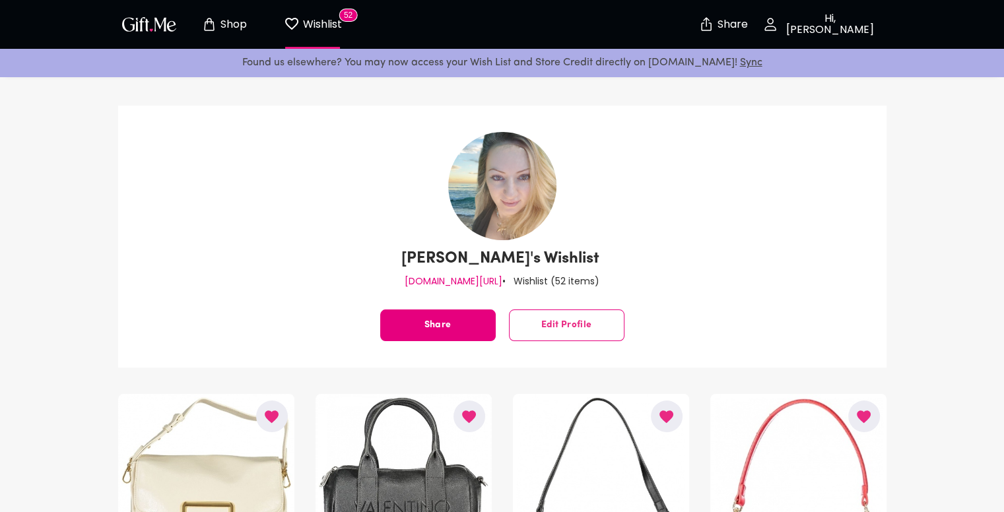
scroll to position [198, 0]
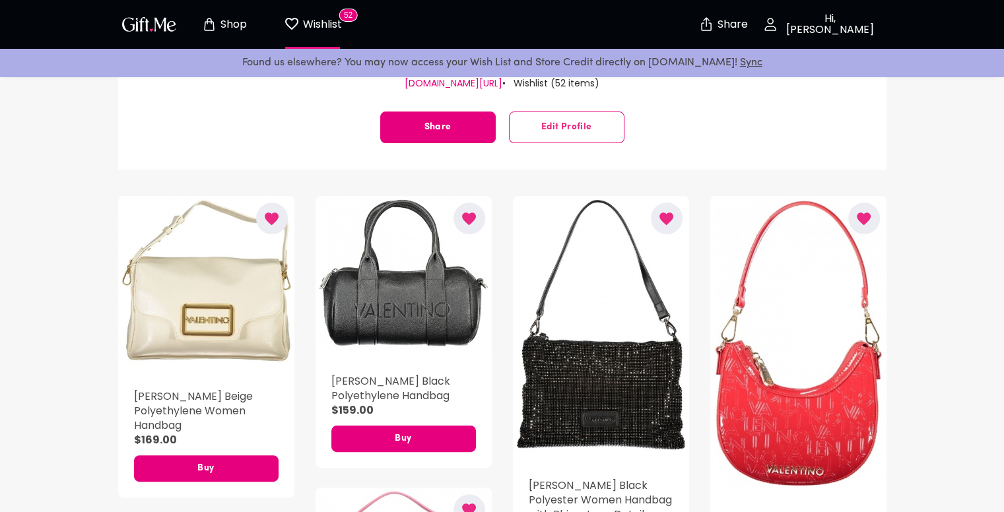
click at [670, 489] on h5 "[PERSON_NAME] Black Polyester Women Handbag with Rhinestone Details" at bounding box center [601, 501] width 145 height 44
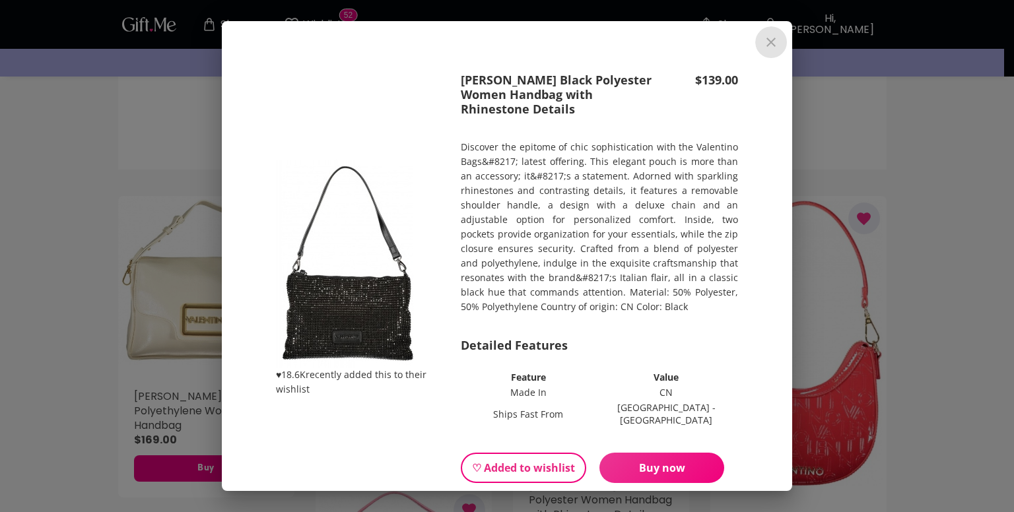
click at [778, 35] on icon "close" at bounding box center [771, 42] width 16 height 16
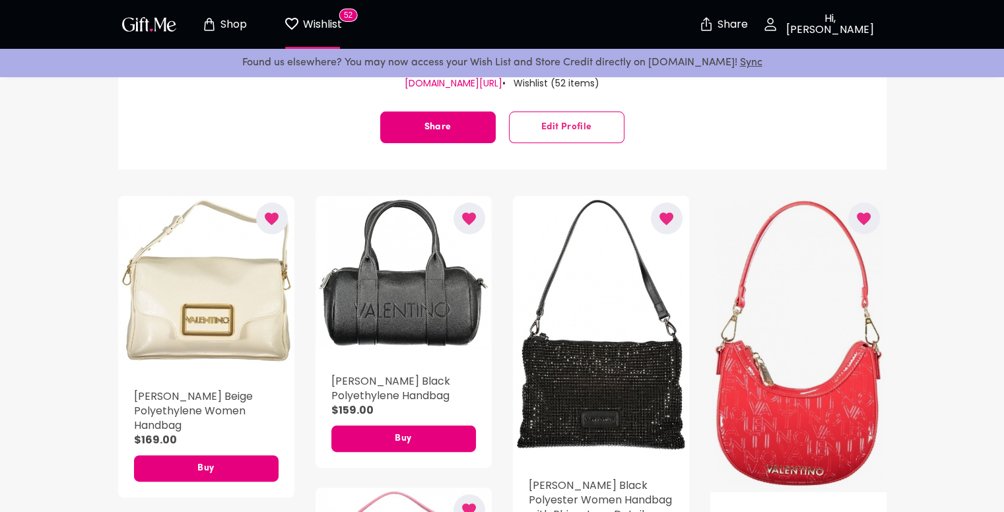
click at [857, 326] on div "button" at bounding box center [799, 344] width 176 height 296
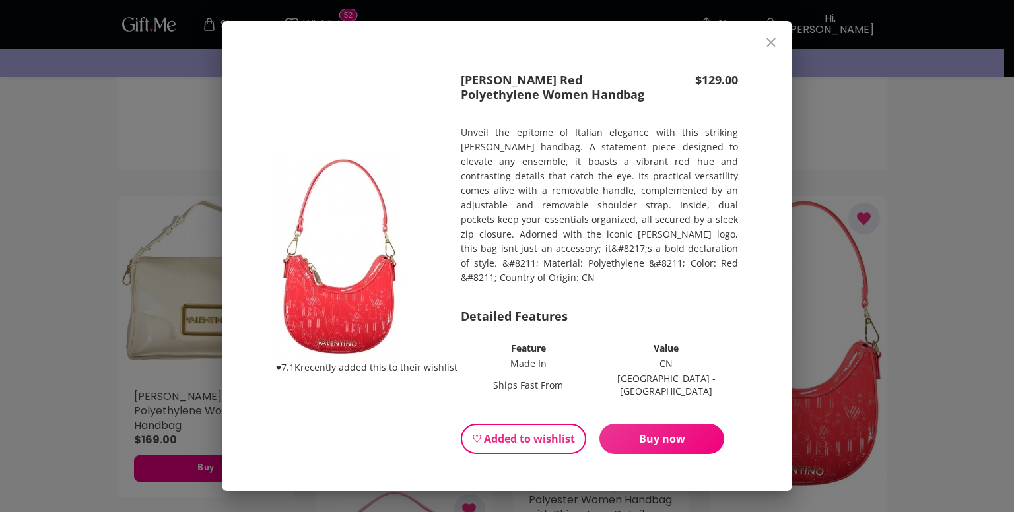
click at [776, 39] on icon "close" at bounding box center [771, 42] width 9 height 9
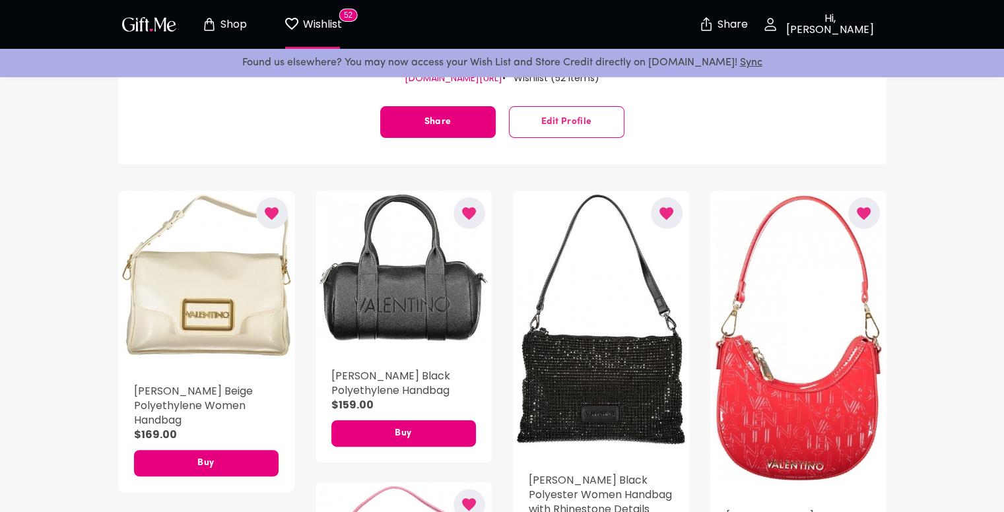
scroll to position [132, 0]
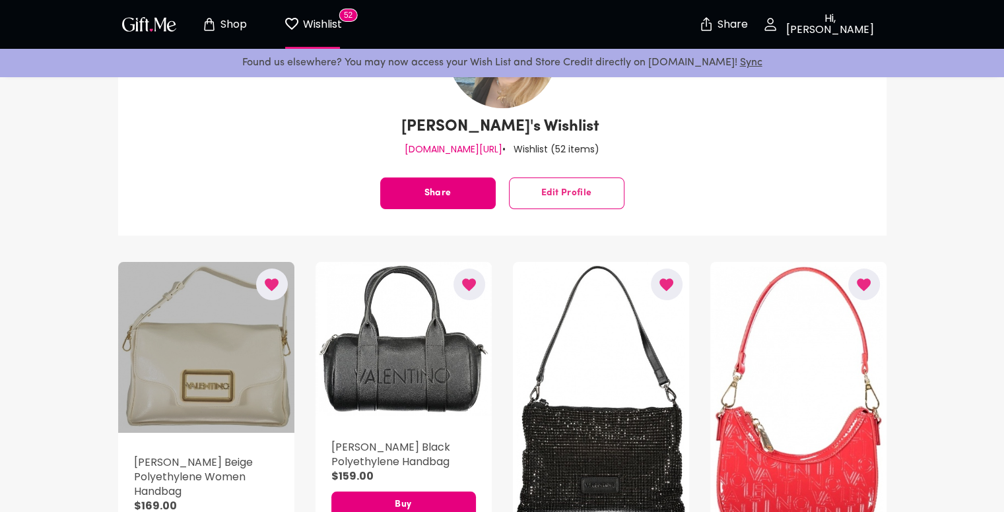
click at [236, 356] on div "button" at bounding box center [206, 347] width 176 height 171
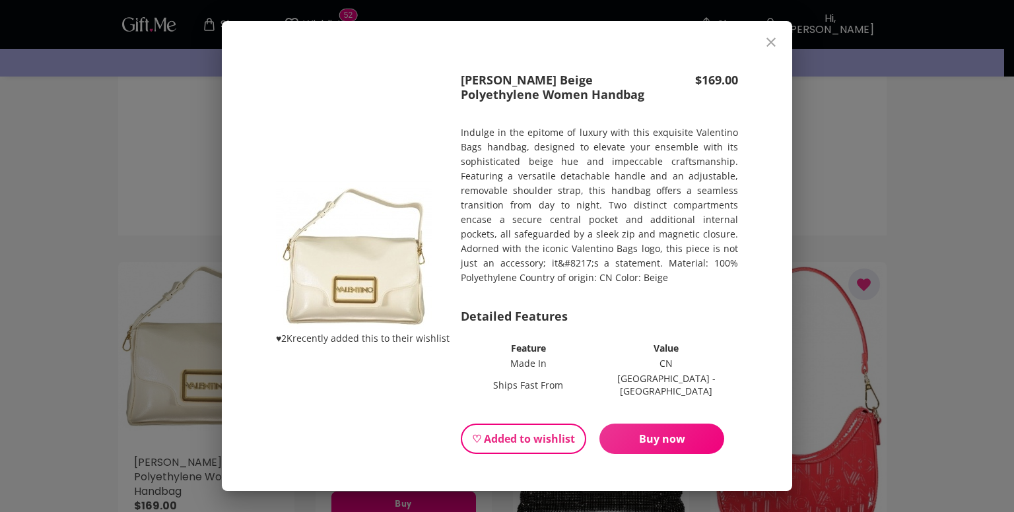
click at [779, 45] on icon "close" at bounding box center [771, 42] width 16 height 16
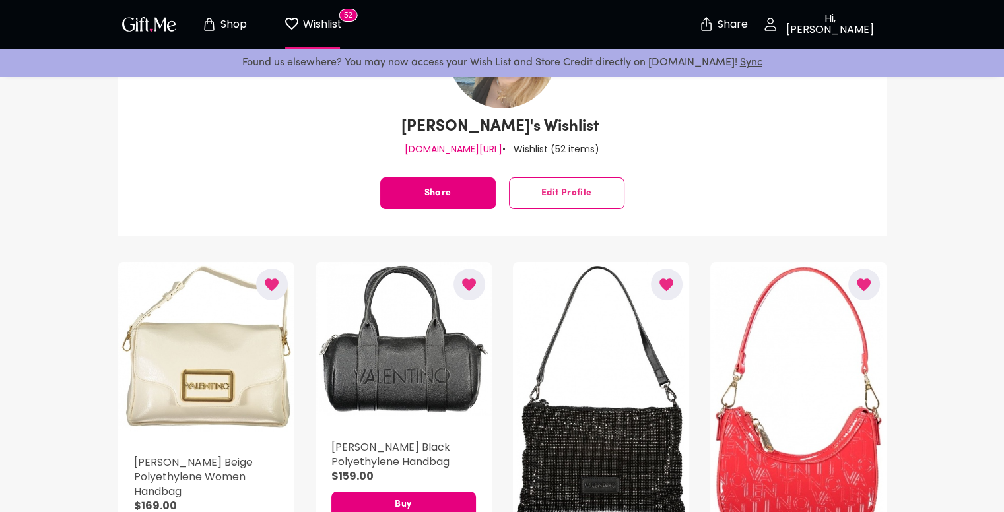
scroll to position [0, 0]
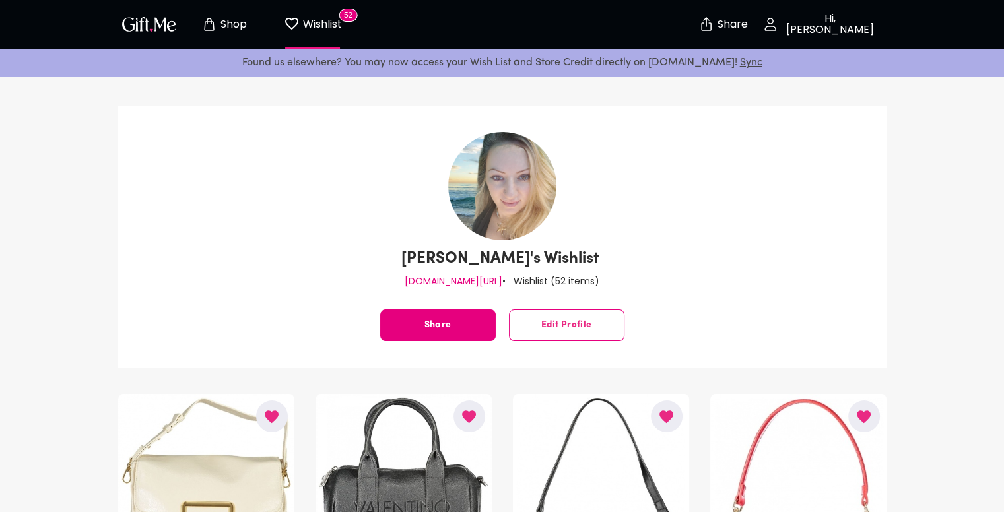
click at [209, 27] on icon "Store page" at bounding box center [209, 25] width 16 height 16
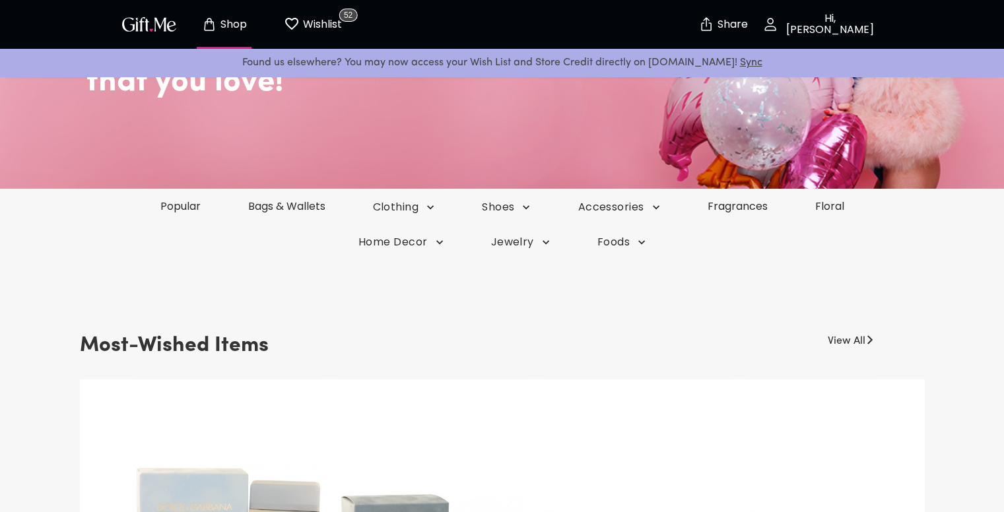
scroll to position [198, 0]
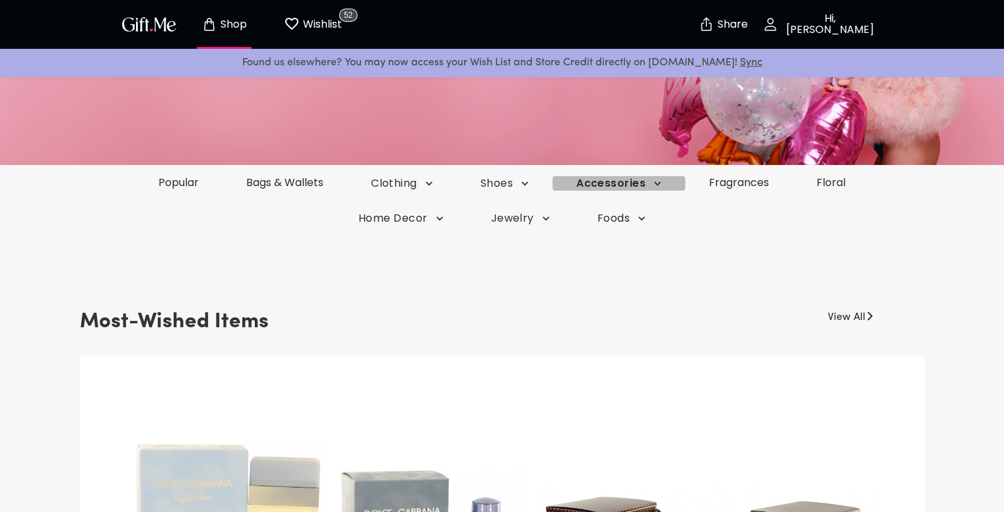
click at [433, 184] on icon "button" at bounding box center [429, 184] width 7 height 4
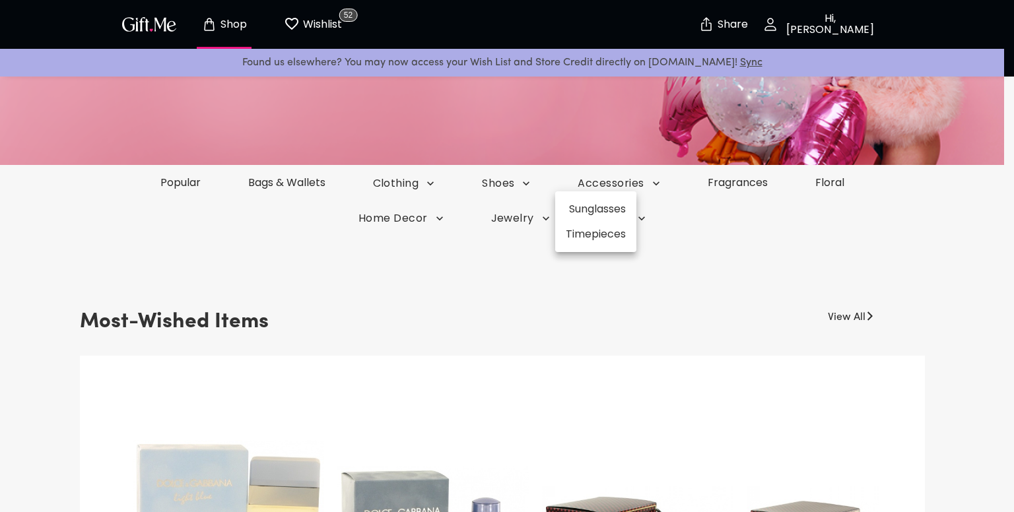
click at [876, 188] on div at bounding box center [507, 256] width 1014 height 512
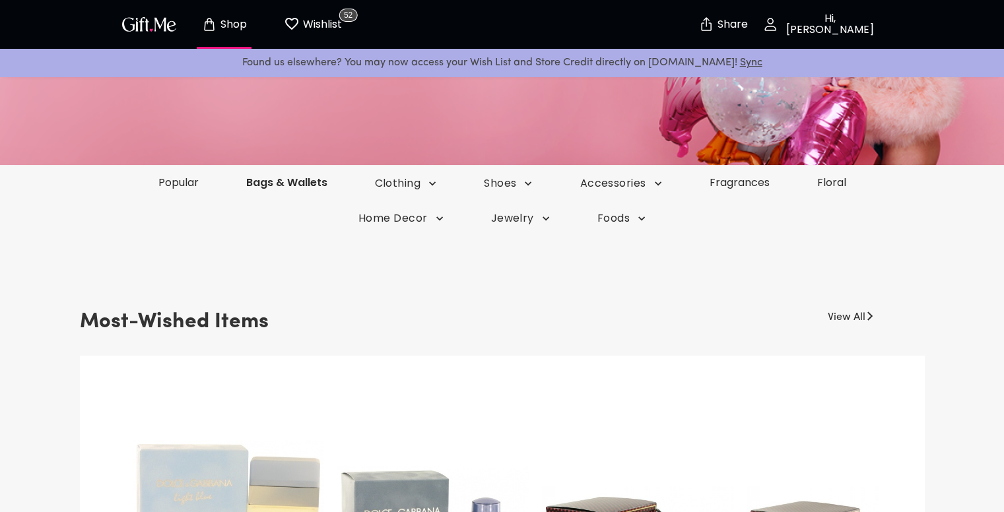
click at [295, 186] on link "Bags & Wallets" at bounding box center [287, 182] width 129 height 15
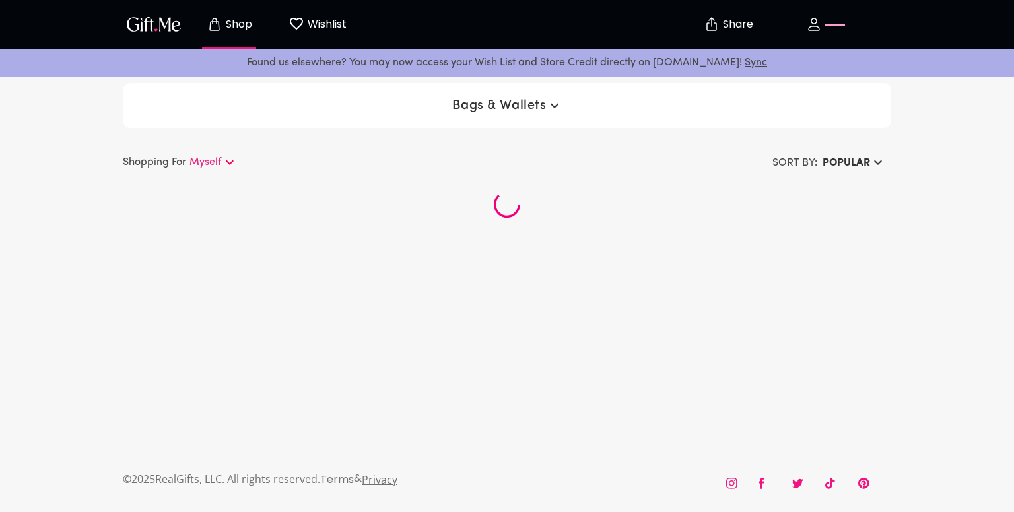
click at [865, 163] on h6 "Popular" at bounding box center [847, 163] width 48 height 16
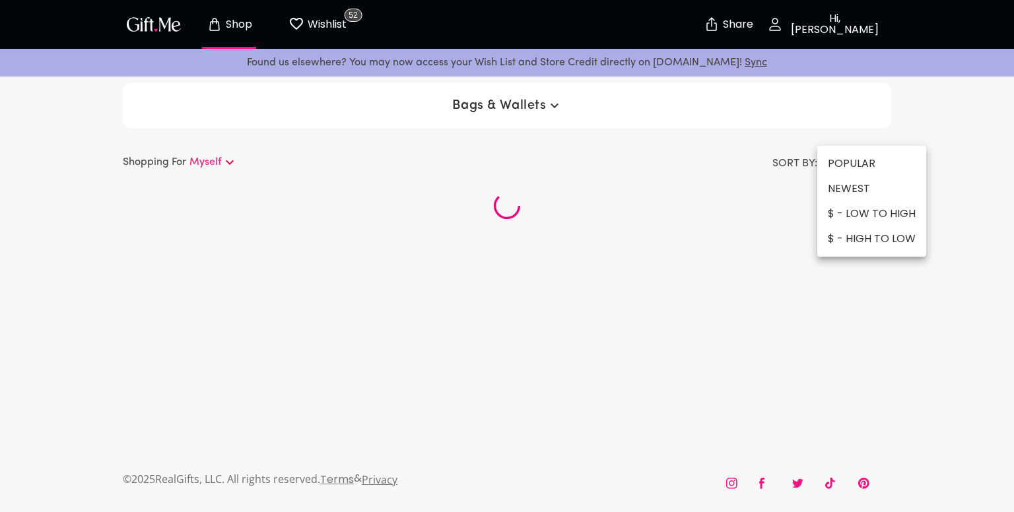
click at [862, 213] on li "$ - LOW TO HIGH" at bounding box center [871, 213] width 109 height 25
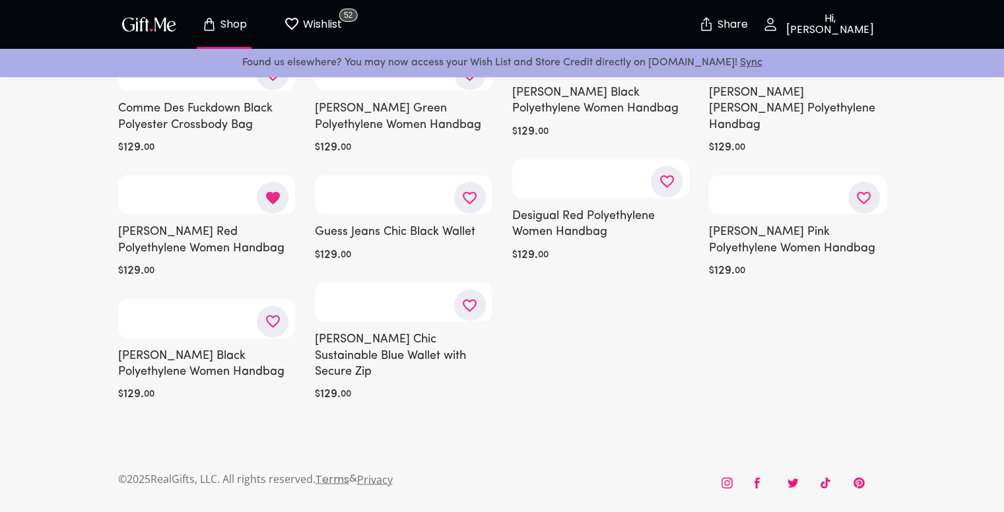
scroll to position [4094, 0]
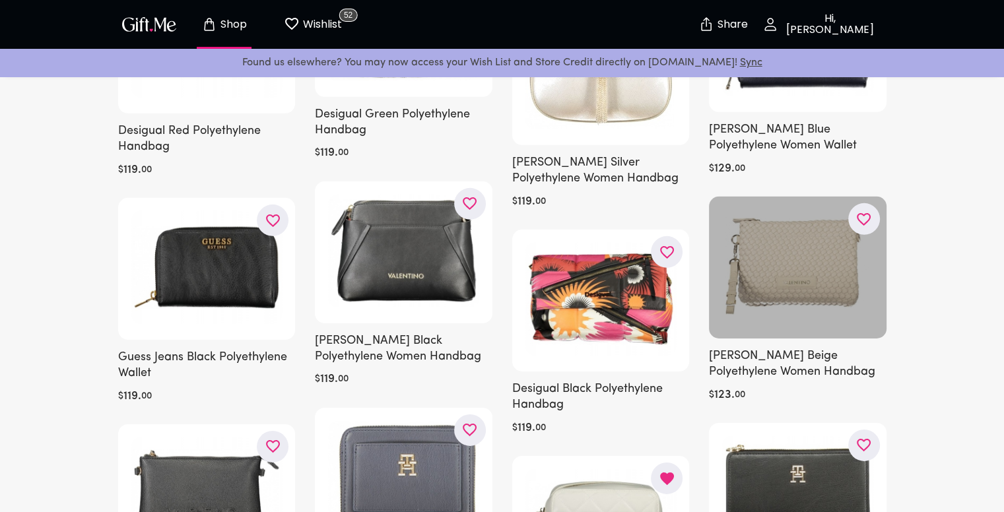
click at [819, 222] on div at bounding box center [798, 268] width 178 height 142
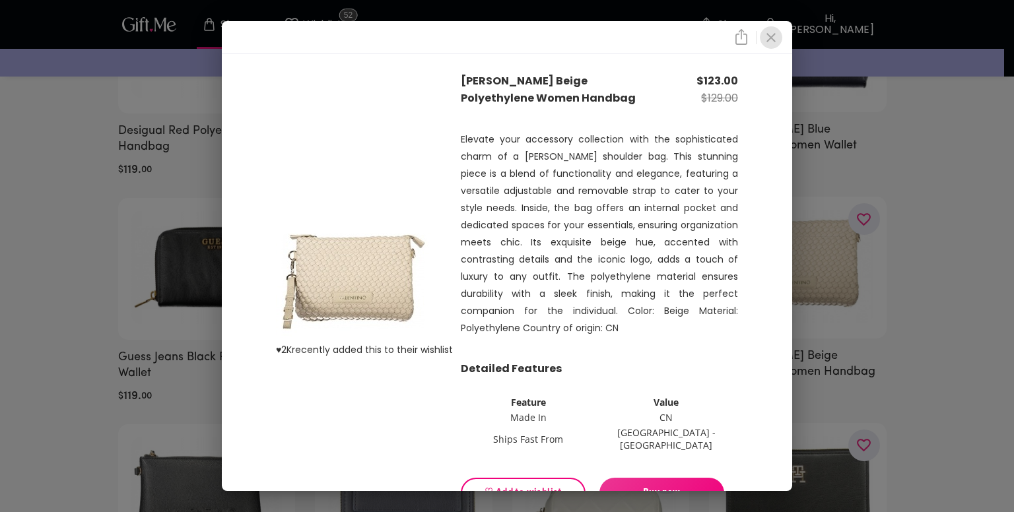
click at [776, 37] on icon "close" at bounding box center [771, 37] width 9 height 9
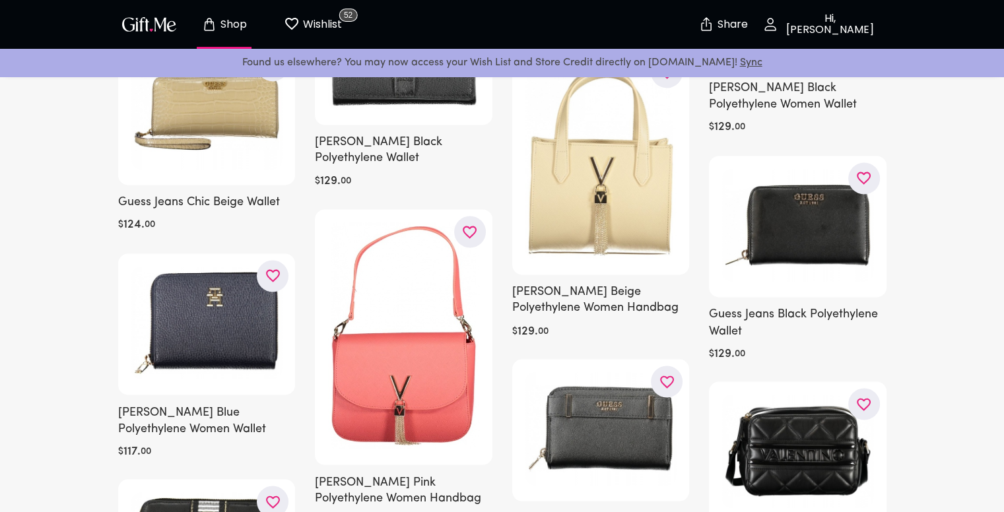
scroll to position [7066, 0]
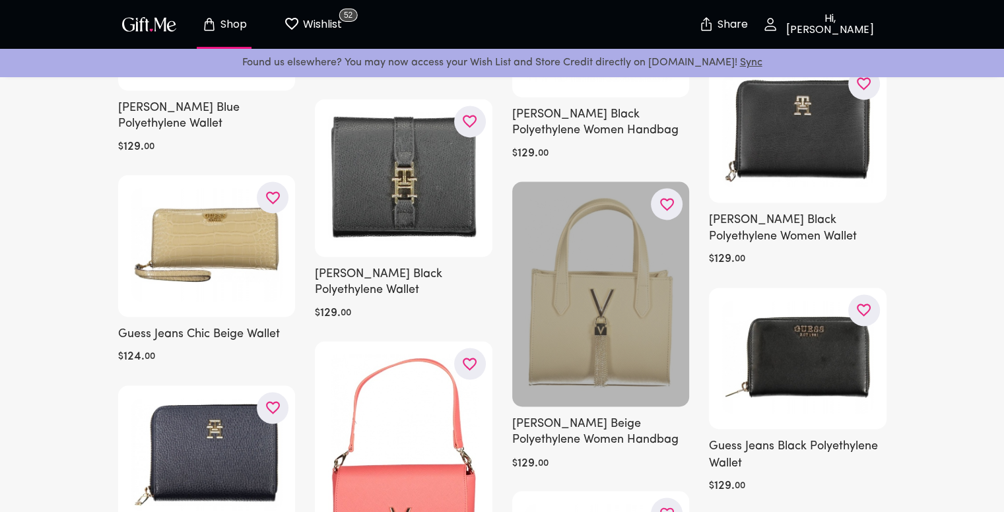
click at [656, 214] on button "button" at bounding box center [667, 204] width 32 height 32
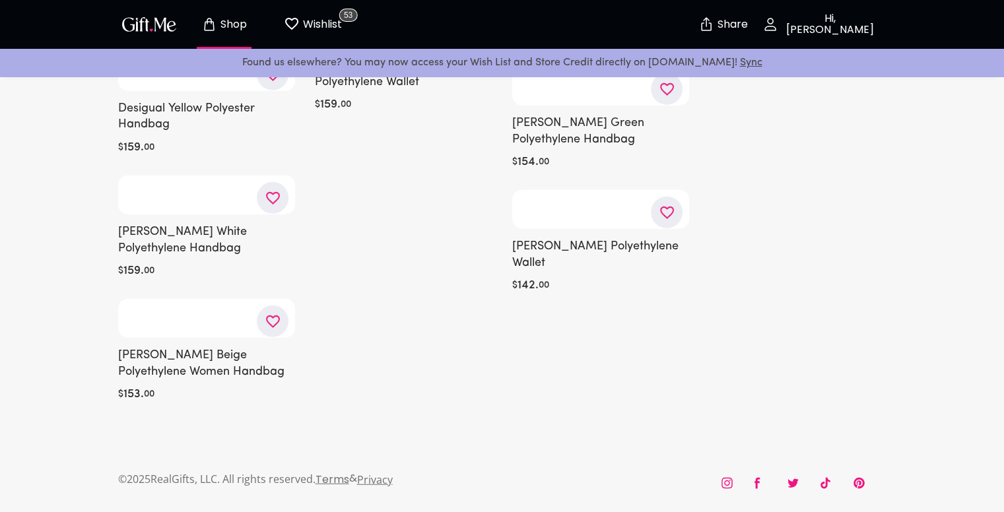
scroll to position [16310, 0]
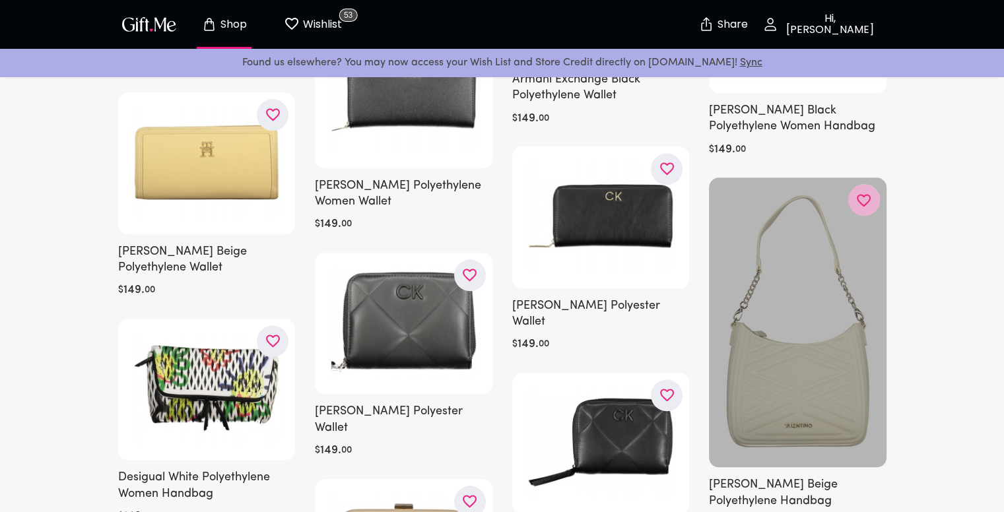
click at [875, 184] on button "button" at bounding box center [865, 200] width 32 height 32
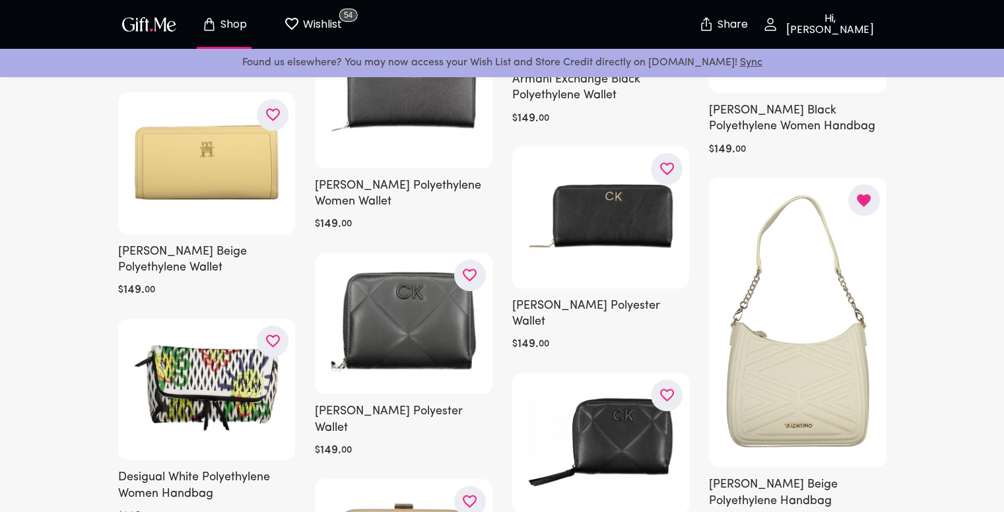
scroll to position [16442, 0]
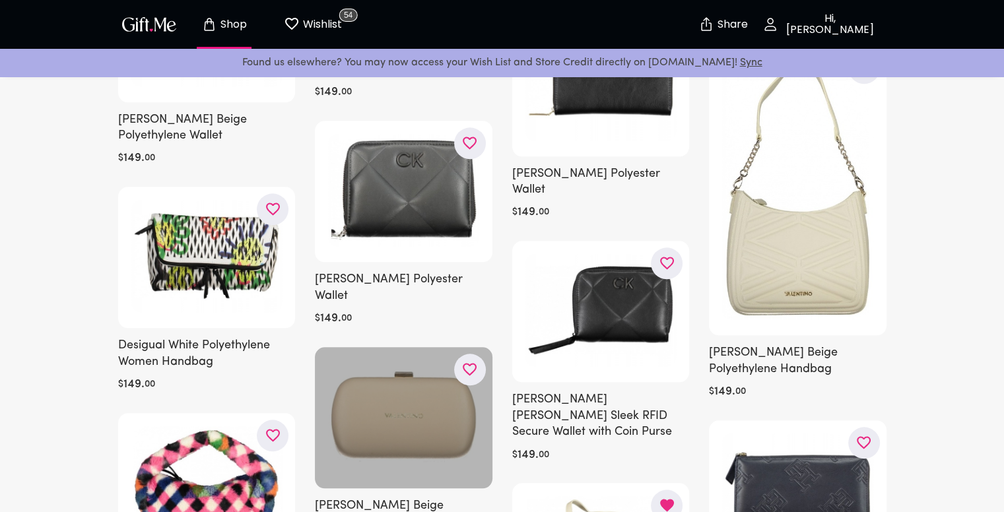
click at [459, 354] on button "button" at bounding box center [470, 370] width 32 height 32
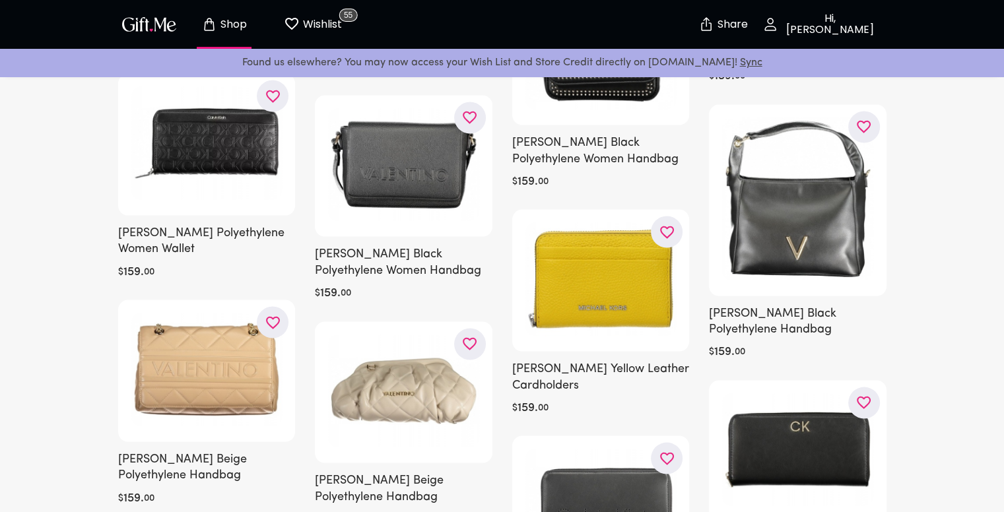
scroll to position [17565, 0]
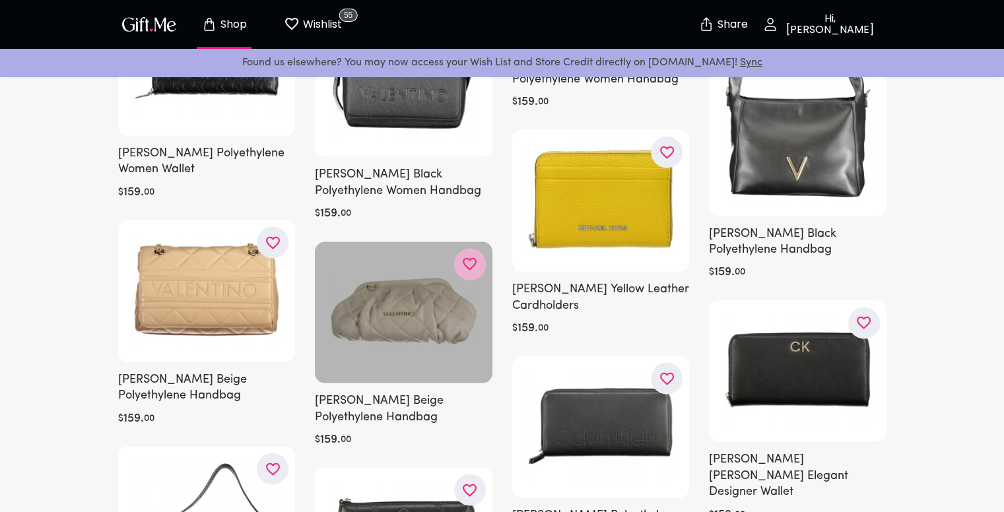
click at [459, 248] on button "button" at bounding box center [470, 264] width 32 height 32
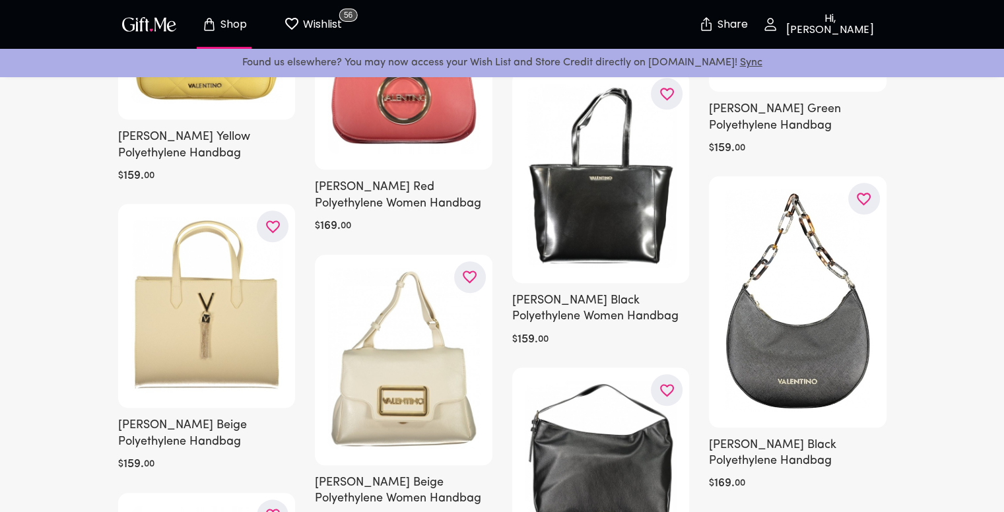
scroll to position [21131, 0]
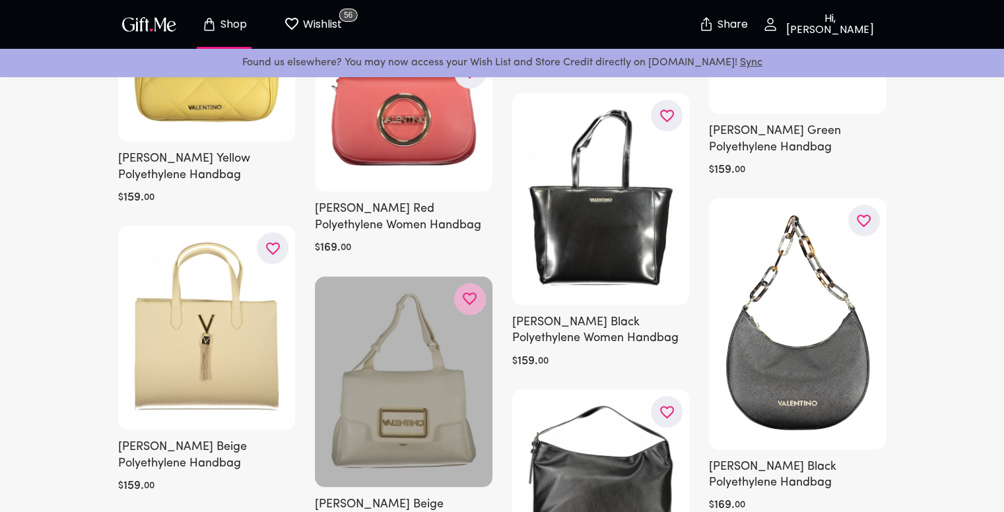
click at [0, 0] on icon "button" at bounding box center [0, 0] width 0 height 0
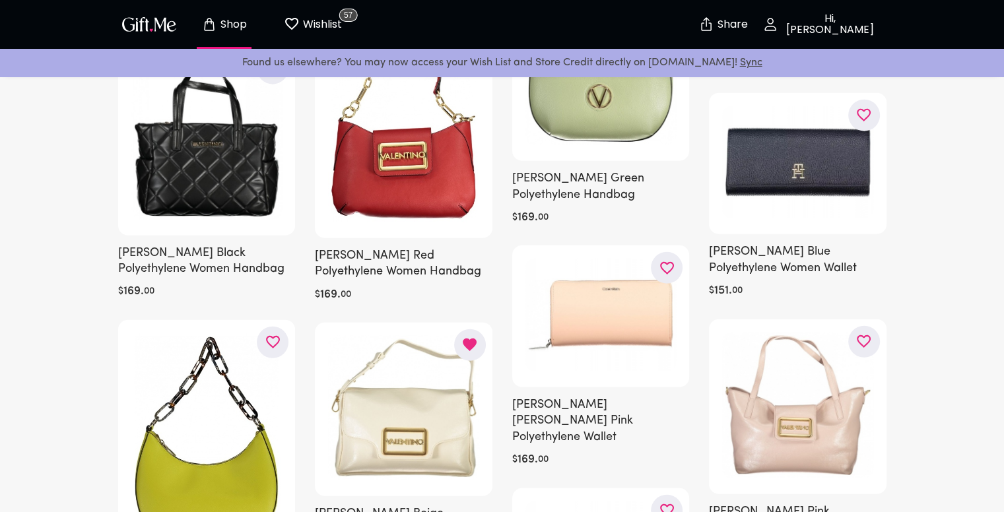
scroll to position [23310, 0]
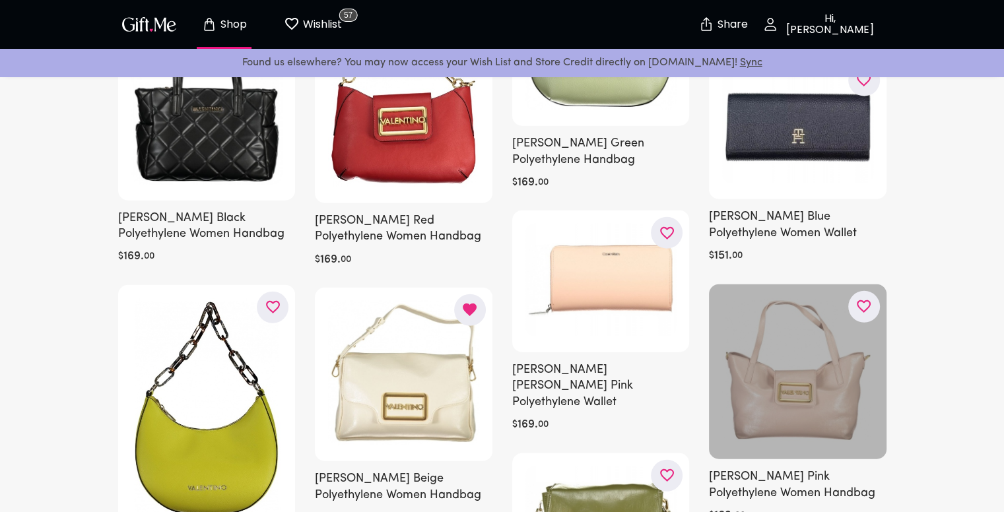
click at [874, 291] on button "button" at bounding box center [865, 307] width 32 height 32
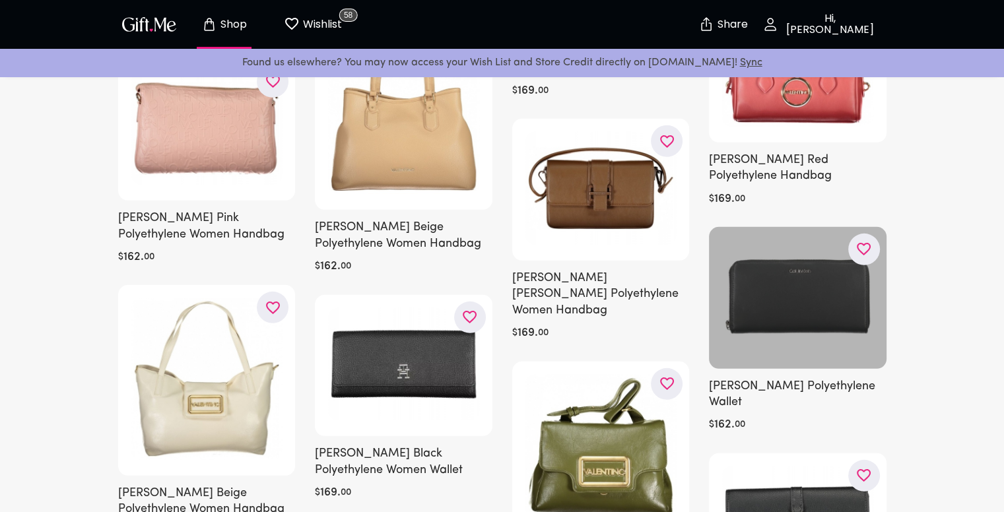
scroll to position [23904, 0]
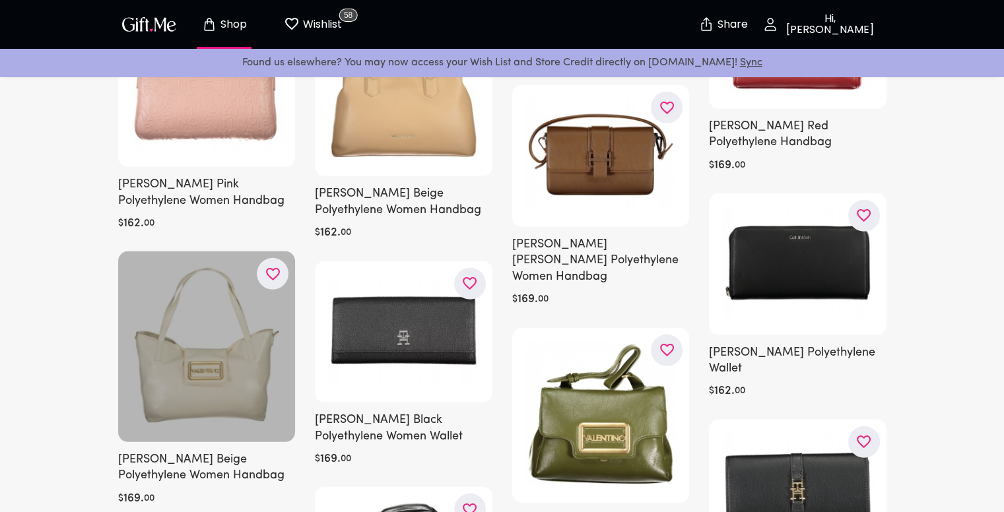
click at [254, 252] on div at bounding box center [207, 347] width 178 height 191
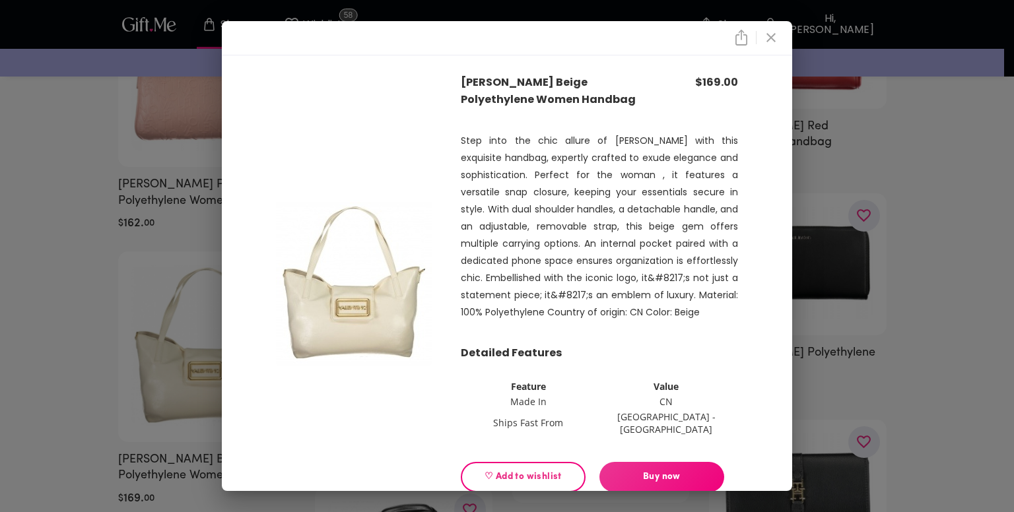
drag, startPoint x: 782, startPoint y: 33, endPoint x: 296, endPoint y: 281, distance: 545.8
click at [779, 33] on icon "close" at bounding box center [771, 38] width 16 height 16
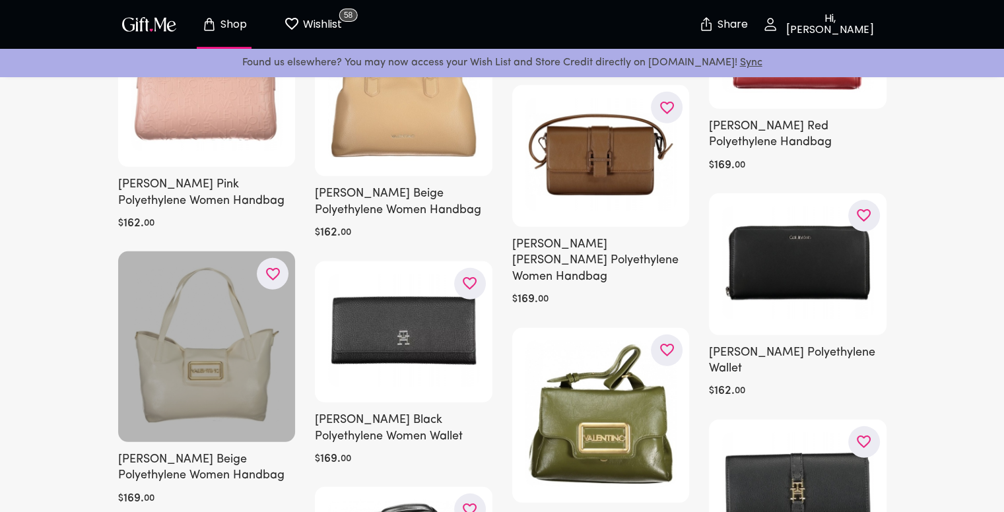
click at [0, 0] on icon "button" at bounding box center [0, 0] width 0 height 0
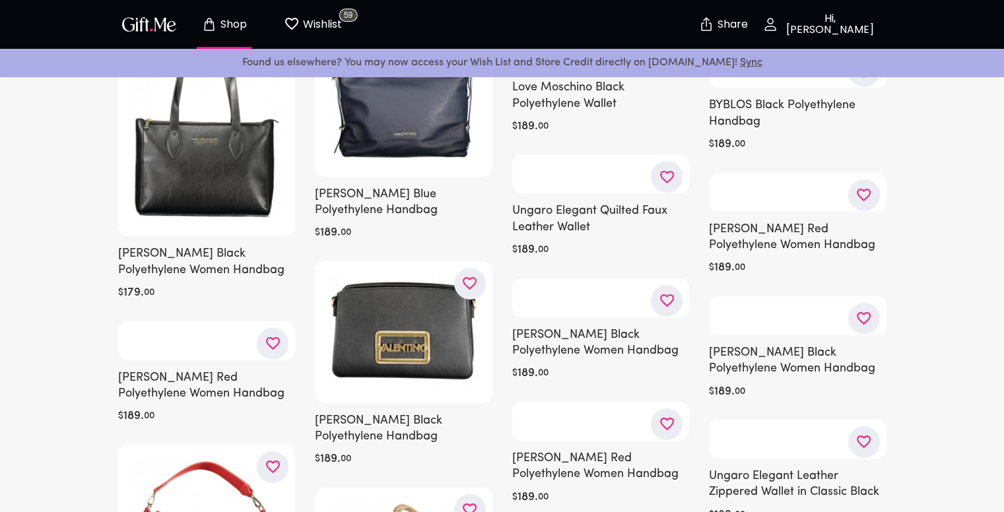
scroll to position [29649, 0]
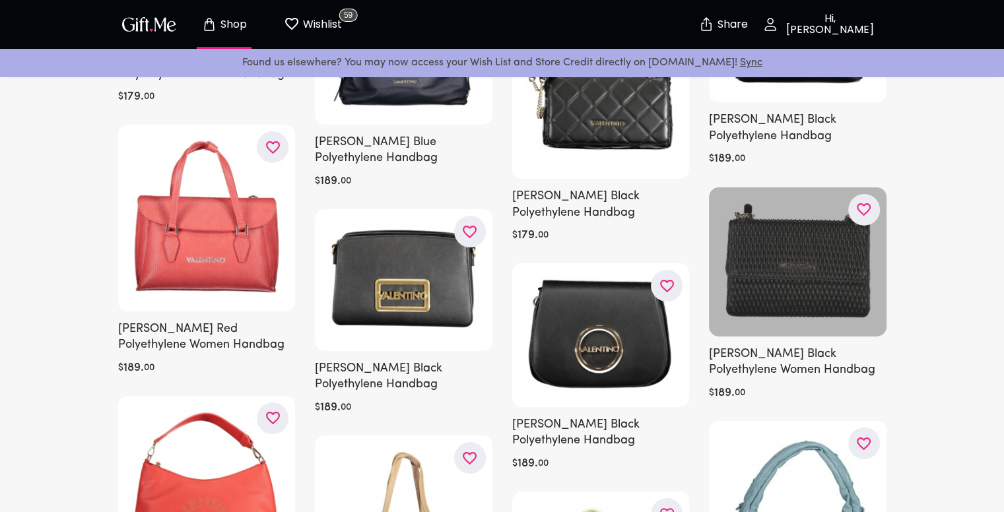
click at [797, 188] on div at bounding box center [798, 263] width 178 height 150
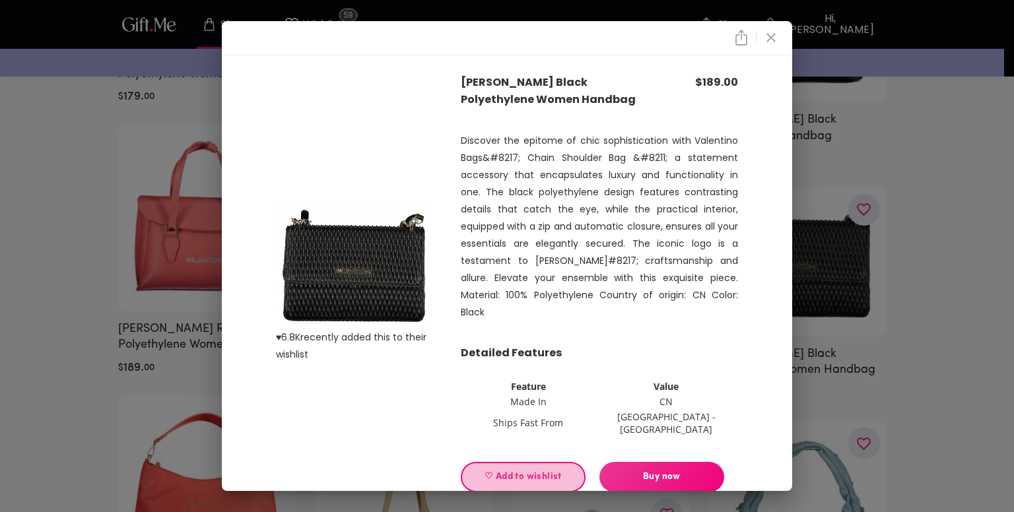
click at [504, 470] on span "♡ Add to wishlist" at bounding box center [523, 477] width 102 height 15
click at [774, 36] on icon "close" at bounding box center [771, 38] width 16 height 16
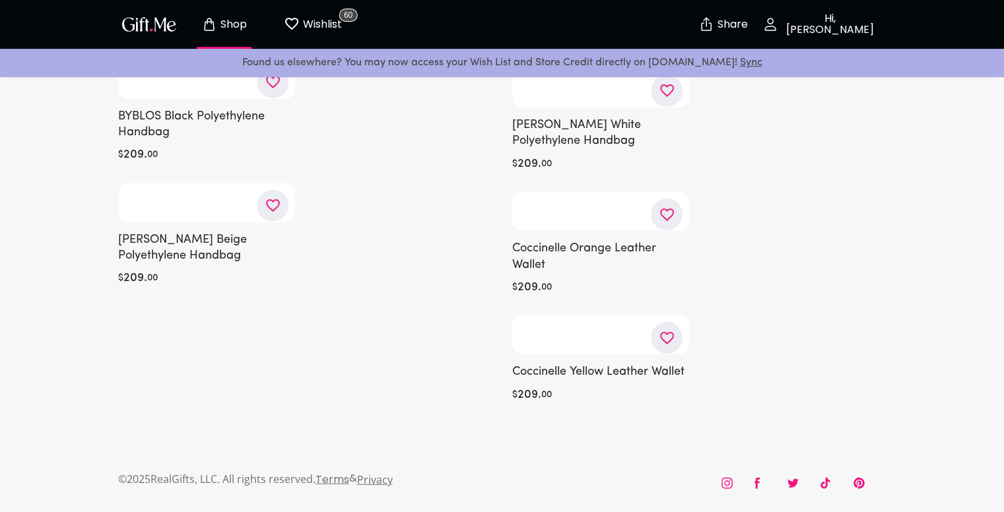
scroll to position [35856, 0]
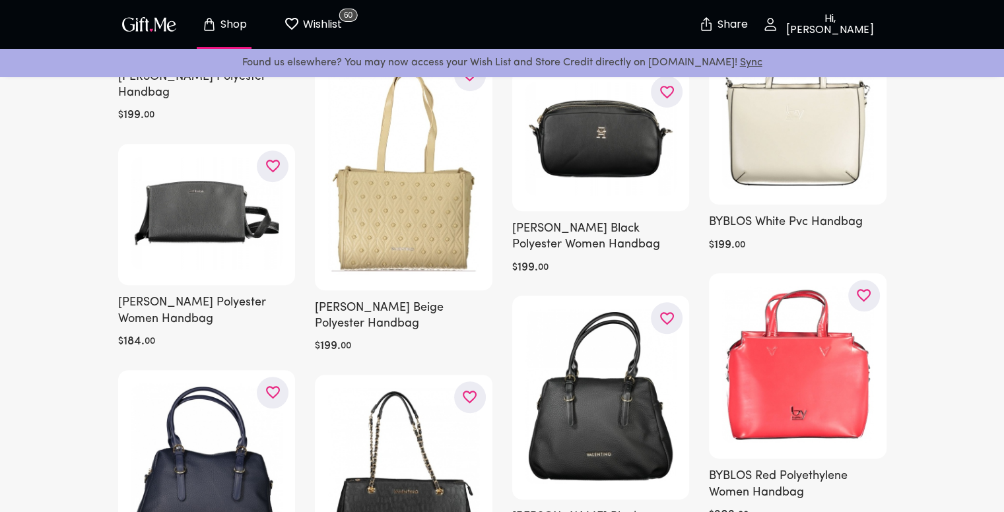
click at [314, 31] on p "Wishlist" at bounding box center [321, 24] width 42 height 17
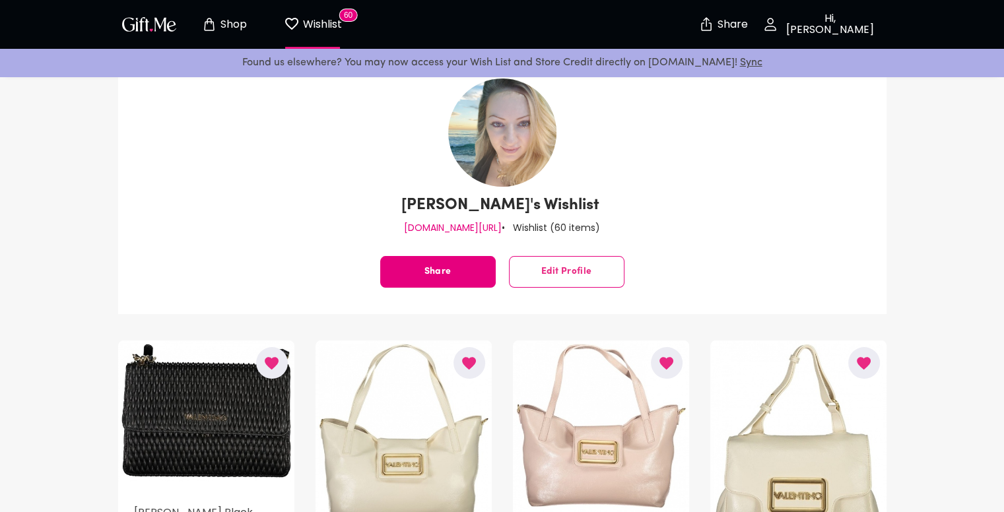
scroll to position [132, 0]
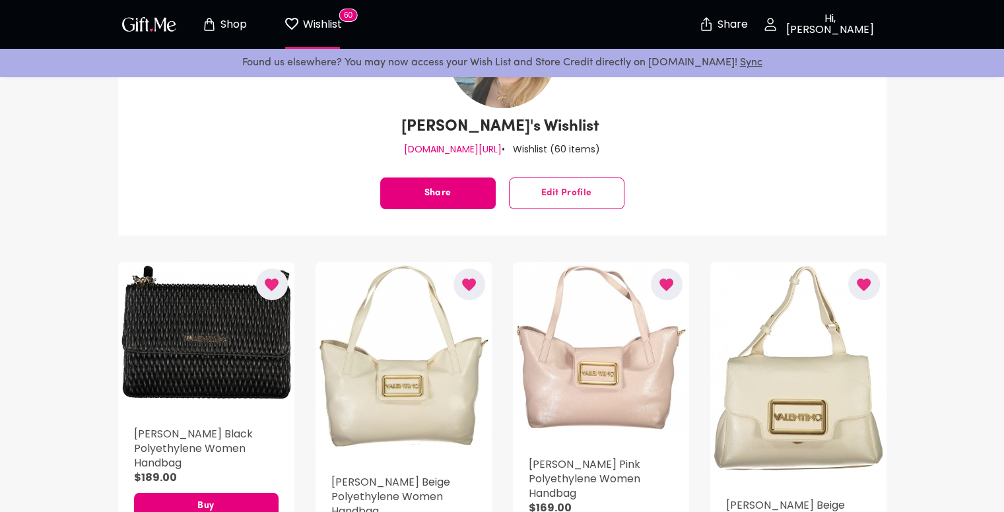
click at [872, 287] on icon "button" at bounding box center [864, 285] width 17 height 17
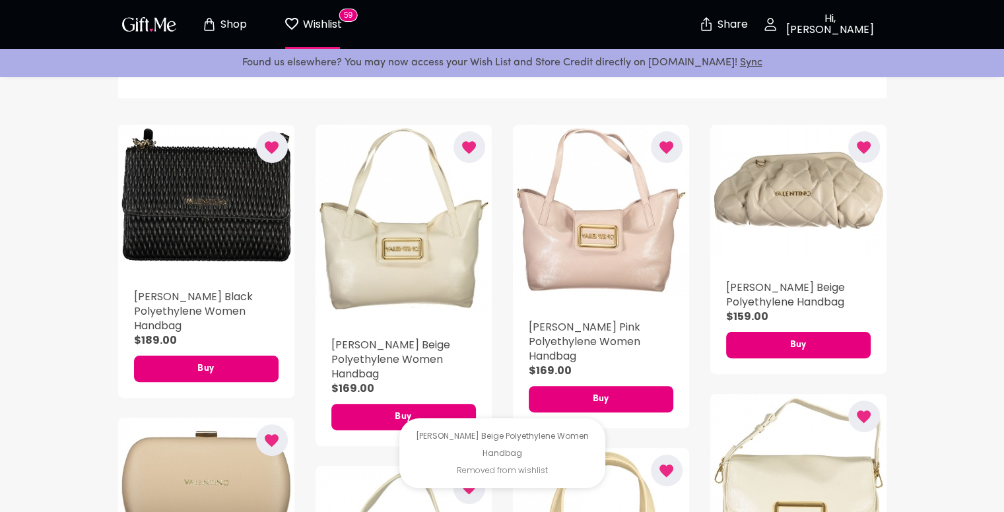
scroll to position [198, 0]
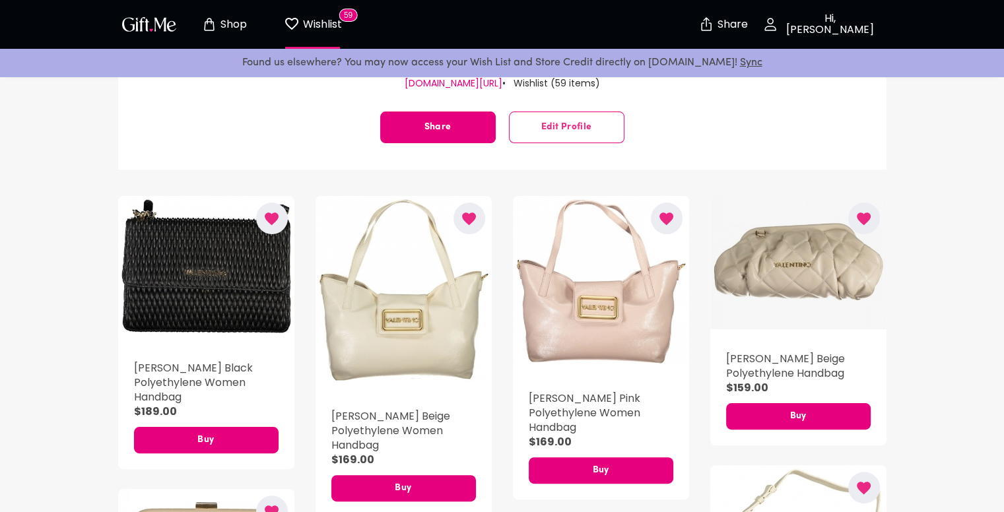
click at [817, 291] on div "button" at bounding box center [799, 262] width 176 height 133
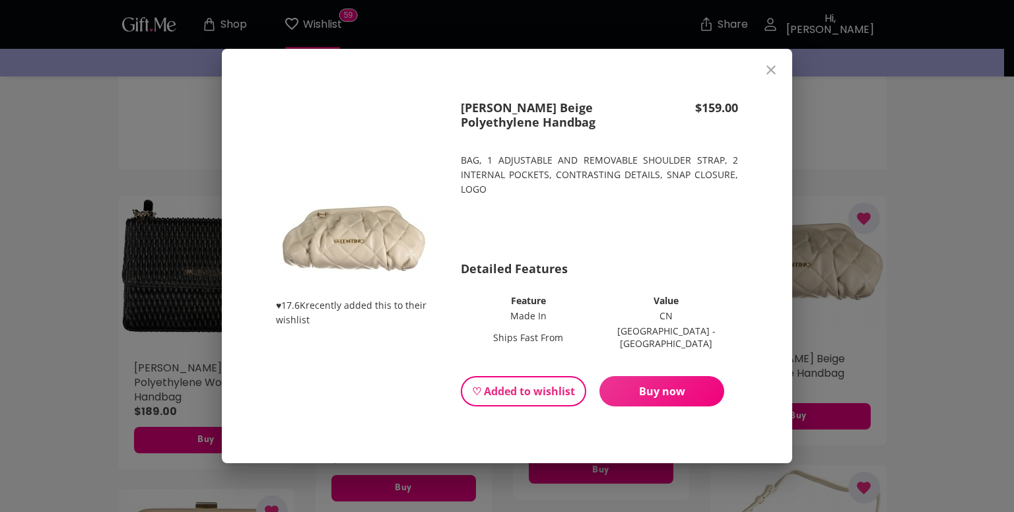
click at [777, 77] on icon "close" at bounding box center [771, 70] width 16 height 16
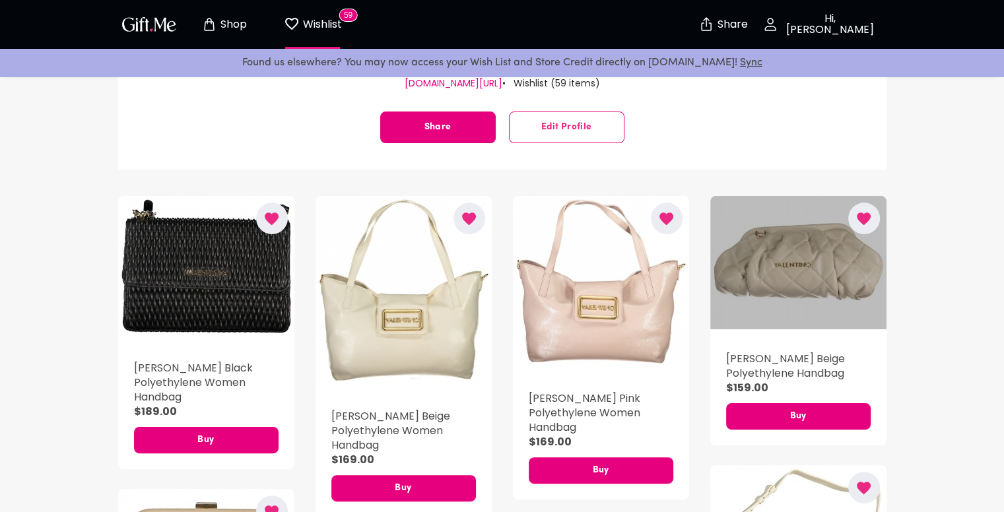
click at [833, 262] on div "button" at bounding box center [799, 262] width 176 height 133
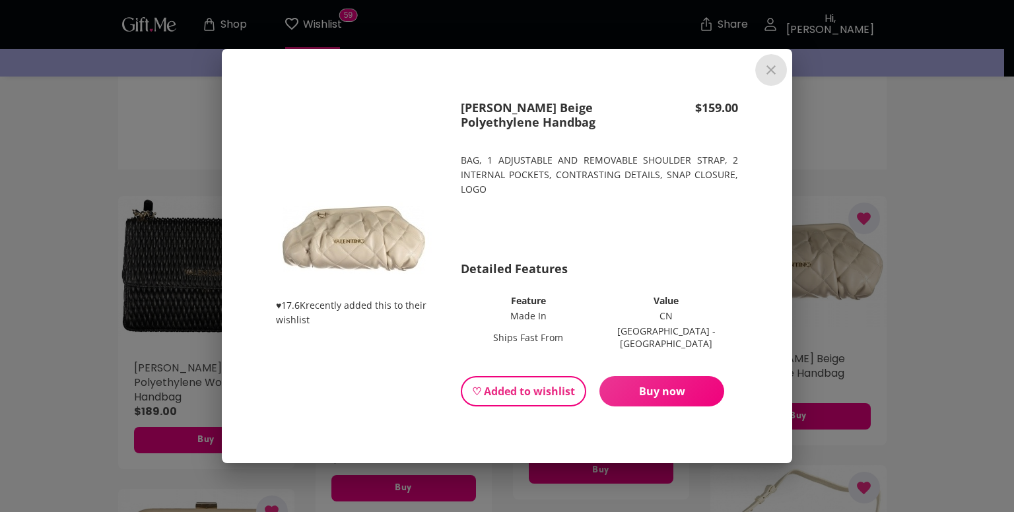
click at [773, 73] on icon "close" at bounding box center [771, 70] width 16 height 16
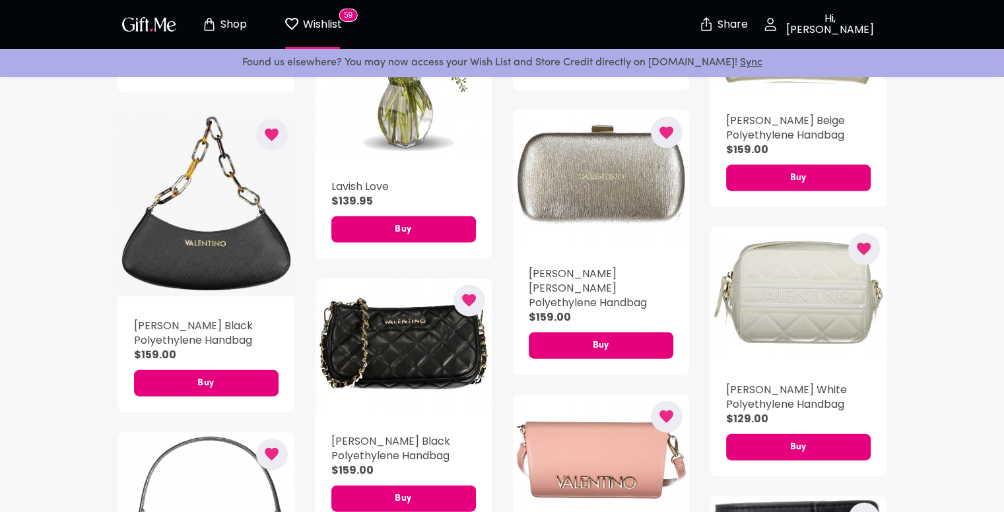
scroll to position [2707, 0]
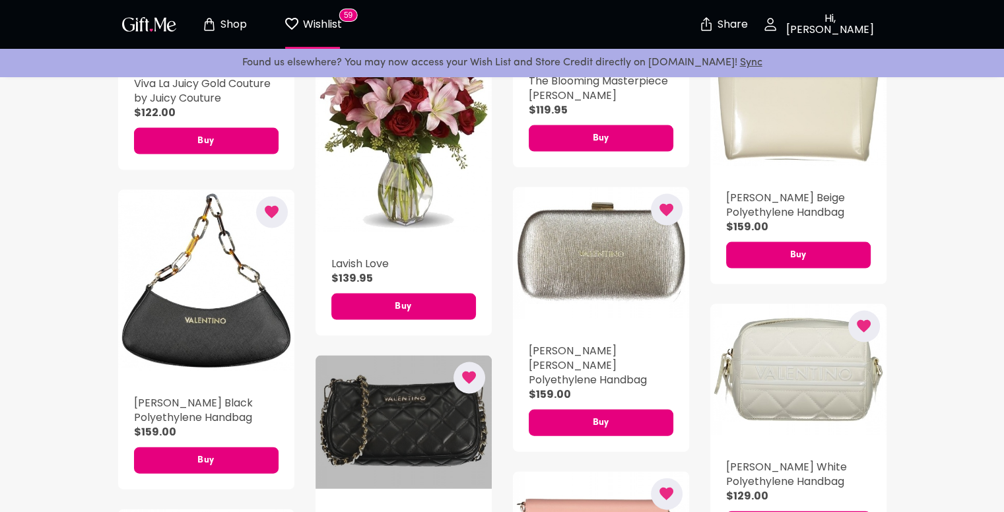
click at [424, 431] on div "button" at bounding box center [404, 422] width 176 height 133
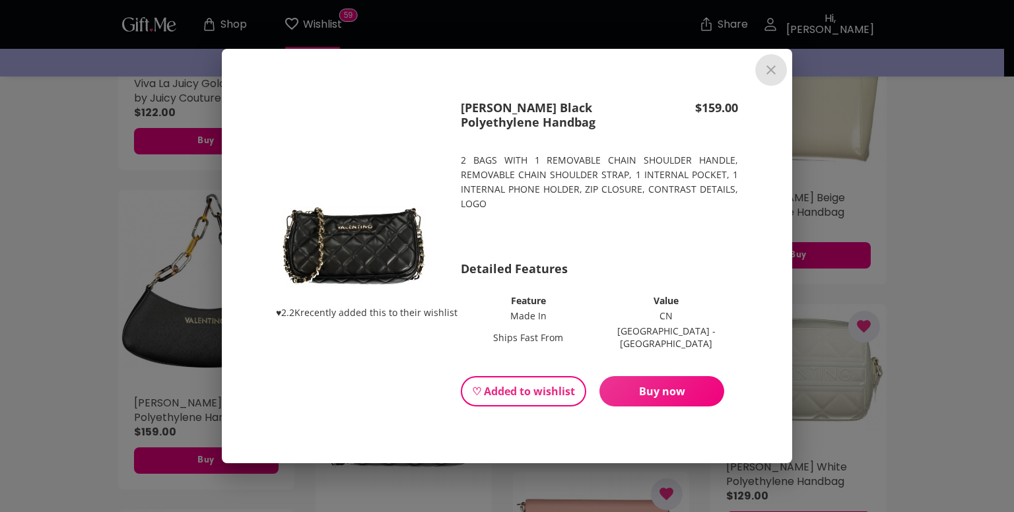
click at [773, 78] on icon "close" at bounding box center [771, 70] width 16 height 16
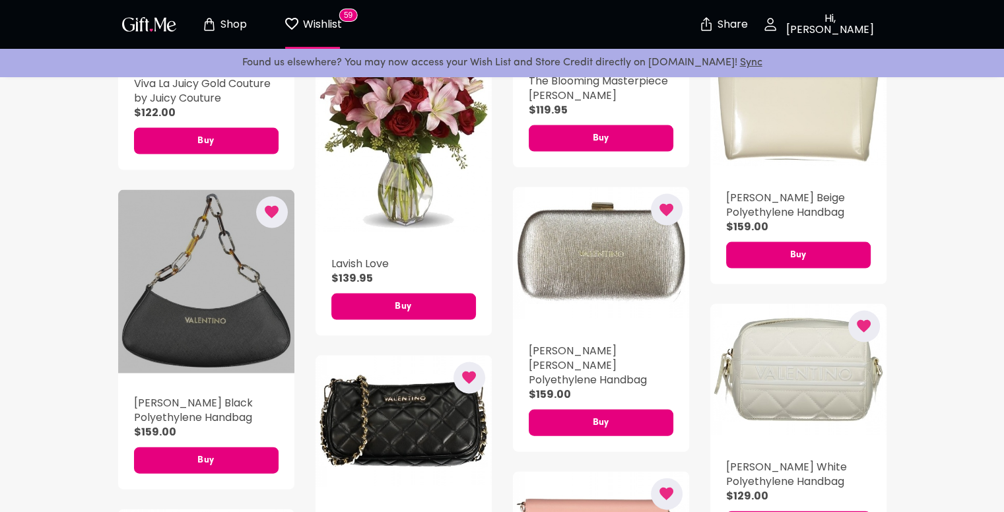
click at [263, 308] on div "button" at bounding box center [206, 282] width 176 height 184
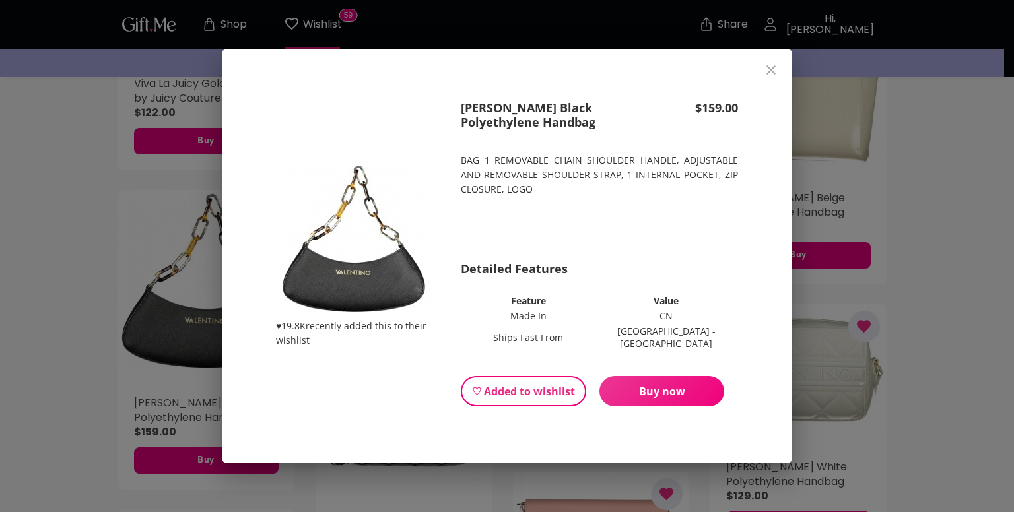
click at [773, 65] on button "close" at bounding box center [771, 70] width 32 height 32
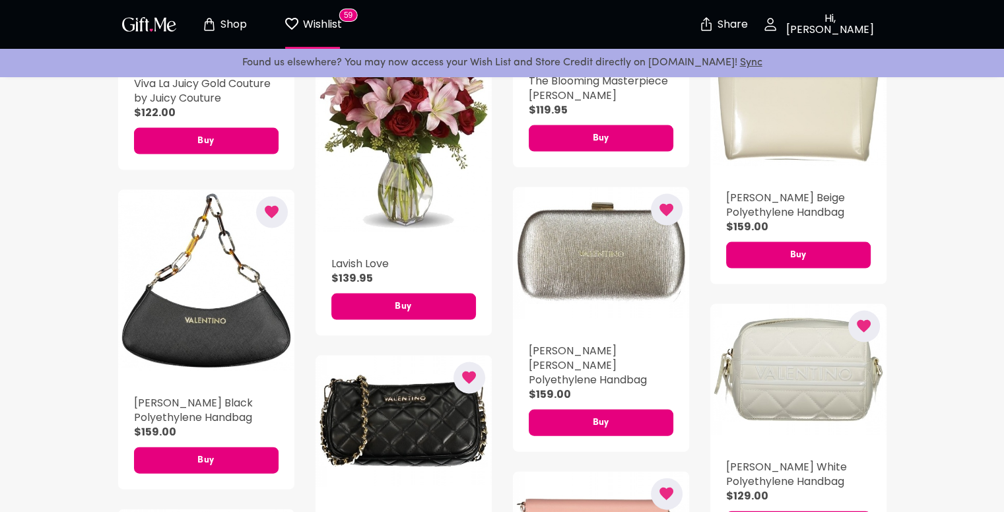
click at [261, 212] on button "button" at bounding box center [272, 213] width 32 height 32
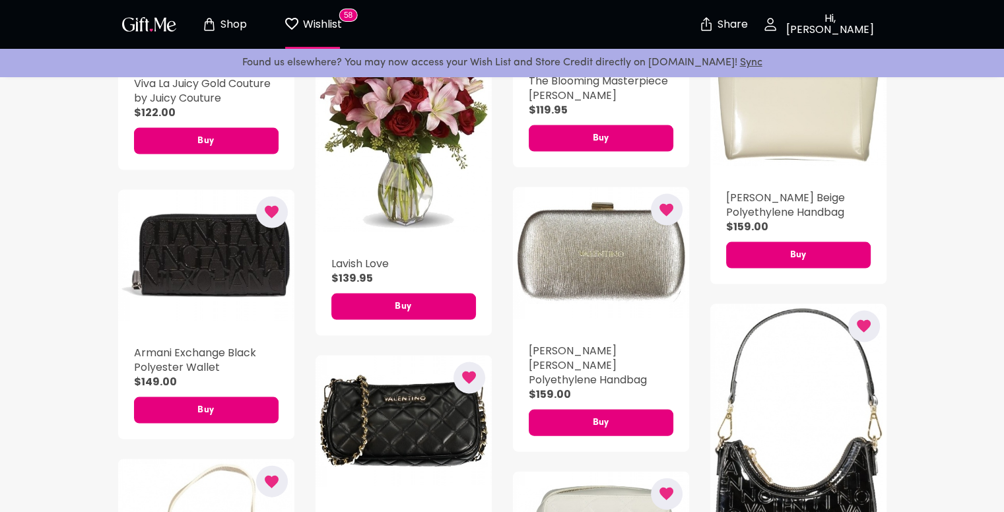
click at [273, 221] on icon "button" at bounding box center [271, 212] width 17 height 17
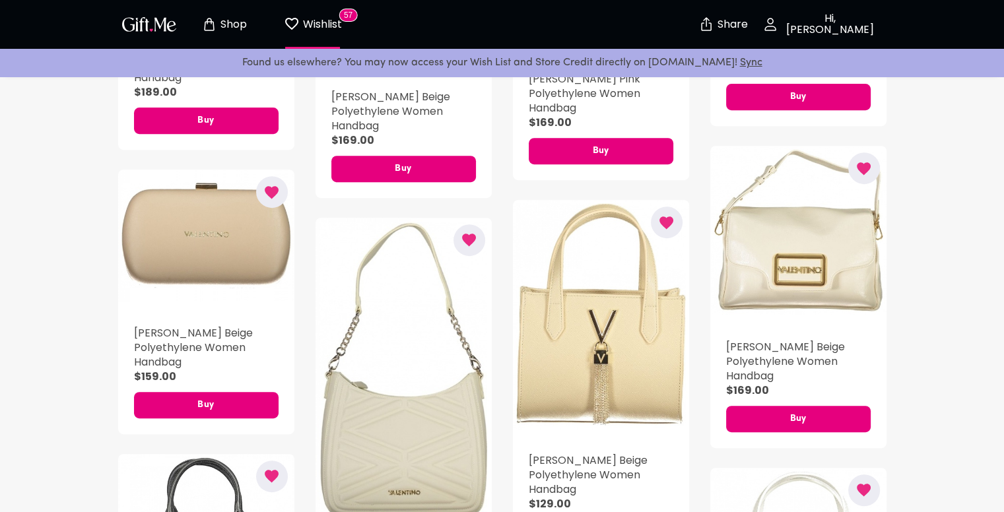
scroll to position [594, 0]
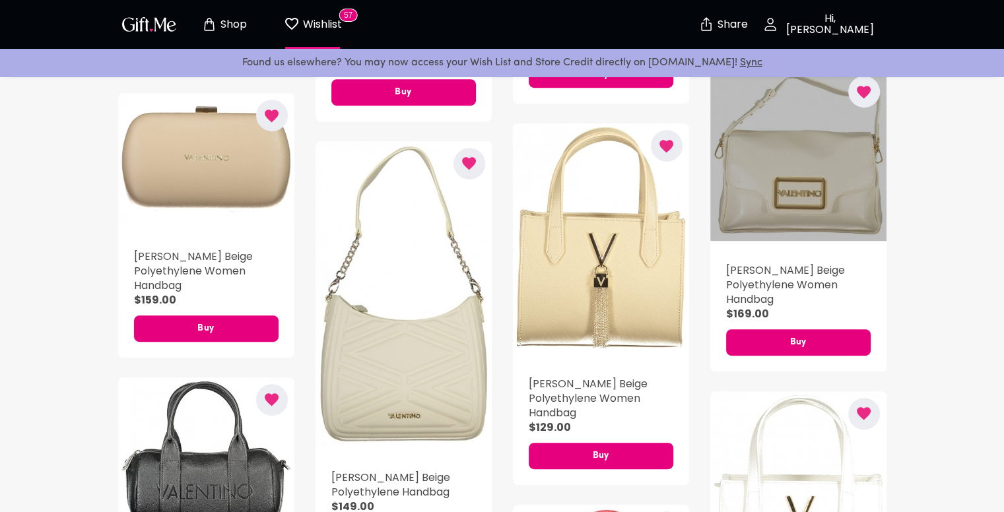
click at [848, 207] on div "button" at bounding box center [799, 154] width 176 height 171
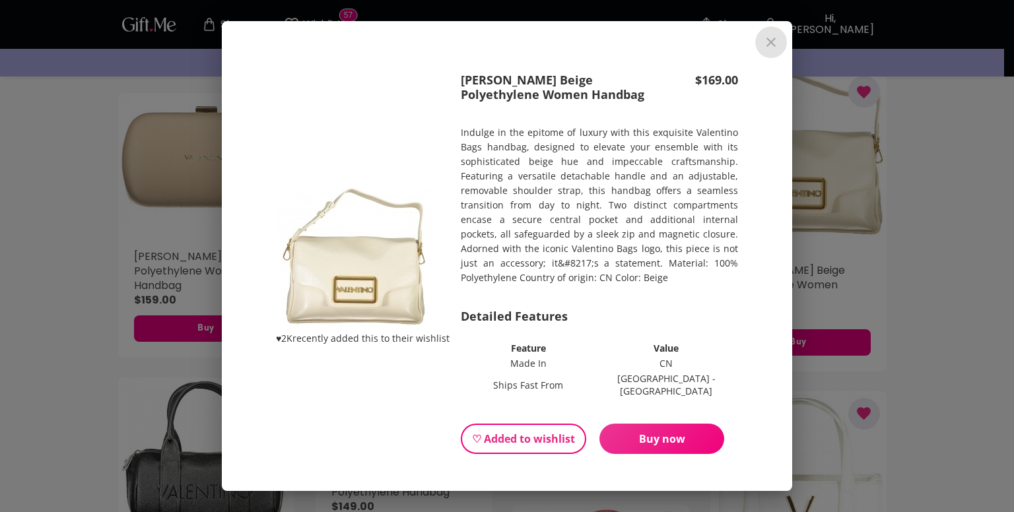
click at [784, 46] on button "close" at bounding box center [771, 42] width 32 height 32
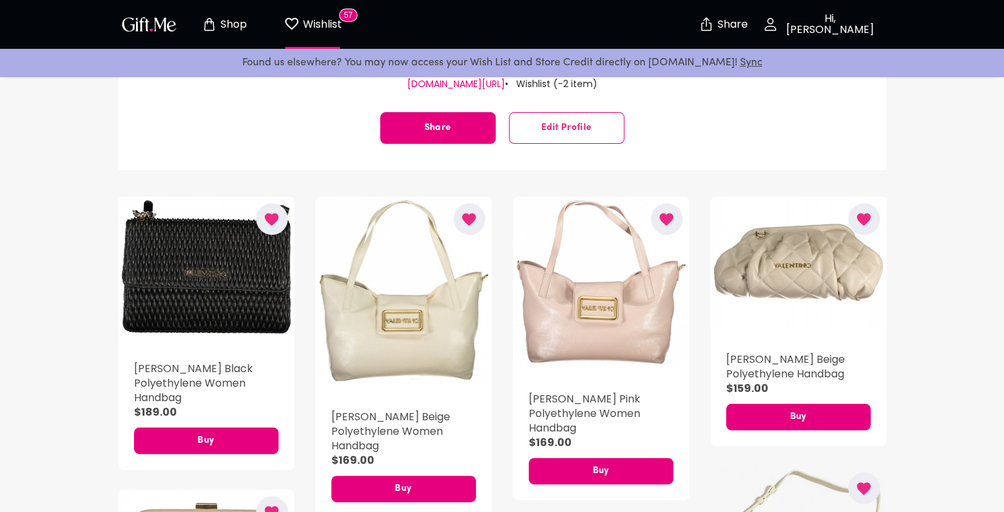
scroll to position [198, 0]
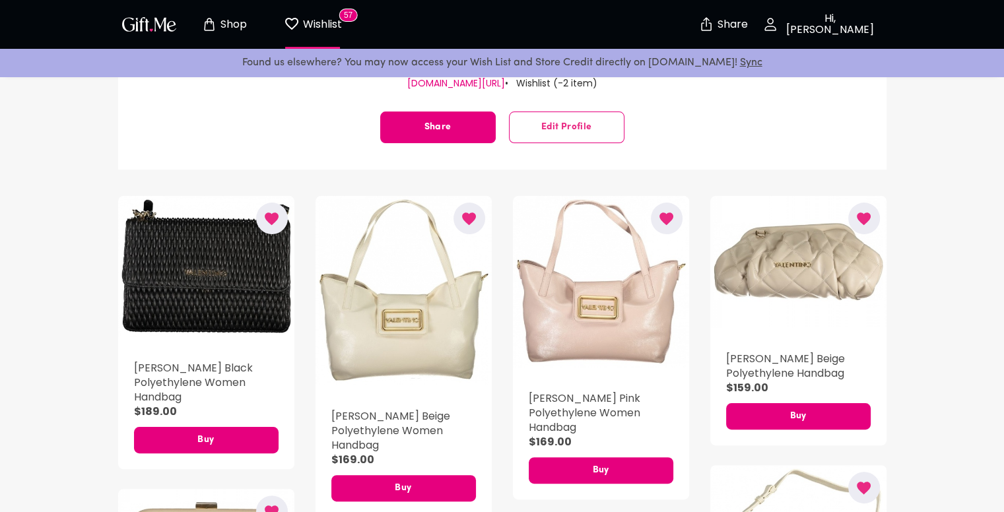
click at [819, 32] on button "Hi, [PERSON_NAME]" at bounding box center [821, 24] width 132 height 42
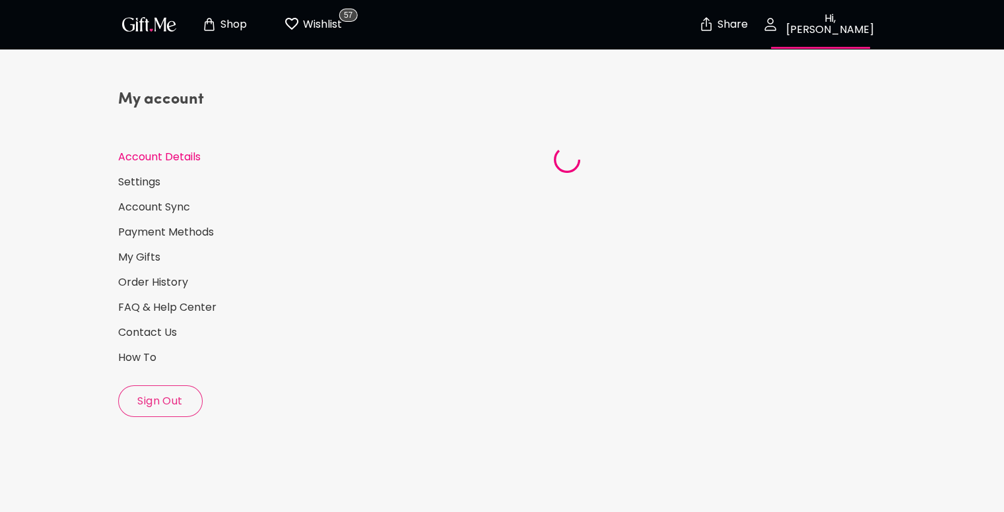
select select "1994"
select select "November"
select select "22"
select select "IL"
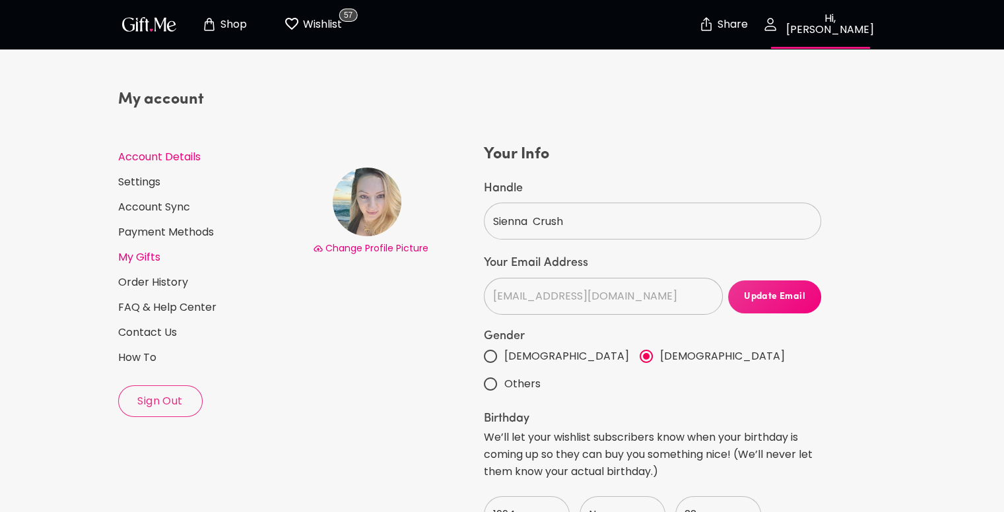
click at [161, 255] on link "My Gifts" at bounding box center [210, 257] width 184 height 15
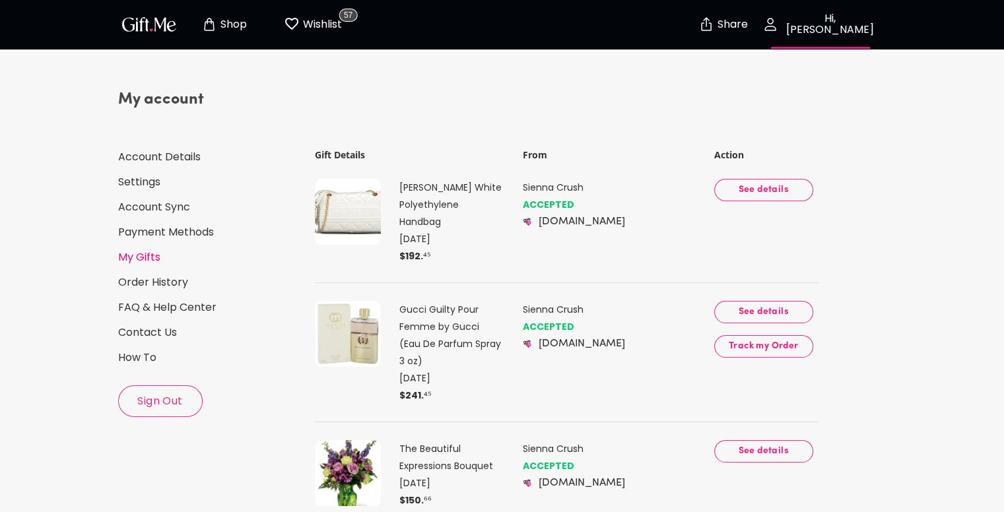
click at [779, 191] on span "See details" at bounding box center [764, 190] width 78 height 15
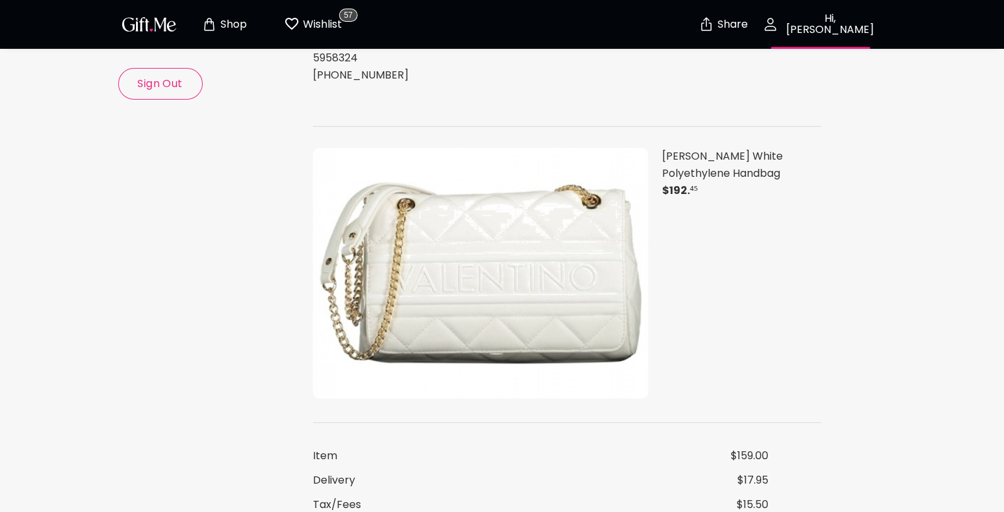
scroll to position [330, 0]
